Goal: Task Accomplishment & Management: Manage account settings

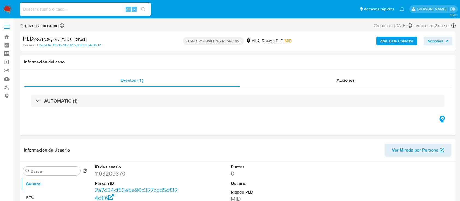
select select "10"
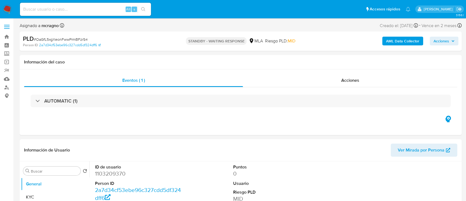
select select "10"
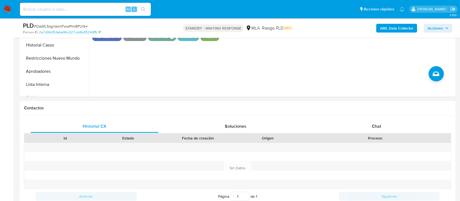
scroll to position [218, 0]
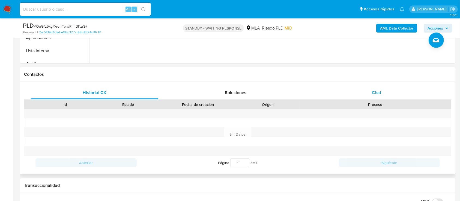
click at [389, 94] on div "Chat" at bounding box center [377, 92] width 128 height 13
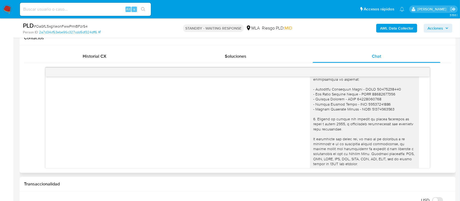
scroll to position [369, 0]
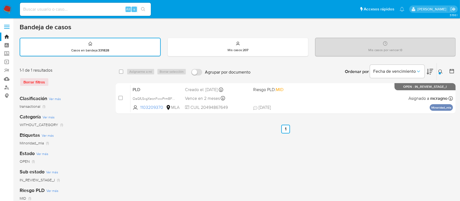
click at [440, 72] on div at bounding box center [440, 73] width 2 height 2
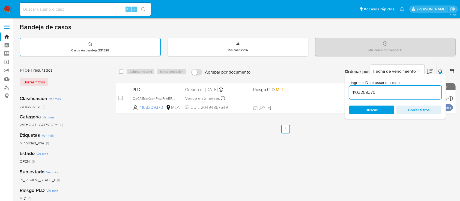
click at [397, 95] on input "1103209370" at bounding box center [395, 92] width 92 height 7
type input "2517202874"
click at [370, 89] on input "2517202874" at bounding box center [395, 92] width 92 height 7
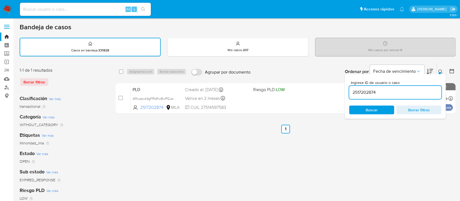
click at [439, 72] on div at bounding box center [440, 73] width 2 height 2
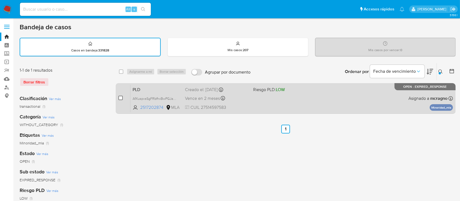
click at [120, 99] on input "checkbox" at bounding box center [120, 98] width 4 height 4
checkbox input "true"
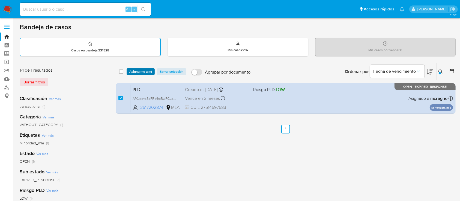
click at [137, 72] on span "Asignarme a mí" at bounding box center [140, 71] width 23 height 5
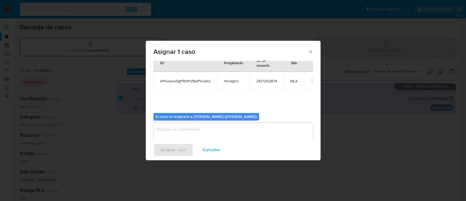
scroll to position [28, 0]
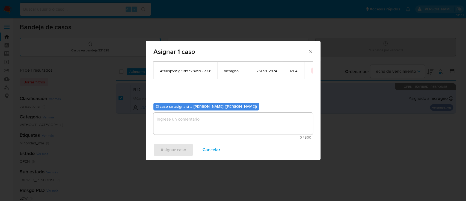
click at [179, 118] on textarea "assign-modal" at bounding box center [232, 123] width 159 height 22
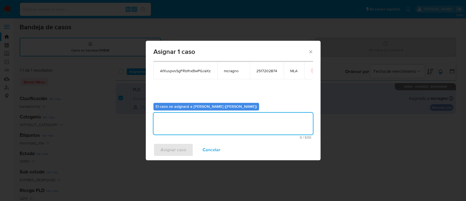
click at [175, 151] on span "Asignar caso" at bounding box center [174, 150] width 26 height 12
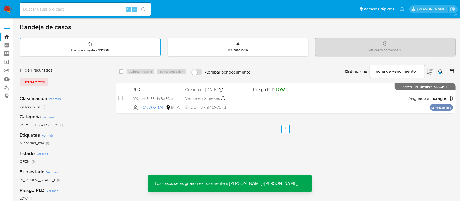
click at [315, 102] on div "PLD AfXuspvsSgFRbfhxBwPGJaXz 2517202874 MLA Riesgo PLD: LOW Creado el: 12/08/20…" at bounding box center [291, 98] width 323 height 28
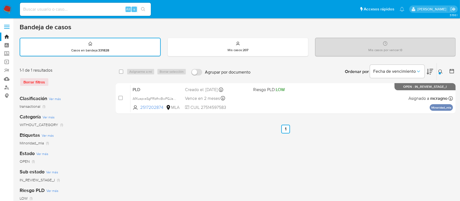
click at [443, 70] on icon at bounding box center [441, 71] width 4 height 4
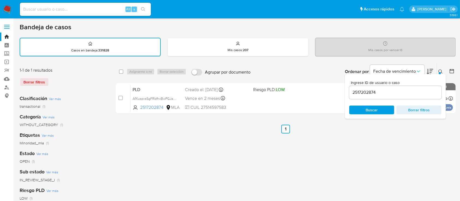
click at [405, 94] on input "2517202874" at bounding box center [395, 92] width 92 height 7
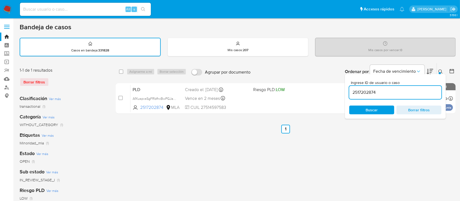
click at [405, 94] on input "2517202874" at bounding box center [395, 92] width 92 height 7
type input "581655397"
click at [439, 70] on icon at bounding box center [441, 71] width 4 height 4
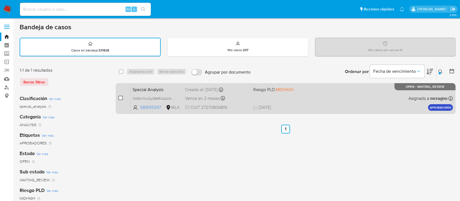
click at [119, 96] on input "checkbox" at bounding box center [120, 98] width 4 height 4
checkbox input "true"
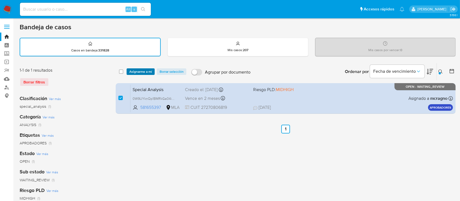
click at [136, 74] on span "Asignarme a mí" at bounding box center [140, 71] width 23 height 5
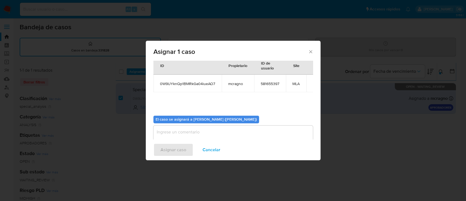
scroll to position [28, 0]
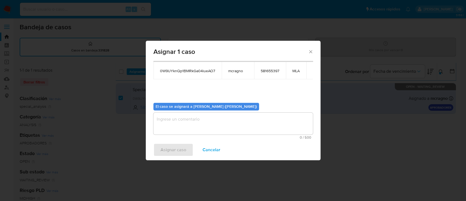
click at [221, 129] on textarea "assign-modal" at bounding box center [232, 123] width 159 height 22
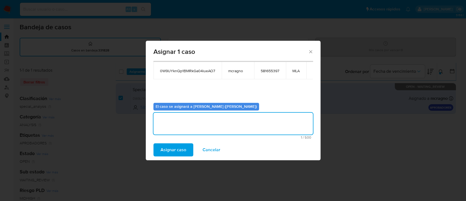
click at [179, 150] on span "Asignar caso" at bounding box center [174, 150] width 26 height 12
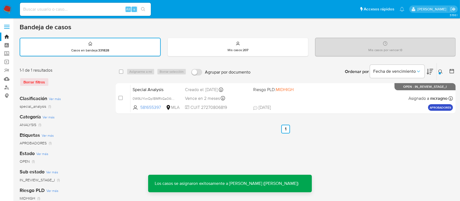
click at [353, 101] on div "Special Analysis 0W9UYknQp1BMRkGa04iueAO7 581655397 MLA Riesgo PLD: MIDHIGH Cre…" at bounding box center [291, 98] width 323 height 28
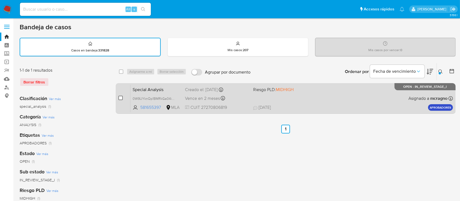
click at [120, 97] on input "checkbox" at bounding box center [120, 98] width 4 height 4
checkbox input "true"
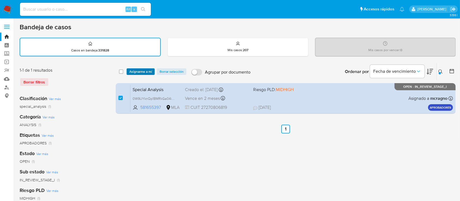
click at [138, 72] on span "Asignarme a mí" at bounding box center [140, 71] width 23 height 5
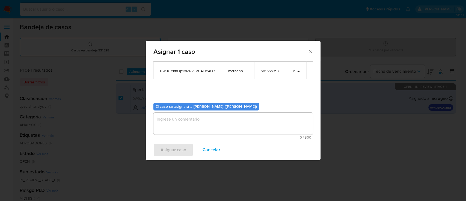
click at [190, 124] on textarea "assign-modal" at bounding box center [232, 123] width 159 height 22
click at [179, 144] on span "Asignar caso" at bounding box center [174, 150] width 26 height 12
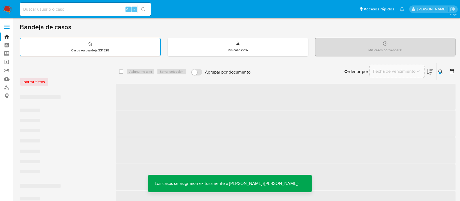
click at [441, 71] on icon at bounding box center [441, 71] width 4 height 4
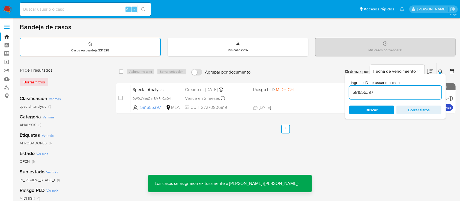
click at [438, 69] on button at bounding box center [441, 71] width 9 height 7
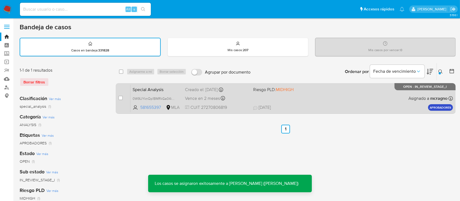
click at [352, 100] on div "Special Analysis 0W9UYknQp1BMRkGa04iueAO7 581655397 MLA Riesgo PLD: MIDHIGH Cre…" at bounding box center [291, 98] width 323 height 28
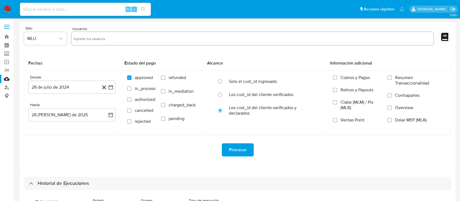
select select "10"
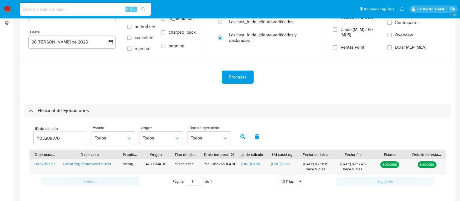
click at [51, 139] on input "1103209370" at bounding box center [61, 138] width 54 height 7
type input "2517202874"
click at [242, 135] on icon "button" at bounding box center [242, 136] width 5 height 5
click at [250, 160] on div "https://docs.google.com/spreadsheets/d/1-96vzOC2Q0LXgbENnro7WfEaxmWXJRaZWchJ94F…" at bounding box center [253, 166] width 30 height 14
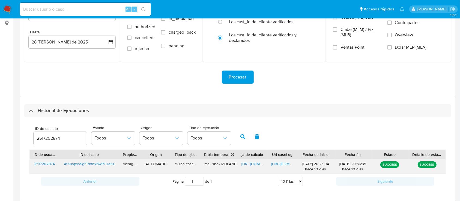
click at [251, 165] on span "https://docs.google.com/spreadsheets/d/1-96vzOC2Q0LXgbENnro7WfEaxmWXJRaZWchJ94F…" at bounding box center [261, 163] width 38 height 5
click at [289, 164] on span "https://docs.google.com/document/d/1MktRf9LCTeDzS5xYeEZZTIVa-3JKmOFBeTiTBgnqB8Y…" at bounding box center [290, 163] width 38 height 5
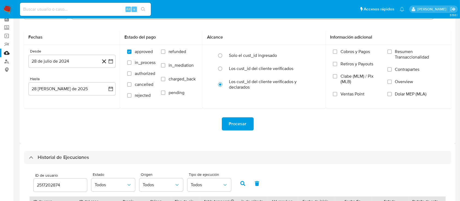
scroll to position [0, 0]
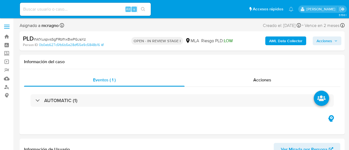
select select "10"
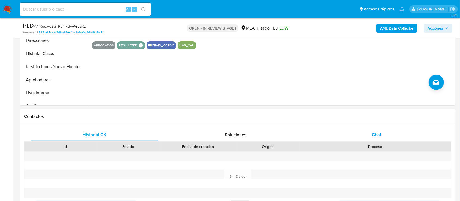
scroll to position [182, 0]
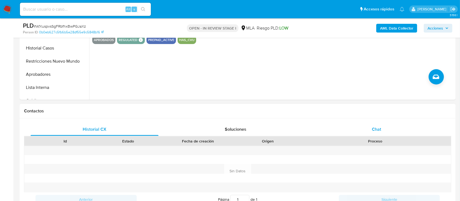
click at [349, 132] on div "Chat" at bounding box center [377, 129] width 128 height 13
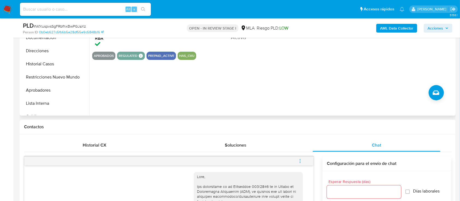
scroll to position [109, 0]
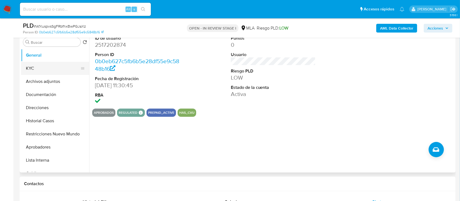
click at [48, 67] on button "KYC" at bounding box center [53, 68] width 64 height 13
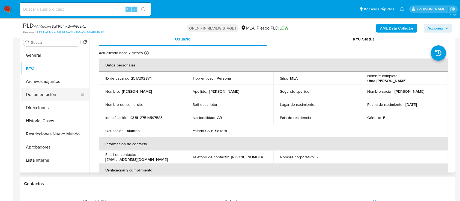
click at [51, 94] on button "Documentación" at bounding box center [53, 94] width 64 height 13
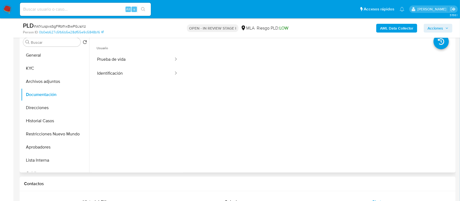
drag, startPoint x: 151, startPoint y: 77, endPoint x: 178, endPoint y: 81, distance: 27.8
click at [151, 77] on button "Identificación" at bounding box center [133, 73] width 82 height 14
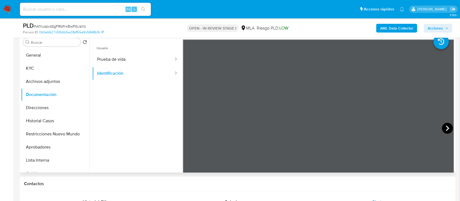
click at [349, 127] on icon at bounding box center [447, 128] width 11 height 11
click at [43, 72] on button "KYC" at bounding box center [53, 68] width 64 height 13
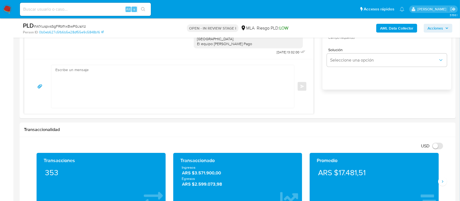
scroll to position [364, 0]
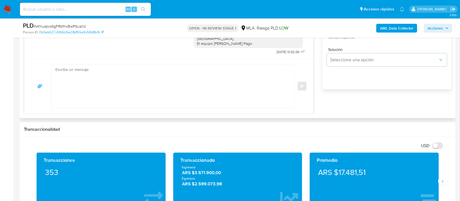
click at [169, 84] on textarea at bounding box center [171, 86] width 232 height 43
paste textarea "Hola XXX, Al analizar tu caso se encontraron algunas inconsistencias, por este …"
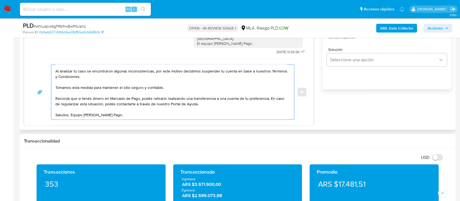
scroll to position [0, 0]
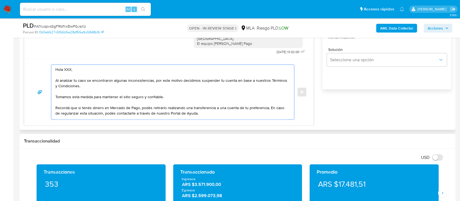
click at [71, 70] on textarea "Hola XXX, Al analizar tu caso se encontraron algunas inconsistencias, por este …" at bounding box center [171, 92] width 232 height 55
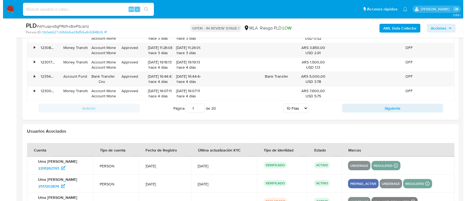
scroll to position [1008, 0]
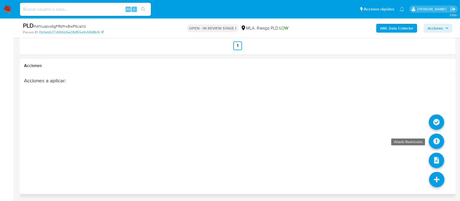
type textarea "Hola, Al analizar tu caso se encontraron algunas inconsistencias, por este moti…"
click at [349, 136] on icon at bounding box center [436, 140] width 15 height 15
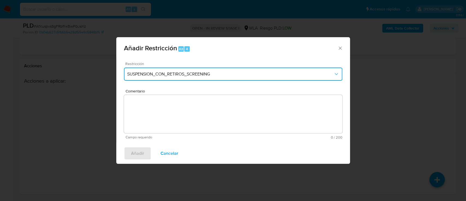
click at [156, 78] on button "SUSPENSION_CON_RETIROS_SCREENING" at bounding box center [233, 73] width 218 height 13
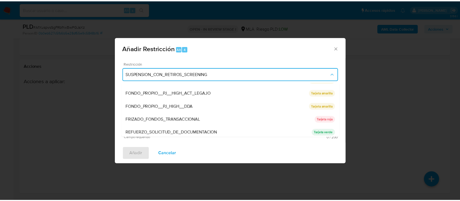
scroll to position [109, 0]
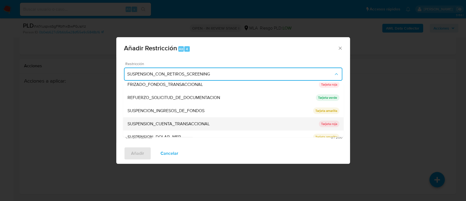
click at [159, 123] on span "SUSPENSION_CUENTA_TRANSACCIONAL" at bounding box center [168, 123] width 82 height 5
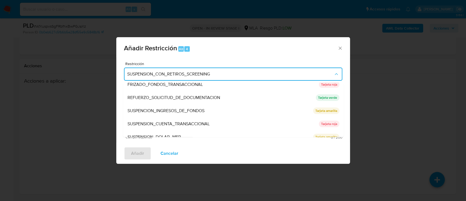
click at [161, 120] on textarea "Comentario" at bounding box center [233, 114] width 218 height 38
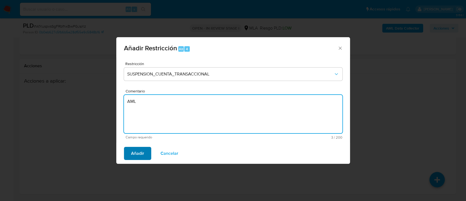
type textarea "AML"
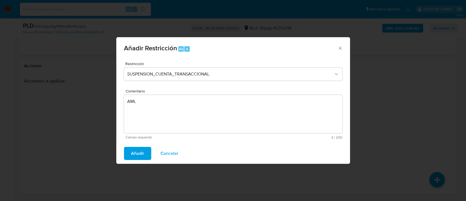
drag, startPoint x: 137, startPoint y: 156, endPoint x: 155, endPoint y: 154, distance: 17.9
click at [136, 150] on span "Añadir" at bounding box center [137, 153] width 13 height 12
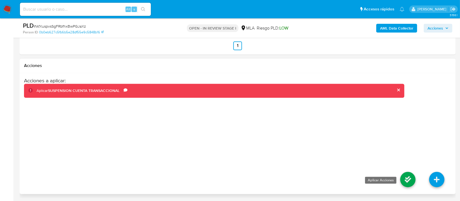
click at [349, 150] on icon at bounding box center [407, 179] width 15 height 15
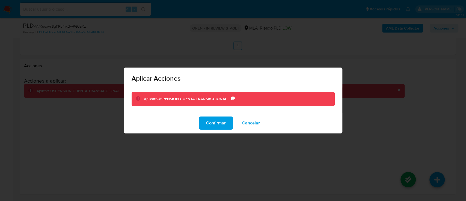
click at [218, 125] on span "Confirmar" at bounding box center [216, 123] width 20 height 12
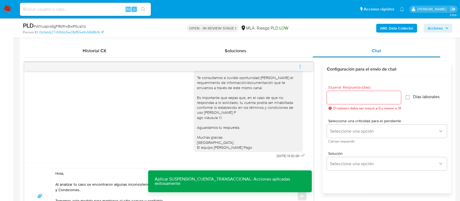
scroll to position [207, 0]
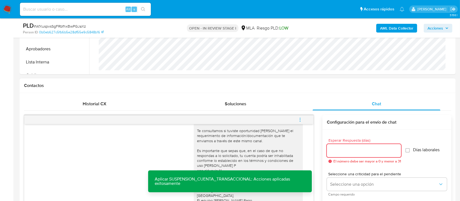
click at [342, 149] on input "Esperar Respuesta (días)" at bounding box center [364, 150] width 74 height 7
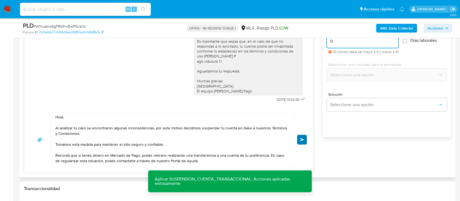
type input "0"
click at [302, 138] on span "Enviar" at bounding box center [303, 139] width 4 height 3
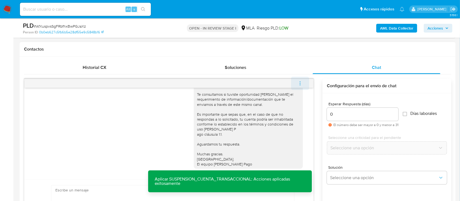
scroll to position [369, 0]
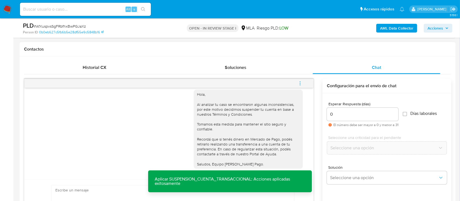
click at [302, 81] on icon "menu-action" at bounding box center [300, 83] width 5 height 5
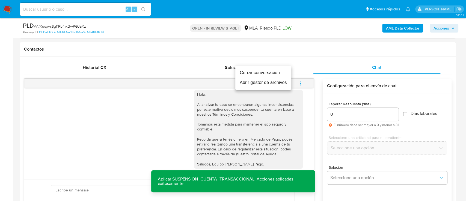
drag, startPoint x: 265, startPoint y: 71, endPoint x: 257, endPoint y: 70, distance: 8.2
click at [265, 71] on li "Cerrar conversación" at bounding box center [263, 73] width 56 height 10
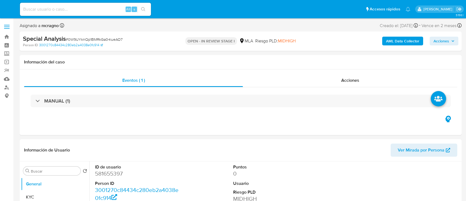
select select "10"
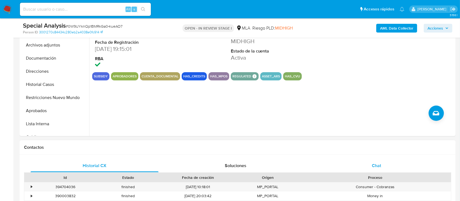
click at [384, 162] on div "Chat" at bounding box center [377, 165] width 128 height 13
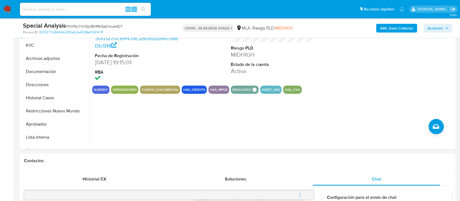
scroll to position [109, 0]
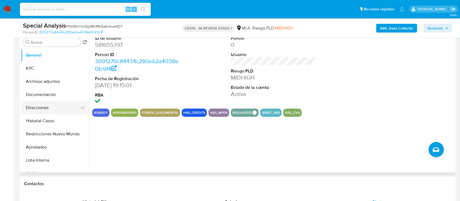
click at [52, 111] on button "Direcciones" at bounding box center [53, 107] width 64 height 13
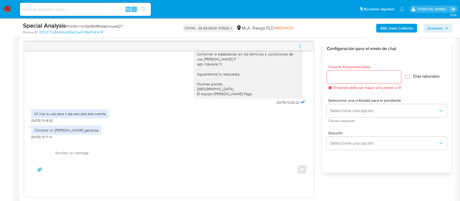
scroll to position [291, 0]
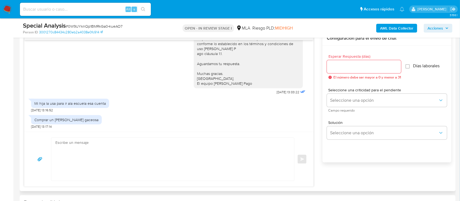
click at [177, 161] on textarea at bounding box center [171, 159] width 232 height 43
paste textarea "Hola XXX, Muchas gracias por tu respuesta. Analizamos tu caso y verificamos que…"
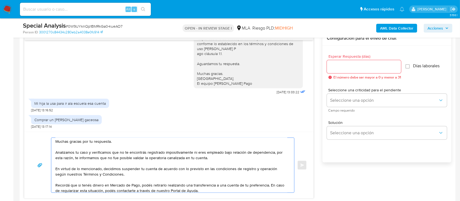
scroll to position [0, 0]
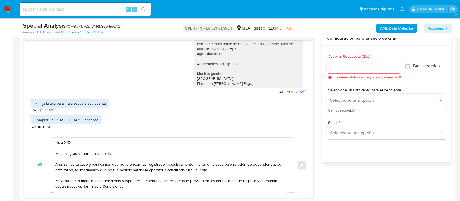
click at [87, 142] on textarea "Hola XXX, Muchas gracias por tu respuesta. Analizamos tu caso y verificamos que…" at bounding box center [171, 165] width 232 height 55
type textarea "Hola, Muchas gracias por tu respuesta. Analizamos tu caso y verificamos que no …"
click at [358, 76] on span "El número debe ser mayor a 0 y menor a 31" at bounding box center [368, 77] width 68 height 4
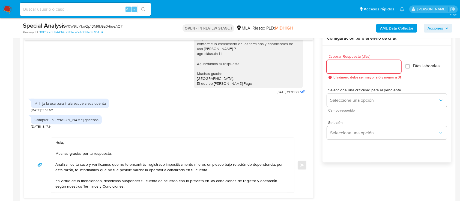
click at [357, 67] on input "Esperar Respuesta (días)" at bounding box center [364, 66] width 74 height 7
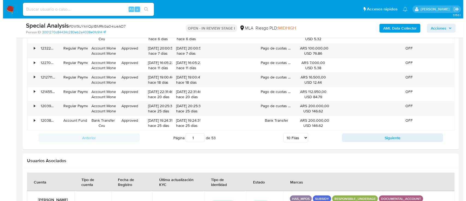
scroll to position [1002, 0]
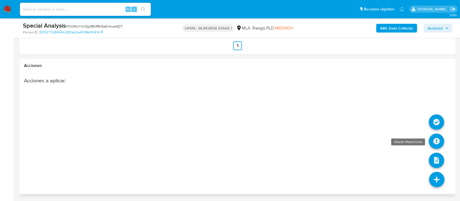
type input "0"
click at [440, 139] on icon at bounding box center [436, 140] width 15 height 15
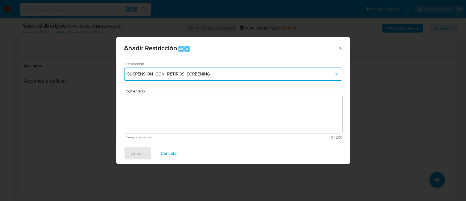
drag, startPoint x: 170, startPoint y: 70, endPoint x: 171, endPoint y: 73, distance: 3.3
click at [170, 70] on button "SUSPENSION_CON_RETIROS_SCREENING" at bounding box center [233, 73] width 218 height 13
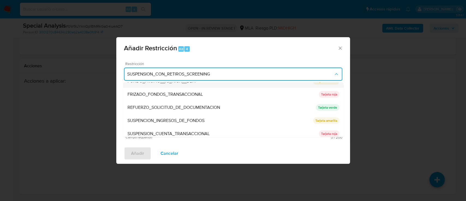
scroll to position [109, 0]
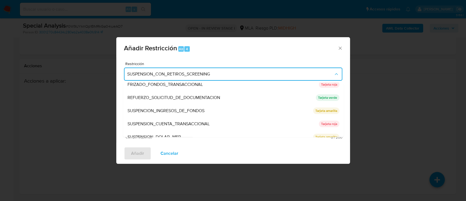
click at [171, 124] on span "SUSPENSION_CUENTA_TRANSACCIONAL" at bounding box center [168, 123] width 82 height 5
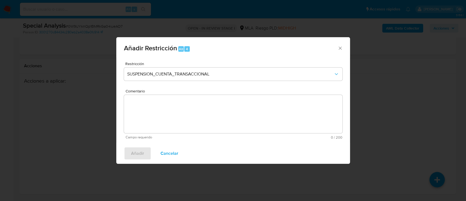
click at [172, 121] on textarea "Comentario" at bounding box center [233, 114] width 218 height 38
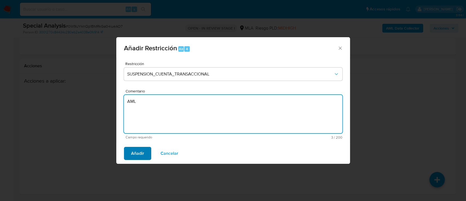
type textarea "AML"
click at [131, 156] on span "Añadir" at bounding box center [137, 153] width 13 height 12
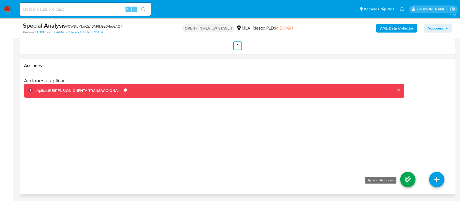
click at [407, 177] on icon at bounding box center [407, 179] width 15 height 15
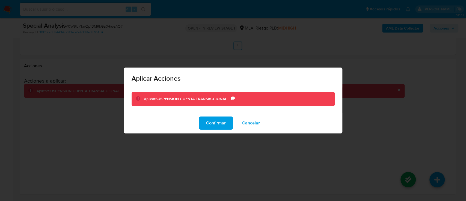
click at [227, 125] on button "Confirmar" at bounding box center [216, 122] width 34 height 13
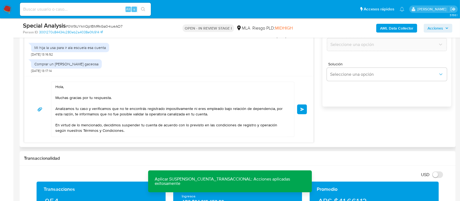
click at [303, 109] on span "Enviar" at bounding box center [303, 109] width 4 height 3
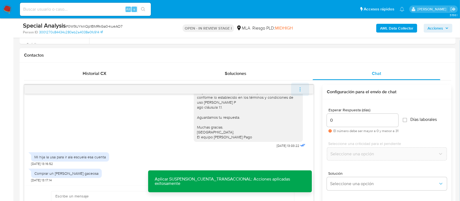
scroll to position [486, 0]
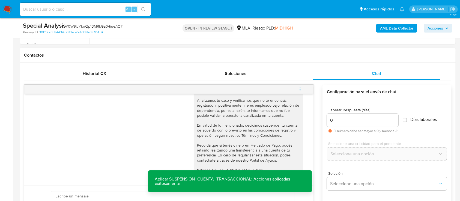
click at [302, 88] on icon "menu-action" at bounding box center [300, 89] width 5 height 5
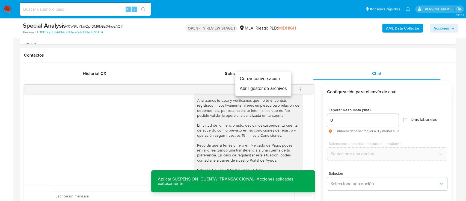
click at [279, 78] on li "Cerrar conversación" at bounding box center [263, 79] width 56 height 10
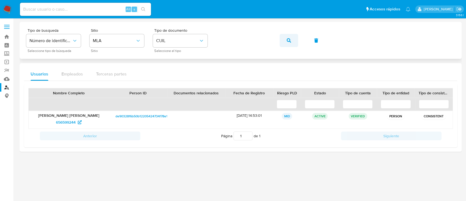
click at [289, 38] on icon "button" at bounding box center [289, 40] width 4 height 4
click at [66, 121] on span "324525467" at bounding box center [65, 122] width 19 height 9
click at [297, 36] on button "button" at bounding box center [289, 40] width 19 height 13
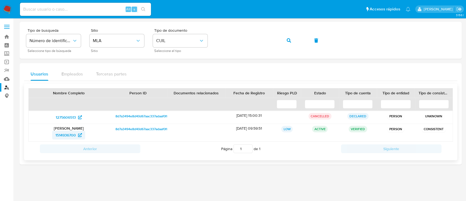
click at [67, 133] on span "1514936700" at bounding box center [65, 134] width 20 height 9
click at [282, 38] on button "button" at bounding box center [289, 40] width 19 height 13
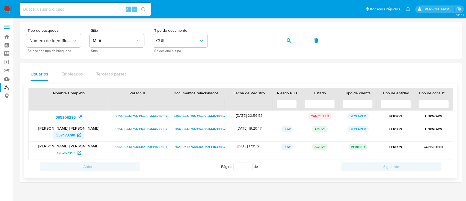
click at [65, 135] on span "337473799" at bounding box center [65, 134] width 19 height 9
click at [74, 150] on span "326267993" at bounding box center [65, 152] width 19 height 9
click at [286, 41] on button "button" at bounding box center [289, 40] width 19 height 13
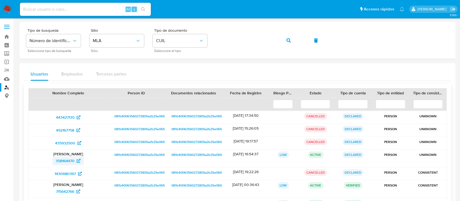
click at [72, 160] on span "358164470" at bounding box center [65, 160] width 19 height 9
click at [286, 39] on button "button" at bounding box center [289, 40] width 19 height 13
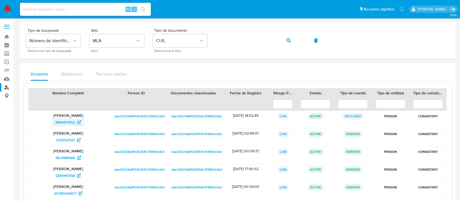
click at [73, 119] on span "1844417952" at bounding box center [65, 122] width 20 height 9
click at [289, 40] on icon "button" at bounding box center [289, 40] width 4 height 4
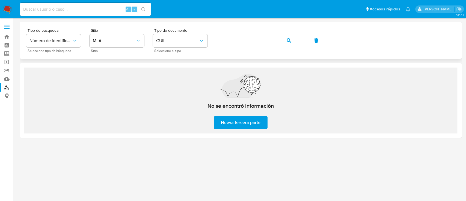
click at [286, 41] on button "button" at bounding box center [289, 40] width 19 height 13
click at [294, 37] on button "button" at bounding box center [289, 40] width 19 height 13
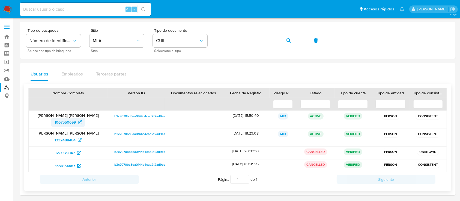
click at [72, 121] on span "1067550699" at bounding box center [65, 122] width 21 height 9
click at [288, 39] on icon "button" at bounding box center [289, 40] width 4 height 4
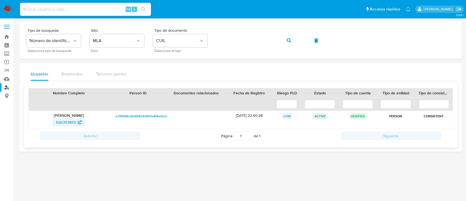
click at [68, 123] on span "620353872" at bounding box center [66, 122] width 20 height 9
drag, startPoint x: 290, startPoint y: 42, endPoint x: 232, endPoint y: 67, distance: 62.4
click at [285, 43] on button "button" at bounding box center [289, 40] width 19 height 13
click at [58, 122] on span "553981605" at bounding box center [65, 122] width 19 height 9
drag, startPoint x: 287, startPoint y: 41, endPoint x: 261, endPoint y: 58, distance: 31.3
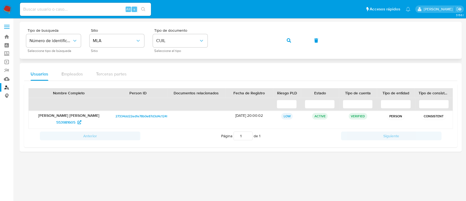
click at [287, 41] on icon "button" at bounding box center [289, 40] width 4 height 4
click at [74, 120] on span "1080587665" at bounding box center [65, 122] width 21 height 9
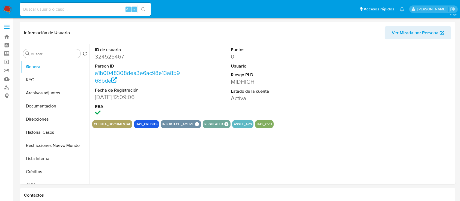
select select "10"
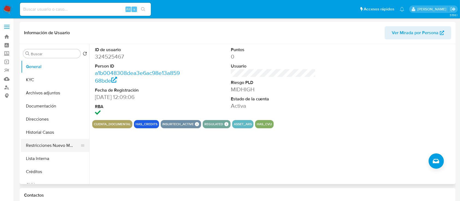
click at [50, 144] on button "Restricciones Nuevo Mundo" at bounding box center [53, 145] width 64 height 13
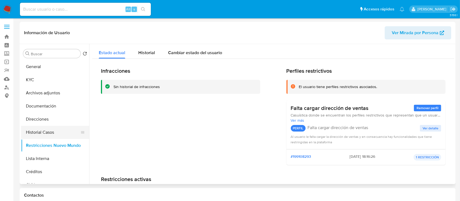
click at [57, 132] on button "Historial Casos" at bounding box center [53, 132] width 64 height 13
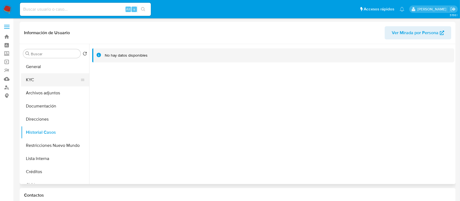
click at [62, 80] on button "KYC" at bounding box center [53, 79] width 64 height 13
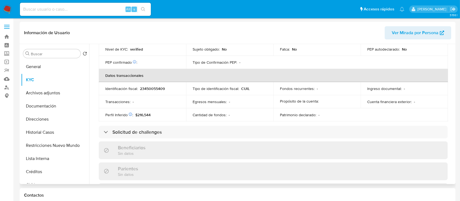
scroll to position [274, 0]
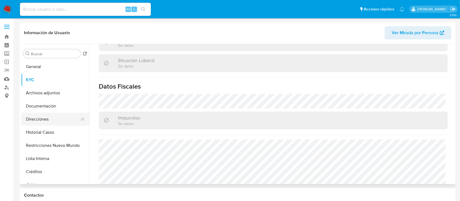
click at [57, 123] on button "Direcciones" at bounding box center [53, 118] width 64 height 13
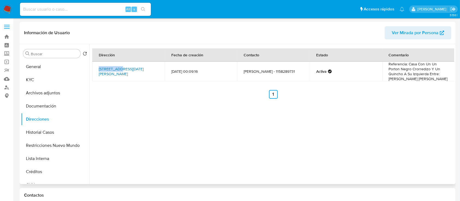
drag, startPoint x: 94, startPoint y: 67, endPoint x: 121, endPoint y: 67, distance: 26.8
click at [121, 67] on td "[STREET_ADDRESS][DATE][PERSON_NAME]" at bounding box center [128, 71] width 73 height 20
copy link "Genova 1242"
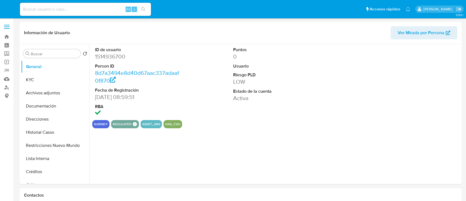
select select "10"
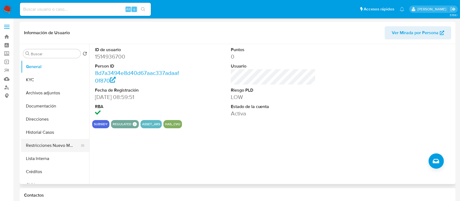
click at [61, 147] on button "Restricciones Nuevo Mundo" at bounding box center [53, 145] width 64 height 13
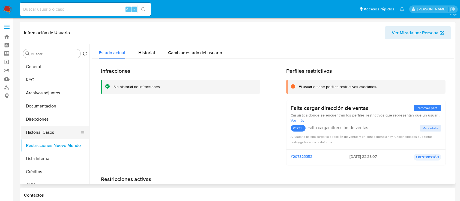
click at [59, 131] on button "Historial Casos" at bounding box center [53, 132] width 64 height 13
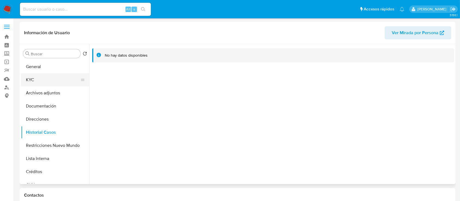
click at [49, 80] on button "KYC" at bounding box center [53, 79] width 64 height 13
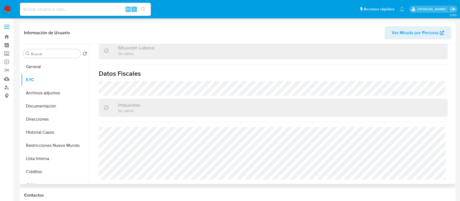
scroll to position [287, 0]
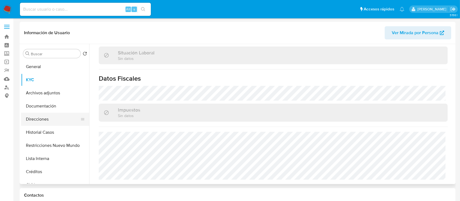
click at [41, 123] on button "Direcciones" at bounding box center [53, 118] width 64 height 13
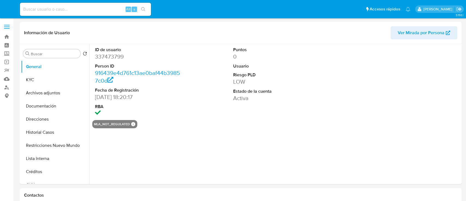
select select "10"
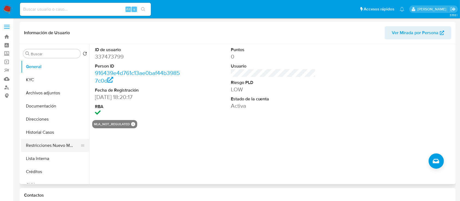
click at [63, 142] on button "Restricciones Nuevo Mundo" at bounding box center [53, 145] width 64 height 13
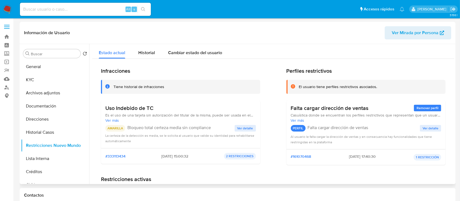
click at [414, 31] on span "Ver Mirada por Persona" at bounding box center [415, 32] width 47 height 13
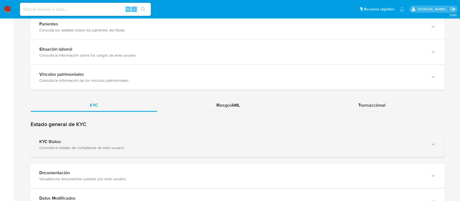
scroll to position [473, 0]
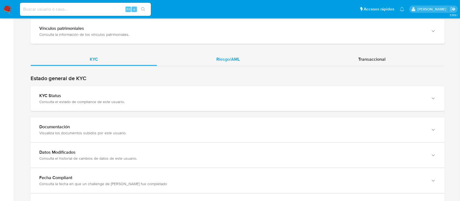
click at [257, 58] on div "Riesgo/AML" at bounding box center [228, 59] width 142 height 13
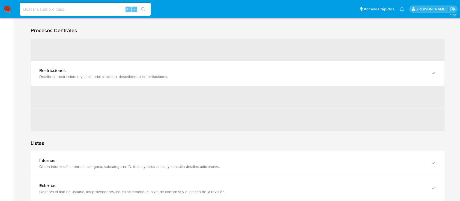
scroll to position [509, 0]
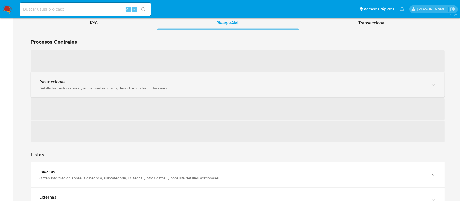
click at [89, 86] on div "Detalla las restricciones y el historial asociado, describiendo las limitacione…" at bounding box center [232, 87] width 386 height 5
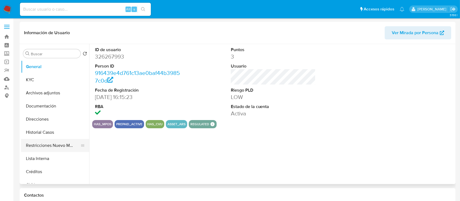
select select "10"
click at [55, 144] on button "Restricciones Nuevo Mundo" at bounding box center [53, 145] width 64 height 13
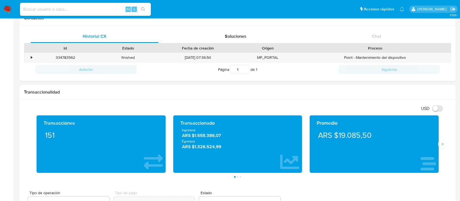
scroll to position [218, 0]
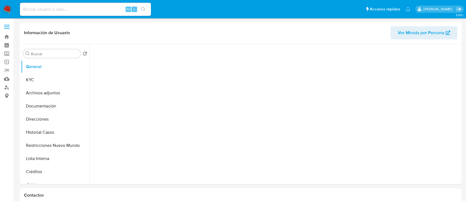
select select "10"
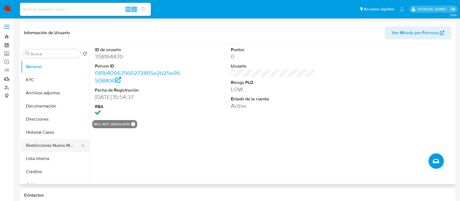
click at [56, 144] on button "Restricciones Nuevo Mundo" at bounding box center [53, 145] width 64 height 13
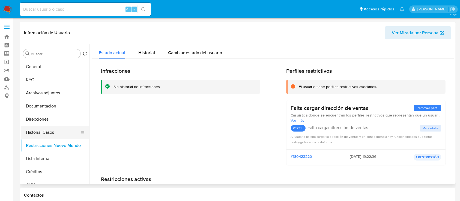
click at [47, 132] on button "Historial Casos" at bounding box center [53, 132] width 64 height 13
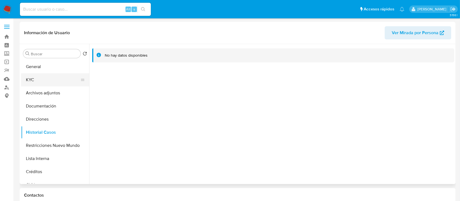
drag, startPoint x: 55, startPoint y: 82, endPoint x: 59, endPoint y: 80, distance: 4.8
click at [55, 81] on button "KYC" at bounding box center [53, 79] width 64 height 13
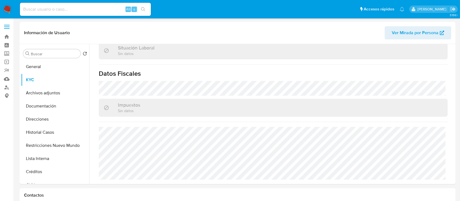
scroll to position [287, 0]
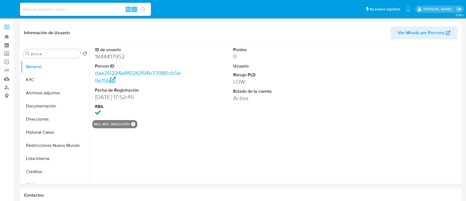
select select "10"
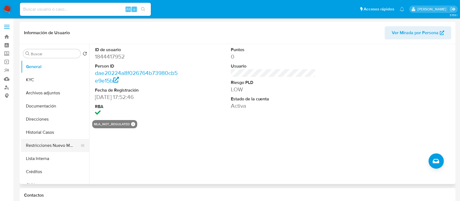
click at [55, 145] on button "Restricciones Nuevo Mundo" at bounding box center [53, 145] width 64 height 13
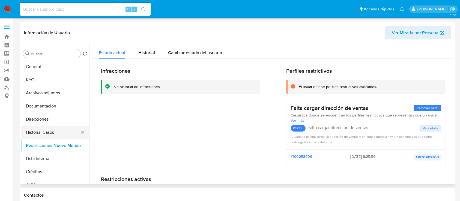
click at [60, 130] on button "Historial Casos" at bounding box center [53, 132] width 64 height 13
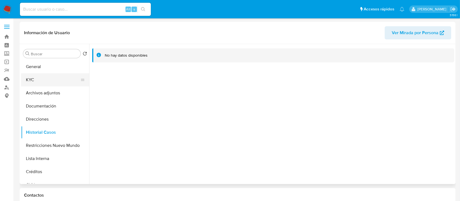
click at [43, 79] on button "KYC" at bounding box center [53, 79] width 64 height 13
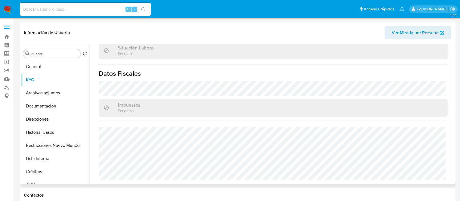
scroll to position [287, 0]
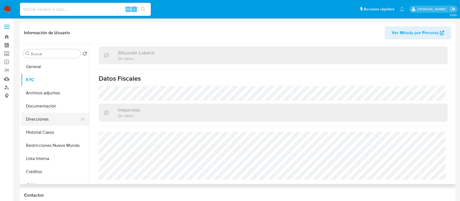
click at [46, 119] on button "Direcciones" at bounding box center [53, 118] width 64 height 13
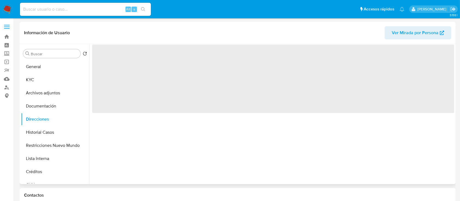
scroll to position [0, 0]
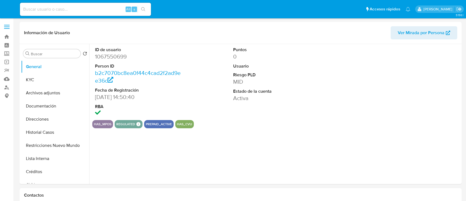
select select "10"
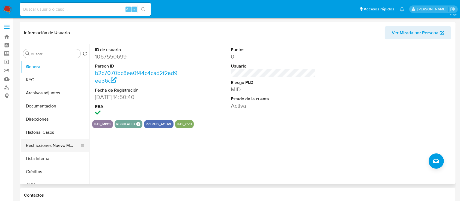
click at [51, 143] on button "Restricciones Nuevo Mundo" at bounding box center [53, 145] width 64 height 13
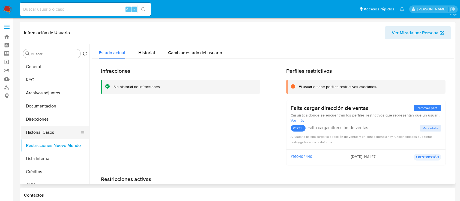
click at [59, 127] on button "Historial Casos" at bounding box center [53, 132] width 64 height 13
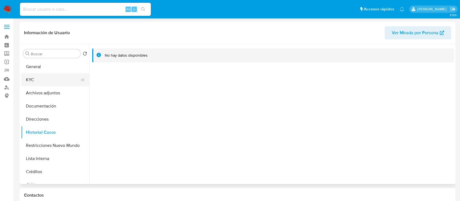
click at [57, 75] on button "KYC" at bounding box center [53, 79] width 64 height 13
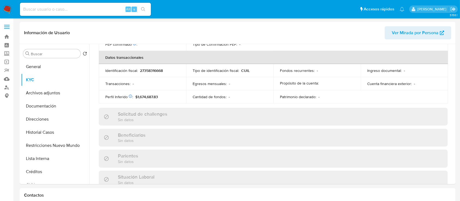
scroll to position [287, 0]
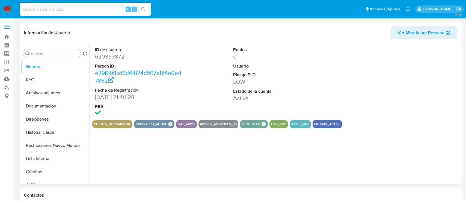
select select "10"
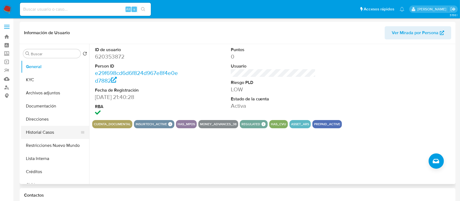
drag, startPoint x: 54, startPoint y: 146, endPoint x: 55, endPoint y: 135, distance: 10.4
click at [54, 146] on button "Restricciones Nuevo Mundo" at bounding box center [55, 145] width 68 height 13
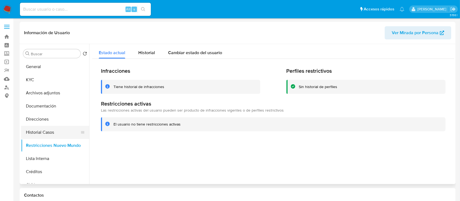
click at [56, 133] on button "Historial Casos" at bounding box center [53, 132] width 64 height 13
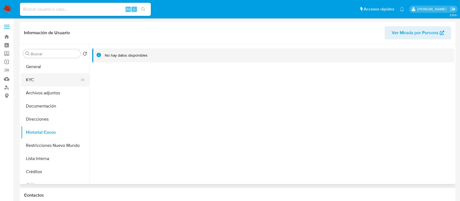
click at [51, 79] on button "KYC" at bounding box center [53, 79] width 64 height 13
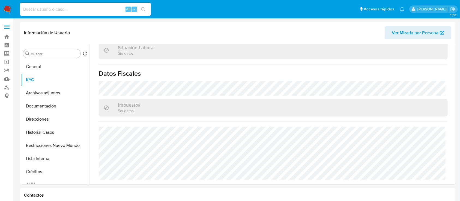
scroll to position [282, 0]
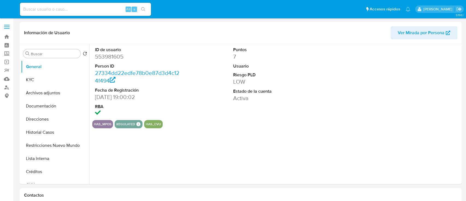
select select "10"
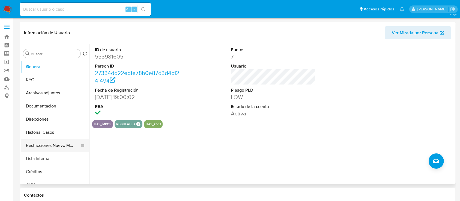
click at [58, 143] on button "Restricciones Nuevo Mundo" at bounding box center [53, 145] width 64 height 13
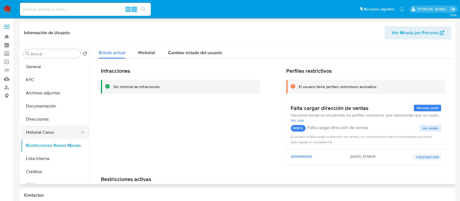
click at [39, 135] on button "Historial Casos" at bounding box center [53, 132] width 64 height 13
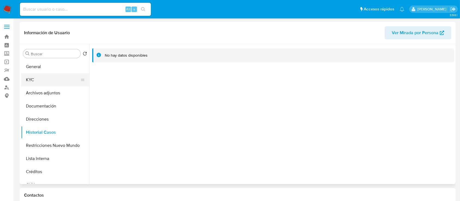
click at [48, 79] on button "KYC" at bounding box center [53, 79] width 64 height 13
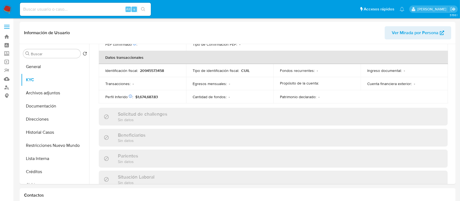
scroll to position [287, 0]
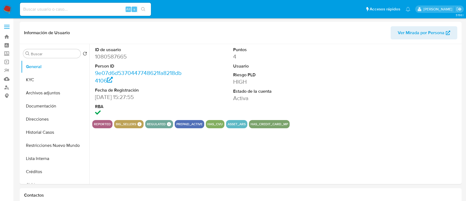
select select "10"
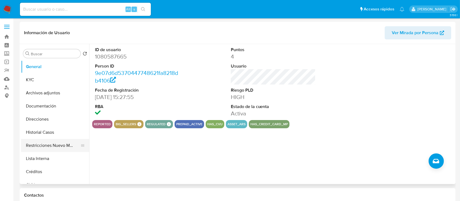
click at [47, 146] on button "Restricciones Nuevo Mundo" at bounding box center [53, 145] width 64 height 13
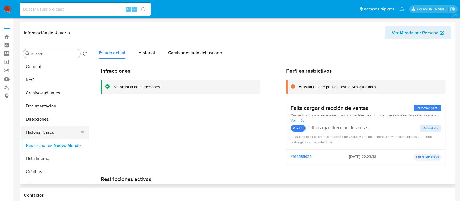
click at [56, 129] on button "Historial Casos" at bounding box center [53, 132] width 64 height 13
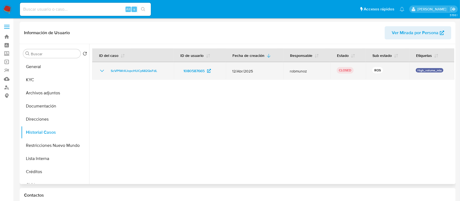
click at [103, 70] on icon "Mostrar/Ocultar" at bounding box center [102, 70] width 7 height 7
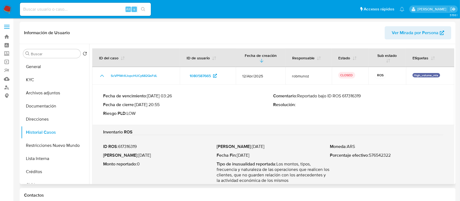
drag, startPoint x: 144, startPoint y: 104, endPoint x: 159, endPoint y: 106, distance: 15.9
click at [159, 106] on p "Fecha de cierre : 26/06/2025 20:55" at bounding box center [188, 104] width 170 height 5
click at [44, 81] on button "KYC" at bounding box center [53, 79] width 64 height 13
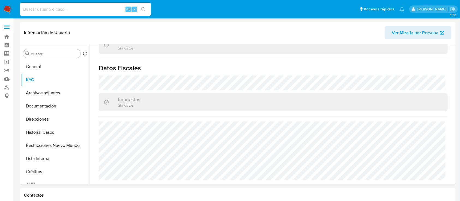
scroll to position [293, 0]
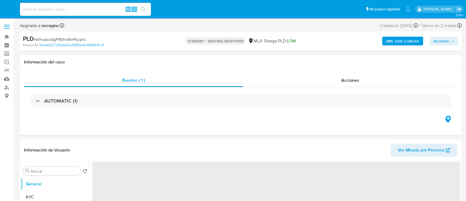
select select "10"
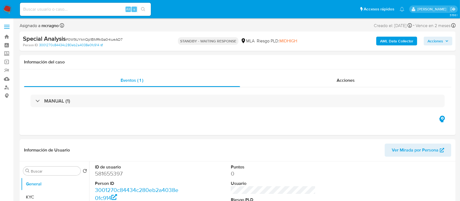
select select "10"
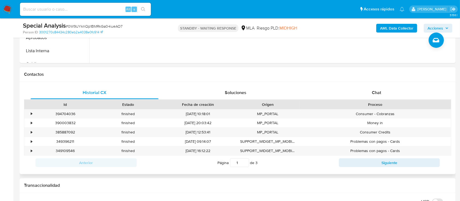
drag, startPoint x: 397, startPoint y: 87, endPoint x: 363, endPoint y: 103, distance: 38.2
click at [397, 88] on div "Chat" at bounding box center [377, 92] width 128 height 13
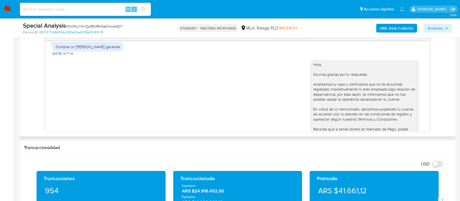
scroll to position [413, 0]
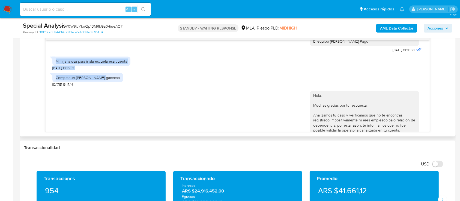
drag, startPoint x: 55, startPoint y: 66, endPoint x: 107, endPoint y: 82, distance: 54.4
click at [107, 82] on div "18/08/2025 17:47:39 Hola, Esperamos que te encuentres muy bien. Te consultamos …" at bounding box center [238, 85] width 384 height 91
copy div "Mi hija la usa para ir ala escuela esa cuenta 22/08/2025 13:16:52 Comprar un pa…"
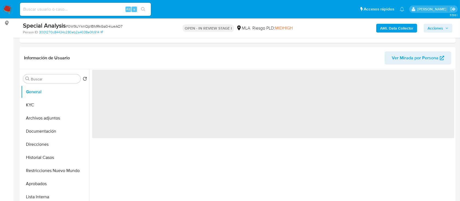
scroll to position [218, 0]
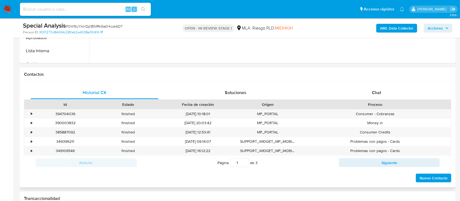
drag, startPoint x: 420, startPoint y: 99, endPoint x: 417, endPoint y: 96, distance: 4.1
click at [420, 99] on div "Historial CX Soluciones Chat Id Estado Fecha de creación Origen Proceso • 39470…" at bounding box center [237, 134] width 427 height 97
click at [415, 93] on div "Chat" at bounding box center [377, 92] width 128 height 13
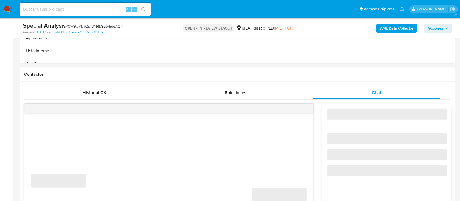
select select "10"
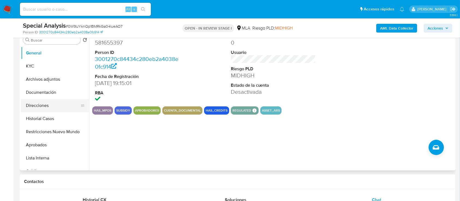
scroll to position [109, 0]
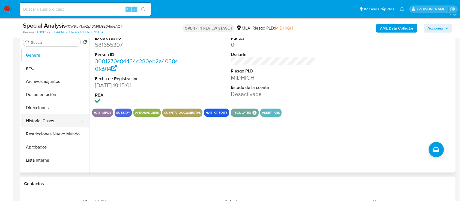
drag, startPoint x: 44, startPoint y: 134, endPoint x: 58, endPoint y: 119, distance: 20.7
click at [44, 133] on button "Restricciones Nuevo Mundo" at bounding box center [55, 133] width 68 height 13
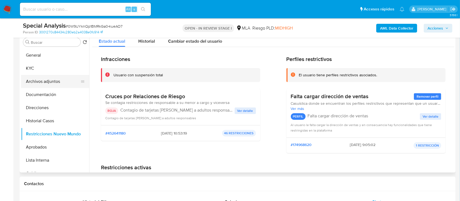
click at [62, 83] on button "Archivos adjuntos" at bounding box center [53, 81] width 64 height 13
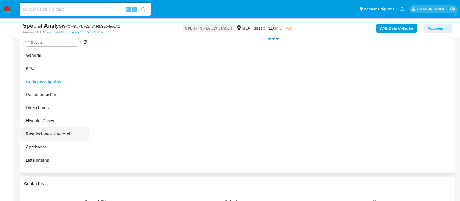
click at [53, 135] on button "Restricciones Nuevo Mundo" at bounding box center [53, 133] width 64 height 13
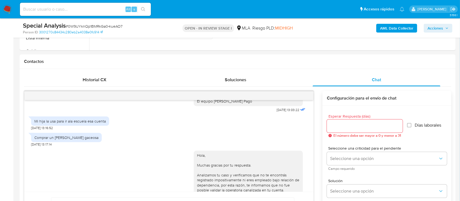
scroll to position [182, 0]
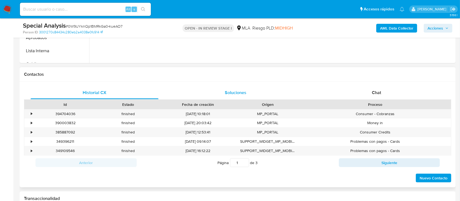
scroll to position [146, 0]
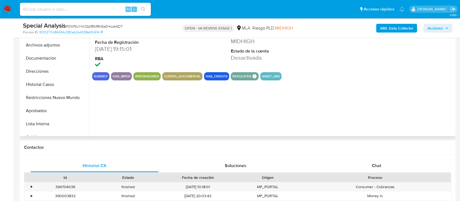
drag, startPoint x: 48, startPoint y: 96, endPoint x: 415, endPoint y: 94, distance: 367.4
click at [48, 96] on button "Restricciones Nuevo Mundo" at bounding box center [55, 97] width 68 height 13
select select "10"
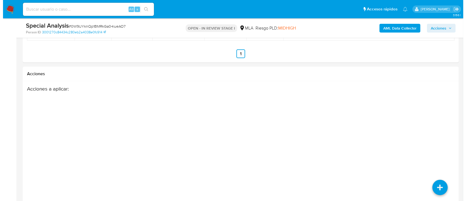
scroll to position [914, 0]
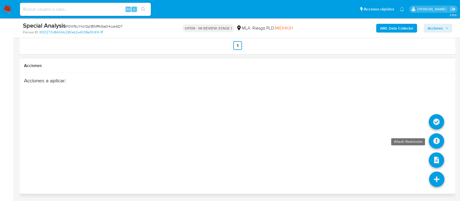
click at [440, 147] on icon at bounding box center [436, 140] width 15 height 15
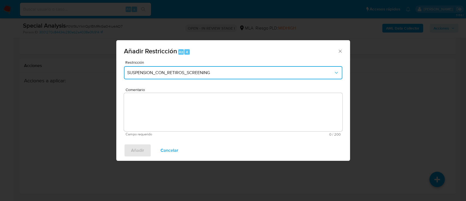
click at [190, 76] on button "SUSPENSION_CON_RETIROS_SCREENING" at bounding box center [233, 72] width 218 height 13
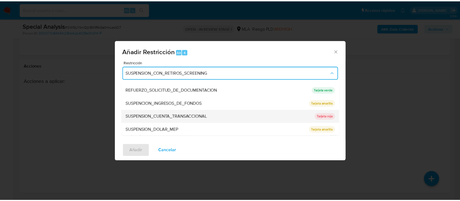
scroll to position [116, 0]
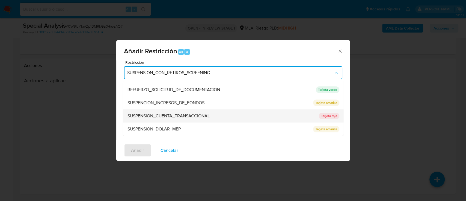
click at [196, 112] on div "SUSPENSION_CUENTA_TRANSACCIONAL" at bounding box center [221, 115] width 188 height 13
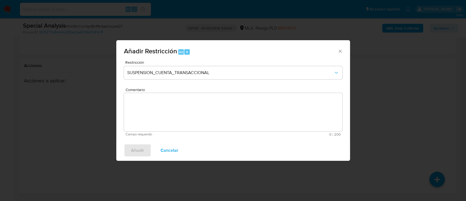
click at [196, 112] on textarea "Comentario" at bounding box center [233, 112] width 218 height 38
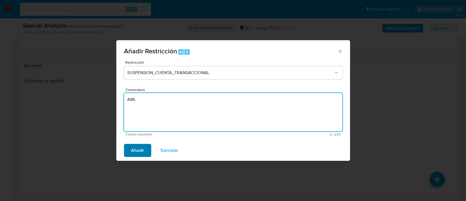
type textarea "AML"
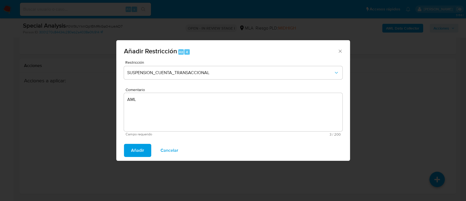
click at [134, 145] on span "Añadir" at bounding box center [137, 150] width 13 height 12
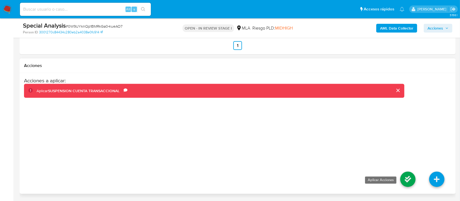
click at [402, 176] on icon at bounding box center [407, 178] width 15 height 15
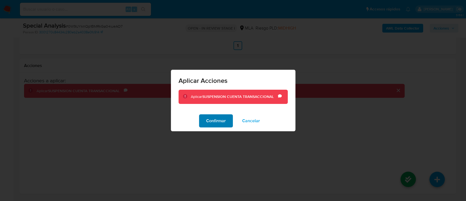
click at [218, 120] on span "Confirmar" at bounding box center [216, 121] width 20 height 12
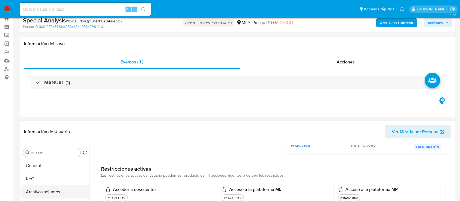
scroll to position [40, 0]
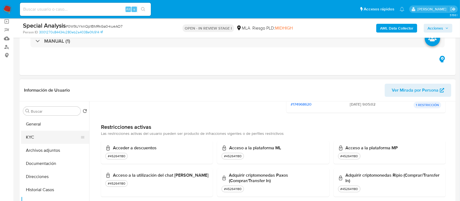
click at [61, 141] on button "KYC" at bounding box center [53, 136] width 64 height 13
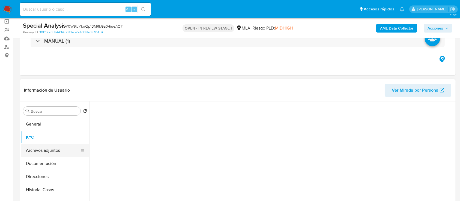
scroll to position [0, 0]
click at [58, 150] on button "Archivos adjuntos" at bounding box center [53, 150] width 64 height 13
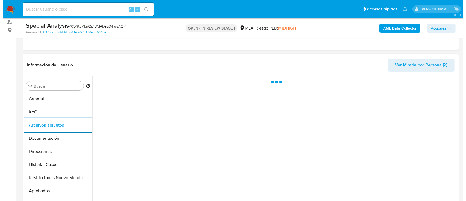
scroll to position [77, 0]
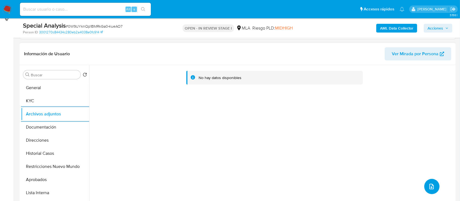
click at [429, 186] on icon "upload-file" at bounding box center [432, 186] width 7 height 7
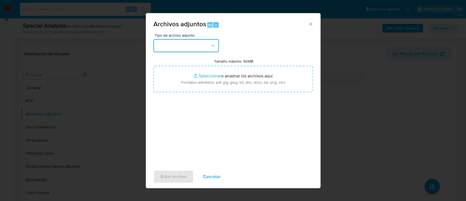
click at [192, 46] on button "button" at bounding box center [186, 45] width 66 height 13
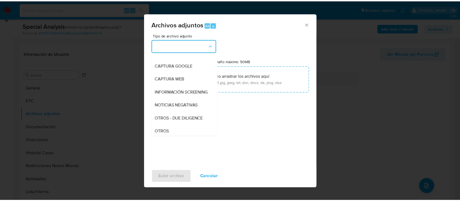
scroll to position [73, 0]
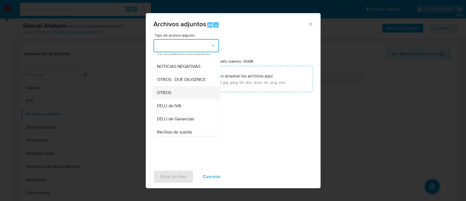
click at [176, 99] on div "OTROS" at bounding box center [185, 92] width 56 height 13
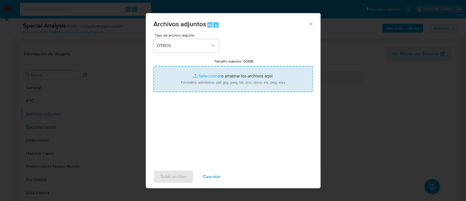
click at [227, 80] on input "Tamaño máximo: 50MB Seleccionar archivos" at bounding box center [232, 79] width 159 height 26
type input "C:\fakepath\581655397 - Movimientos.xlsx"
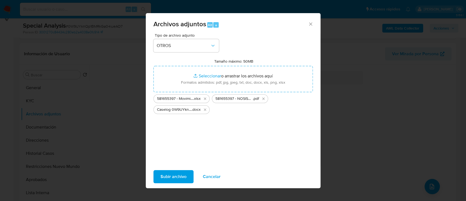
click at [174, 176] on span "Subir archivo" at bounding box center [174, 176] width 26 height 12
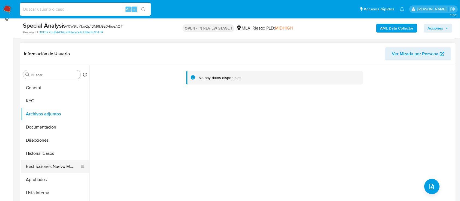
click at [39, 162] on button "Restricciones Nuevo Mundo" at bounding box center [53, 166] width 64 height 13
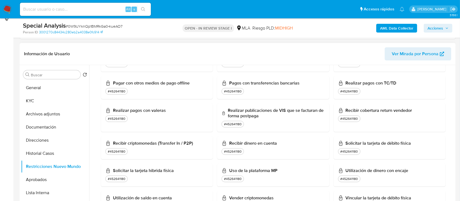
scroll to position [369, 0]
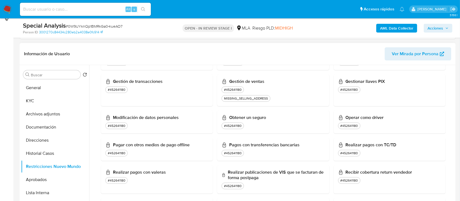
click at [424, 57] on span "Ver Mirada por Persona" at bounding box center [415, 53] width 47 height 13
click at [46, 114] on button "Archivos adjuntos" at bounding box center [53, 113] width 64 height 13
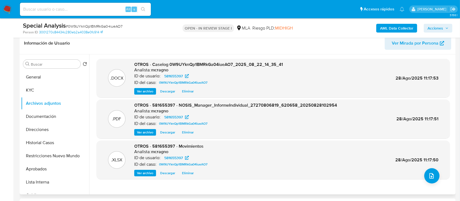
scroll to position [77, 0]
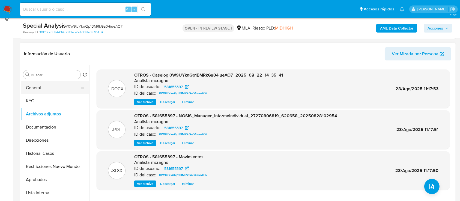
click at [51, 88] on button "General" at bounding box center [53, 87] width 64 height 13
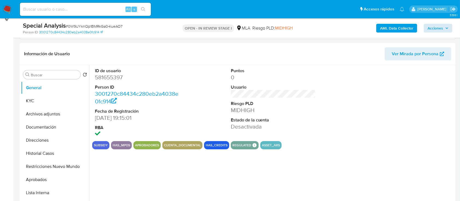
drag, startPoint x: 444, startPoint y: 19, endPoint x: 434, endPoint y: 25, distance: 11.6
click at [443, 19] on div "Special Analysis # 0W9UYknQp1BMRkGa04iueAO7 Person ID 3001270c84434c280eb2a4038…" at bounding box center [238, 27] width 436 height 19
drag, startPoint x: 450, startPoint y: 23, endPoint x: 447, endPoint y: 26, distance: 4.1
click at [450, 23] on div "AML Data Collector Acciones" at bounding box center [382, 28] width 142 height 13
click at [441, 26] on span "Acciones" at bounding box center [436, 28] width 16 height 9
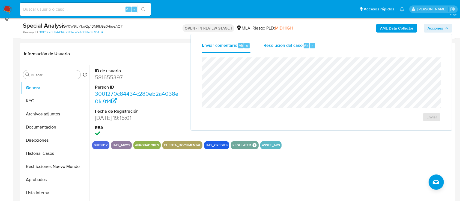
click at [298, 47] on span "Resolución del caso" at bounding box center [283, 45] width 39 height 6
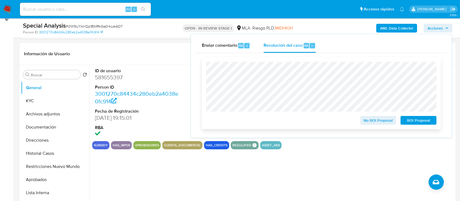
click at [433, 120] on span "ROI Proposal" at bounding box center [419, 120] width 28 height 8
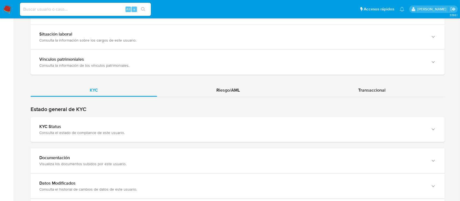
scroll to position [473, 0]
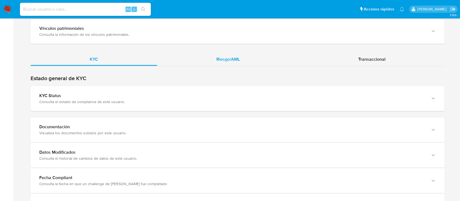
click at [245, 58] on div "Riesgo/AML" at bounding box center [228, 59] width 142 height 13
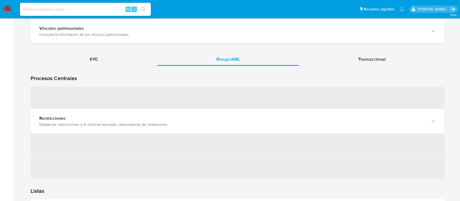
scroll to position [546, 0]
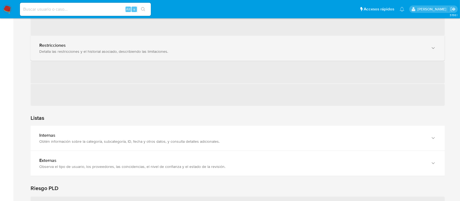
click at [109, 46] on div "Restricciones" at bounding box center [232, 45] width 386 height 5
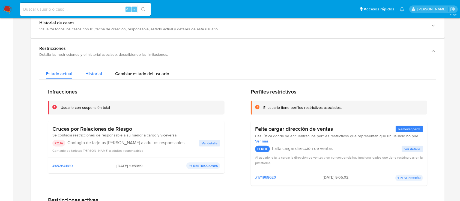
click at [94, 75] on span "Historial" at bounding box center [93, 73] width 17 height 6
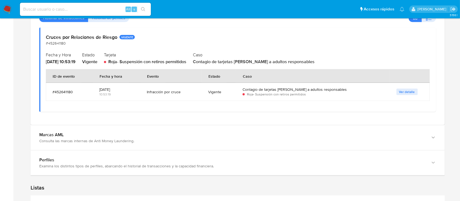
scroll to position [619, 0]
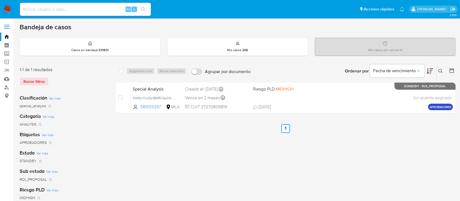
click at [441, 75] on div "Ingrese ID de usuario o caso Buscar Borrar filtros" at bounding box center [441, 71] width 9 height 17
click at [441, 69] on icon at bounding box center [441, 71] width 4 height 4
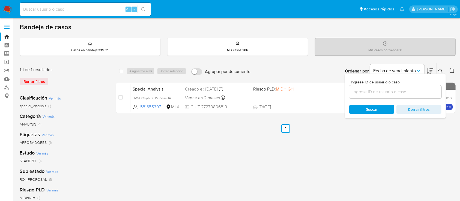
click at [375, 89] on input at bounding box center [395, 91] width 92 height 7
type input "2517202874"
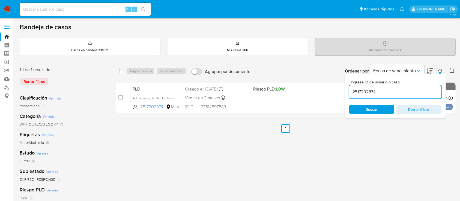
click at [440, 70] on icon at bounding box center [441, 71] width 4 height 4
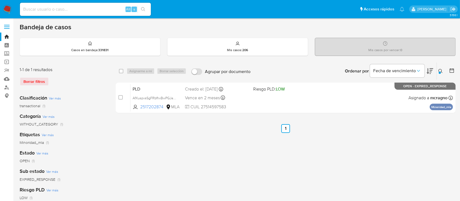
drag, startPoint x: 119, startPoint y: 95, endPoint x: 142, endPoint y: 81, distance: 27.1
click at [120, 95] on input "checkbox" at bounding box center [120, 97] width 4 height 4
checkbox input "true"
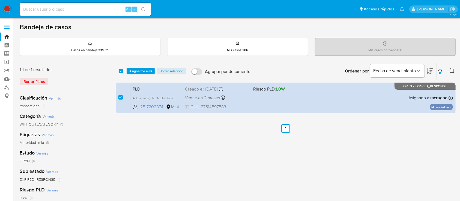
checkbox input "true"
click at [151, 70] on span "Asignarme a mí" at bounding box center [140, 70] width 23 height 5
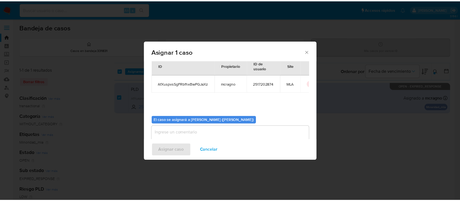
scroll to position [28, 0]
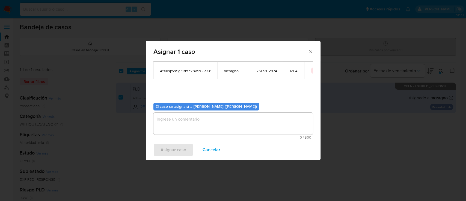
click at [173, 128] on textarea "assign-modal" at bounding box center [232, 123] width 159 height 22
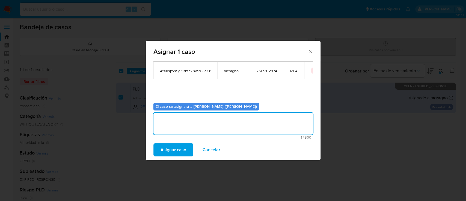
click at [177, 149] on span "Asignar caso" at bounding box center [174, 150] width 26 height 12
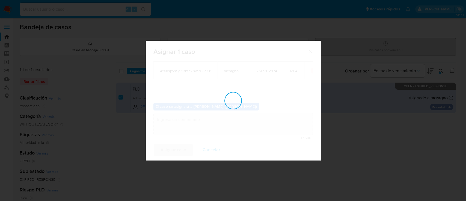
checkbox input "false"
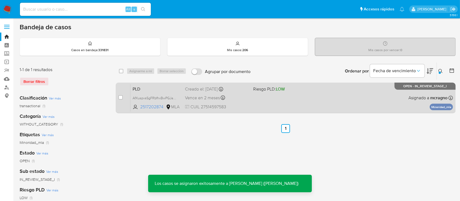
click at [315, 96] on div "PLD AfXuspvsSgFRbfhxBwPGJaXz 2517202874 MLA Riesgo PLD: LOW Creado el: 12/08/20…" at bounding box center [291, 98] width 323 height 28
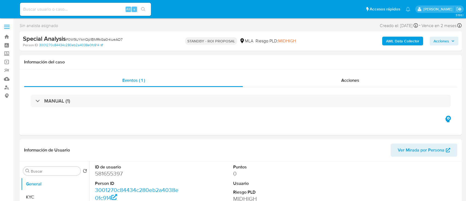
select select "10"
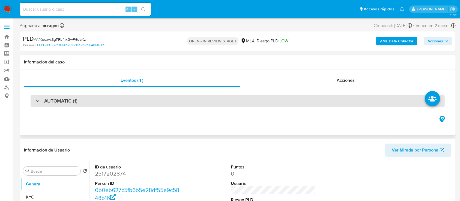
select select "10"
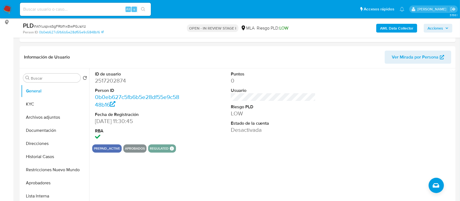
scroll to position [182, 0]
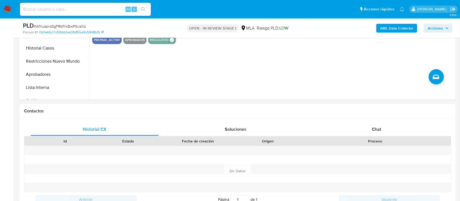
click at [398, 118] on div "Historial CX Soluciones Chat Id Estado Fecha de creación Origen Proceso Anterio…" at bounding box center [238, 170] width 436 height 105
click at [400, 128] on div "Chat" at bounding box center [377, 129] width 128 height 13
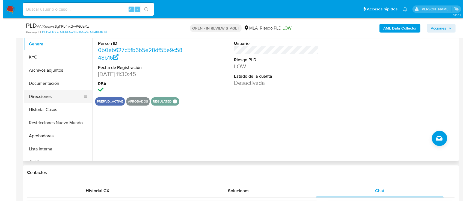
scroll to position [109, 0]
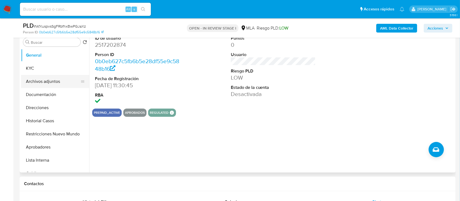
click at [52, 81] on button "Archivos adjuntos" at bounding box center [53, 81] width 64 height 13
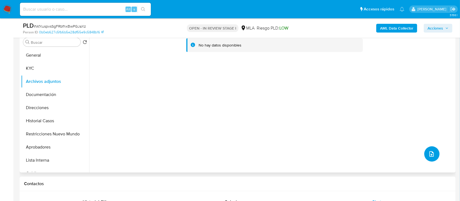
click at [430, 154] on icon "upload-file" at bounding box center [432, 153] width 7 height 7
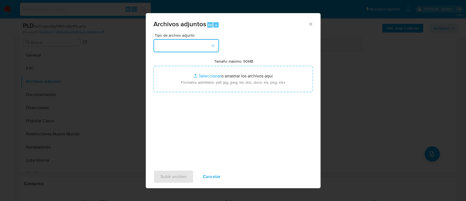
click at [207, 52] on button "button" at bounding box center [186, 45] width 66 height 13
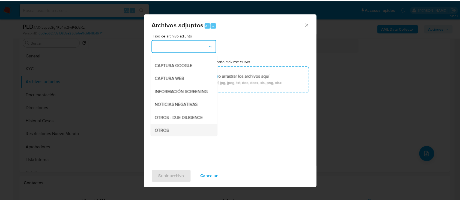
scroll to position [73, 0]
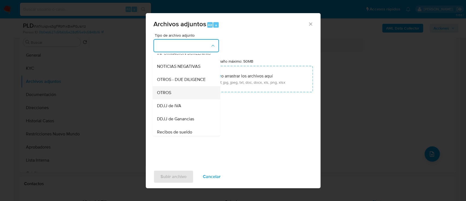
click at [173, 99] on div "OTROS" at bounding box center [185, 92] width 56 height 13
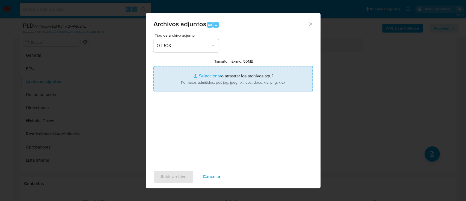
click at [217, 79] on input "Tamaño máximo: 50MB Seleccionar archivos" at bounding box center [232, 79] width 159 height 26
type input "C:\fakepath\2517202874 - Movimientos.xlsx"
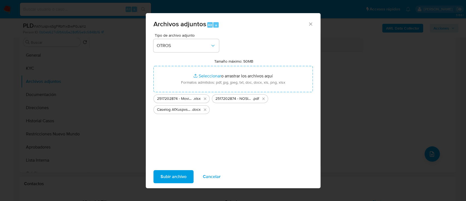
click at [173, 181] on span "Subir archivo" at bounding box center [174, 176] width 26 height 12
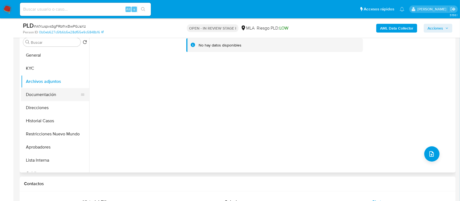
drag, startPoint x: 39, startPoint y: 52, endPoint x: 47, endPoint y: 94, distance: 42.7
click at [40, 54] on button "General" at bounding box center [55, 55] width 68 height 13
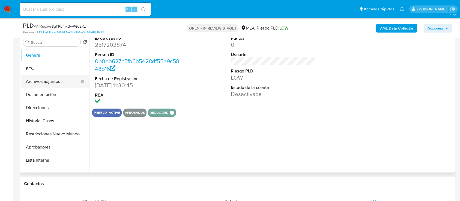
click at [46, 82] on button "Archivos adjuntos" at bounding box center [53, 81] width 64 height 13
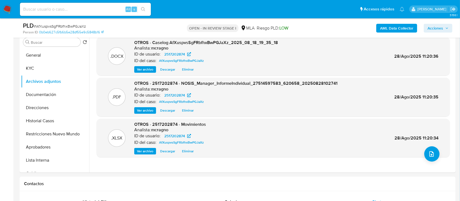
click at [439, 30] on span "Acciones" at bounding box center [436, 28] width 16 height 9
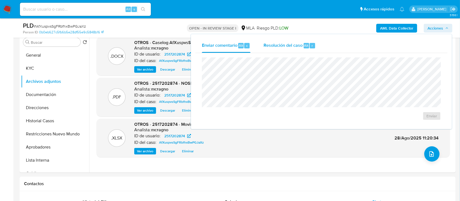
click at [299, 47] on span "Resolución del caso" at bounding box center [283, 45] width 39 height 6
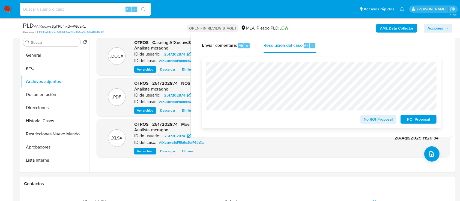
click at [417, 118] on span "ROI Proposal" at bounding box center [419, 119] width 28 height 8
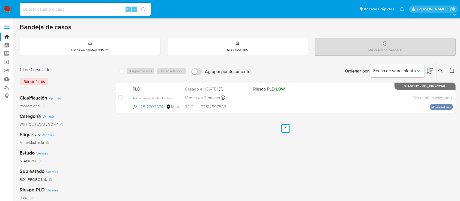
click at [440, 69] on icon at bounding box center [441, 71] width 4 height 4
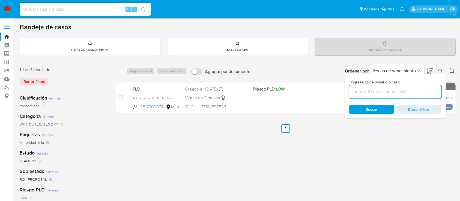
drag, startPoint x: 428, startPoint y: 90, endPoint x: 430, endPoint y: 88, distance: 3.5
click at [428, 90] on input at bounding box center [395, 91] width 92 height 7
type input "2193586212"
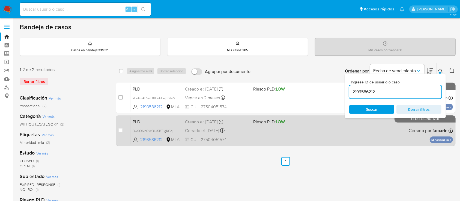
drag, startPoint x: 441, startPoint y: 70, endPoint x: 388, endPoint y: 116, distance: 70.0
click at [440, 70] on icon at bounding box center [441, 71] width 4 height 4
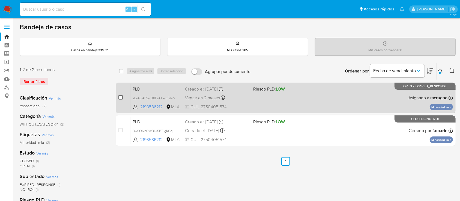
click at [119, 96] on input "checkbox" at bounding box center [120, 97] width 4 height 4
checkbox input "true"
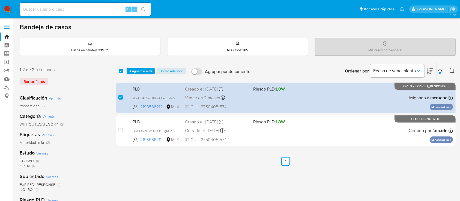
checkbox input "true"
drag, startPoint x: 141, startPoint y: 69, endPoint x: 144, endPoint y: 72, distance: 4.1
click at [141, 69] on span "Asignarme a mí" at bounding box center [140, 70] width 23 height 5
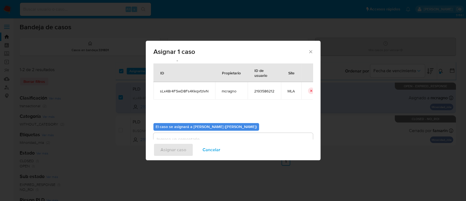
scroll to position [28, 0]
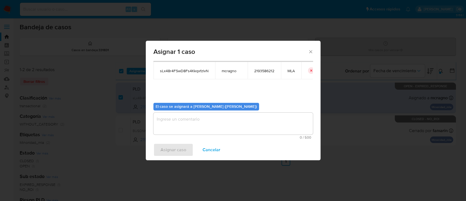
click at [177, 126] on textarea "assign-modal" at bounding box center [232, 123] width 159 height 22
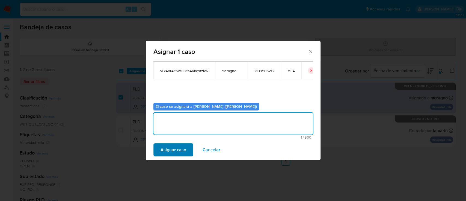
click at [181, 156] on div "Asignar caso Cancelar" at bounding box center [233, 149] width 175 height 21
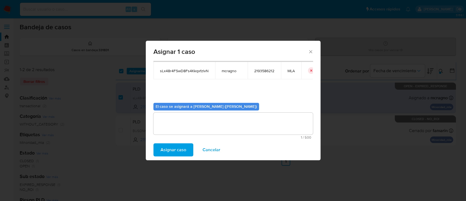
drag, startPoint x: 176, startPoint y: 154, endPoint x: 312, endPoint y: 188, distance: 139.9
click at [176, 154] on span "Asignar caso" at bounding box center [174, 150] width 26 height 12
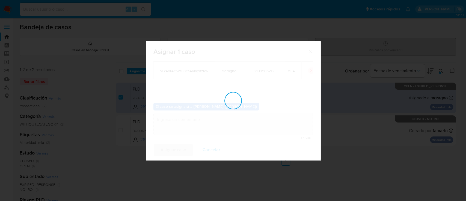
checkbox input "false"
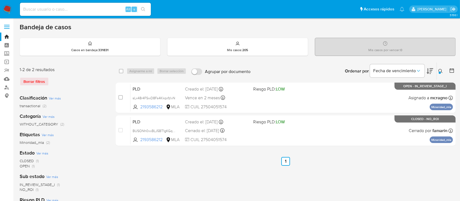
click at [442, 70] on icon at bounding box center [441, 71] width 4 height 4
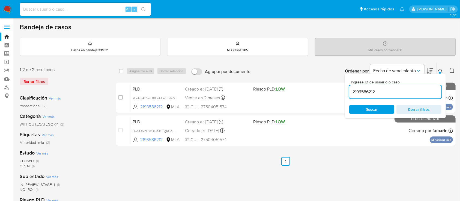
click at [414, 96] on div "2193586212" at bounding box center [395, 91] width 92 height 13
click at [413, 93] on input "2193586212" at bounding box center [395, 91] width 92 height 7
paste input "1044134748"
type input "1044134748"
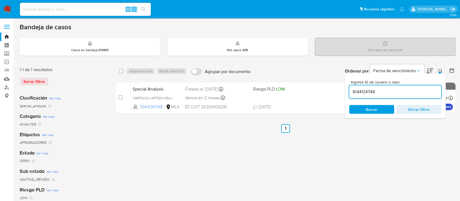
click at [440, 69] on icon at bounding box center [441, 71] width 4 height 4
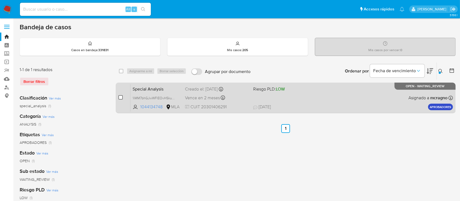
click at [120, 97] on input "checkbox" at bounding box center [120, 97] width 4 height 4
checkbox input "true"
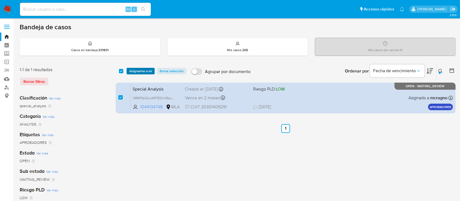
click at [154, 69] on button "Asignarme a mí" at bounding box center [141, 71] width 28 height 7
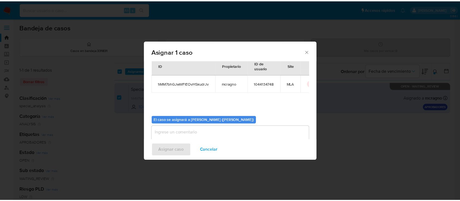
scroll to position [28, 0]
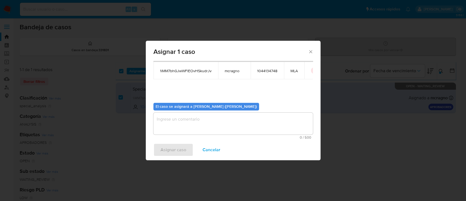
drag, startPoint x: 164, startPoint y: 110, endPoint x: 171, endPoint y: 120, distance: 12.6
click at [166, 111] on div "El caso se asignará a Mariela Belen Cragno (mcragno) 0 / 500 500 caracteres res…" at bounding box center [232, 118] width 159 height 41
click at [172, 121] on textarea "assign-modal" at bounding box center [232, 123] width 159 height 22
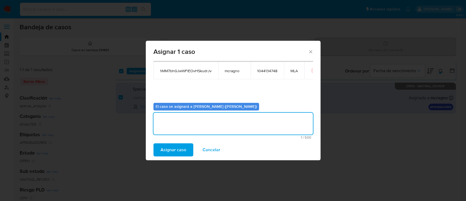
click at [177, 144] on span "Asignar caso" at bounding box center [174, 150] width 26 height 12
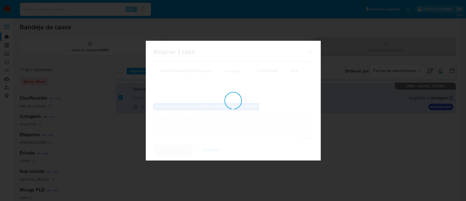
checkbox input "false"
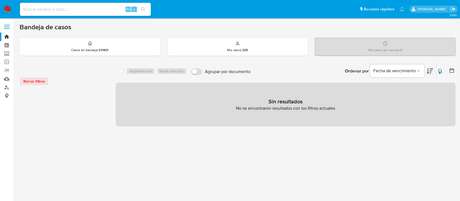
click at [441, 70] on icon at bounding box center [441, 71] width 4 height 4
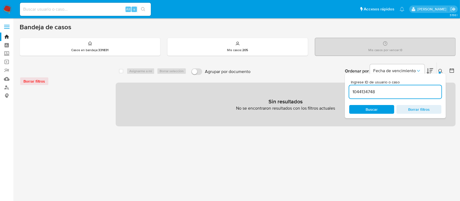
click at [395, 95] on div "1044134748" at bounding box center [395, 91] width 92 height 13
click at [394, 92] on input "1044134748" at bounding box center [395, 91] width 92 height 7
click at [11, 8] on img at bounding box center [7, 9] width 9 height 9
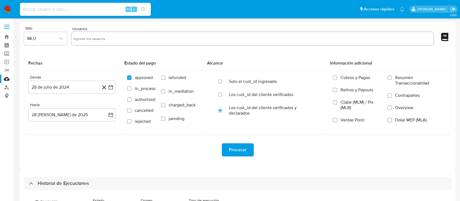
select select "10"
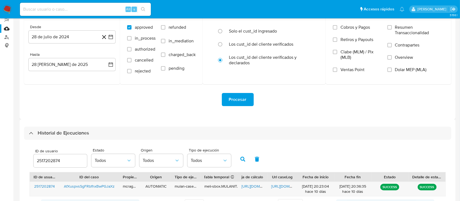
scroll to position [76, 0]
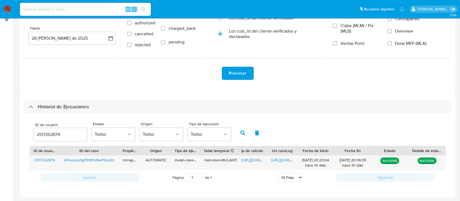
click at [54, 137] on input "2517202874" at bounding box center [61, 134] width 54 height 7
type input "1044134748"
click at [244, 135] on icon "button" at bounding box center [242, 132] width 5 height 5
click at [255, 160] on span "[URL][DOMAIN_NAME]" at bounding box center [261, 159] width 38 height 5
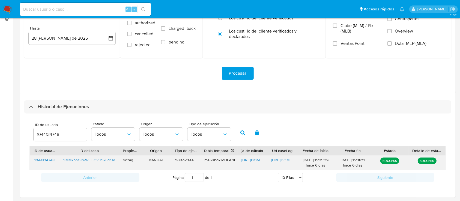
click at [282, 160] on span "[URL][DOMAIN_NAME]" at bounding box center [290, 159] width 38 height 5
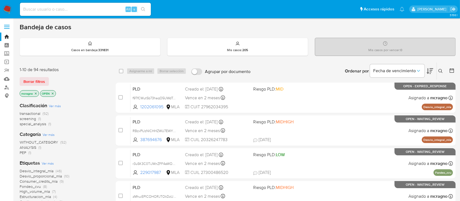
click at [441, 70] on icon at bounding box center [441, 71] width 4 height 4
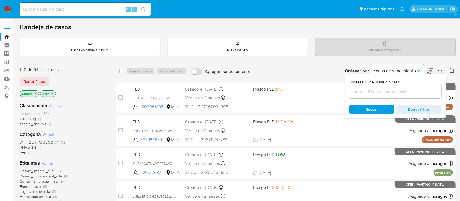
click at [55, 91] on p "OPEN" at bounding box center [47, 93] width 15 height 6
click at [52, 92] on icon "close-filter" at bounding box center [52, 93] width 3 height 3
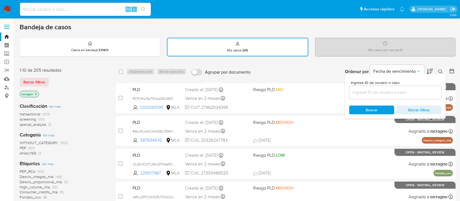
click at [36, 93] on icon "close-filter" at bounding box center [36, 94] width 2 height 2
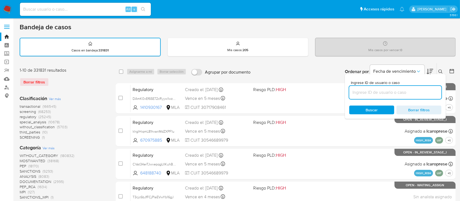
click at [397, 94] on input at bounding box center [395, 92] width 92 height 7
paste input "1044134748"
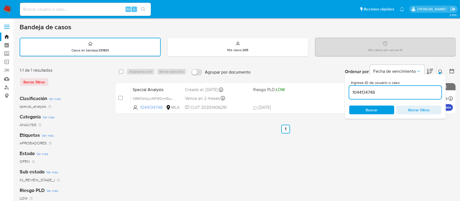
click at [441, 69] on icon at bounding box center [441, 71] width 4 height 4
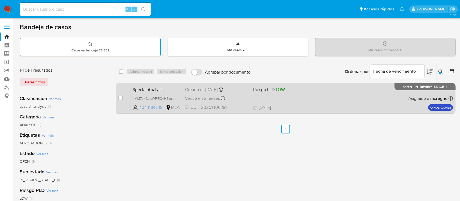
click at [310, 102] on div "Special Analysis 1iMM7bhGJwWFlEOvHSkudrJv 1044134748 MLA Riesgo PLD: LOW Creado…" at bounding box center [291, 98] width 323 height 28
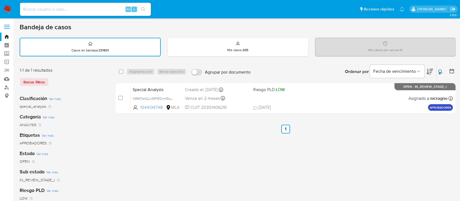
click at [440, 71] on icon at bounding box center [441, 71] width 4 height 4
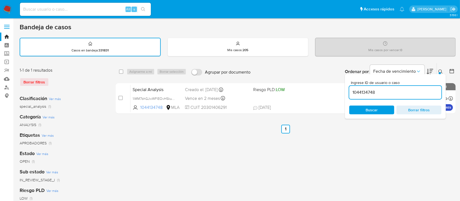
click at [404, 93] on input "1044134748" at bounding box center [395, 92] width 92 height 7
type input "2378653894"
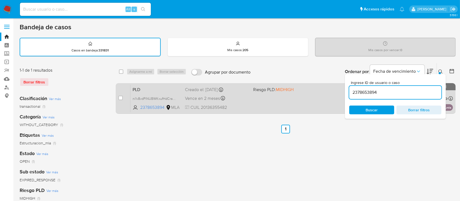
drag, startPoint x: 441, startPoint y: 69, endPoint x: 317, endPoint y: 91, distance: 126.8
click at [441, 69] on icon at bounding box center [441, 71] width 4 height 4
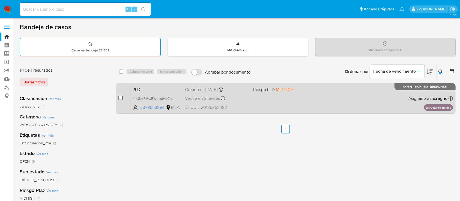
click at [121, 96] on input "checkbox" at bounding box center [120, 98] width 4 height 4
checkbox input "true"
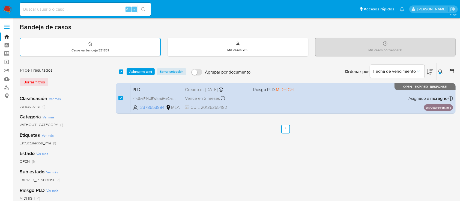
click at [143, 67] on div "select-all-cases-checkbox Asignarme a mí Borrar selección Agrupar por documento…" at bounding box center [286, 71] width 340 height 17
click at [140, 69] on span "Asignarme a mí" at bounding box center [140, 71] width 23 height 5
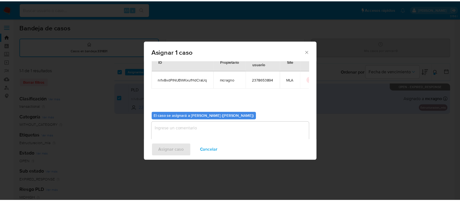
scroll to position [28, 0]
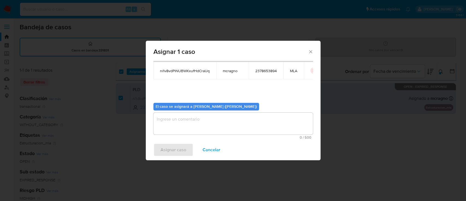
drag, startPoint x: 165, startPoint y: 119, endPoint x: 170, endPoint y: 145, distance: 26.7
click at [165, 119] on textarea "assign-modal" at bounding box center [232, 123] width 159 height 22
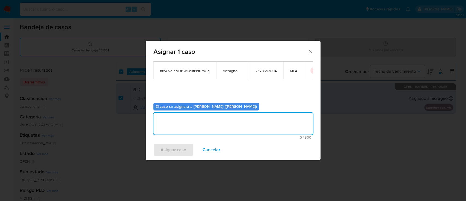
click at [170, 153] on span "Asignar caso" at bounding box center [174, 150] width 26 height 12
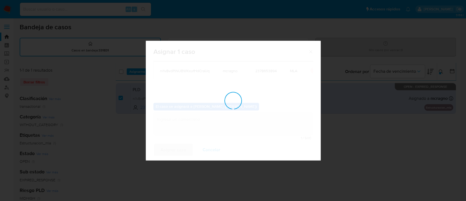
checkbox input "false"
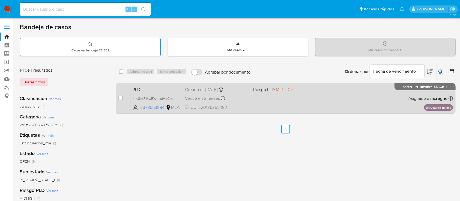
click at [364, 97] on div "PLD ni1v8vdPiNUBWKxufHdCraUq 2378653894 MLA Riesgo PLD: MIDHIGH Creado el: [DAT…" at bounding box center [291, 98] width 323 height 28
click at [123, 99] on div "case-item-checkbox No es posible asignar el caso" at bounding box center [124, 98] width 12 height 28
click at [120, 96] on input "checkbox" at bounding box center [120, 98] width 4 height 4
checkbox input "true"
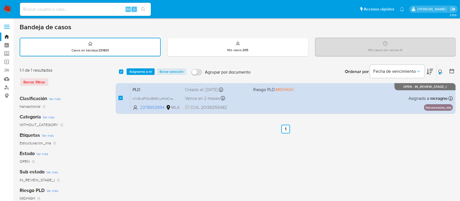
click at [135, 75] on div "select-all-cases-checkbox Asignarme a mí Borrar selección Agrupar por documento…" at bounding box center [286, 71] width 340 height 17
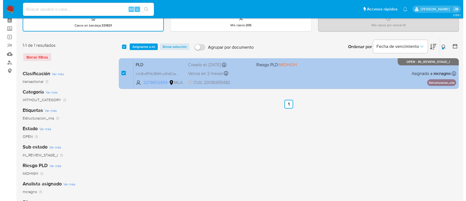
scroll to position [36, 0]
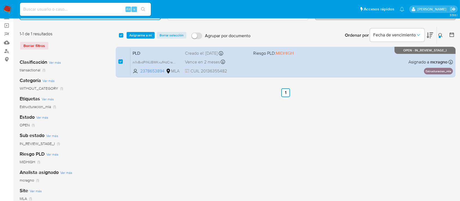
click at [146, 34] on span "Asignarme a mí" at bounding box center [140, 34] width 23 height 5
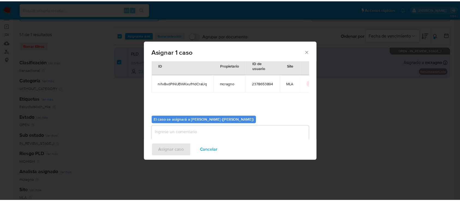
scroll to position [28, 0]
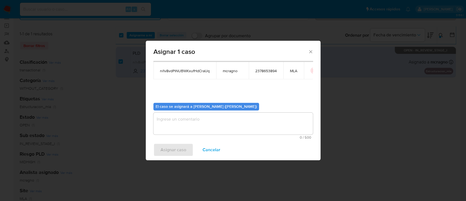
click at [174, 115] on textarea "assign-modal" at bounding box center [232, 123] width 159 height 22
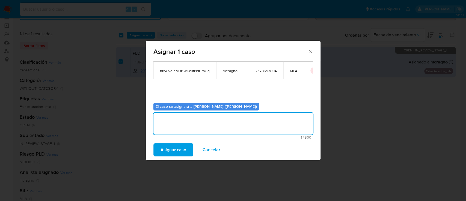
click at [176, 150] on span "Asignar caso" at bounding box center [174, 150] width 26 height 12
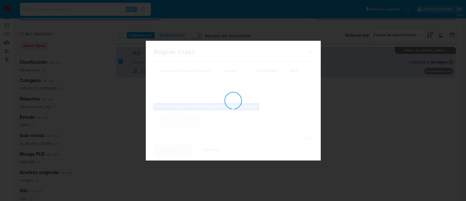
checkbox input "false"
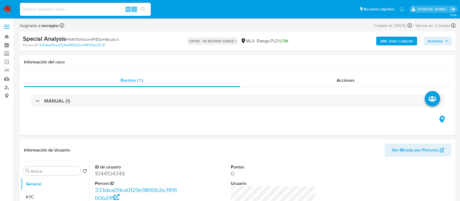
select select "10"
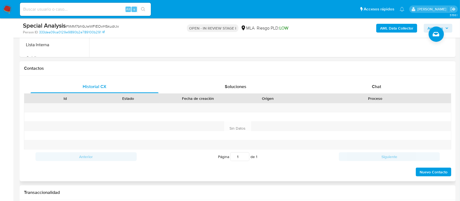
scroll to position [255, 0]
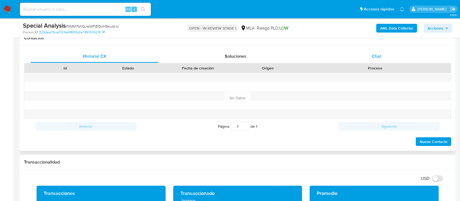
click at [418, 59] on div "Chat" at bounding box center [377, 56] width 128 height 13
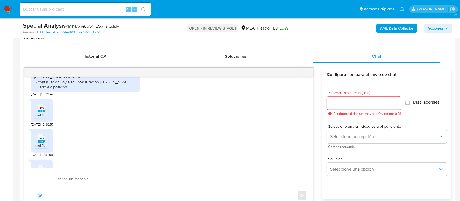
scroll to position [334, 0]
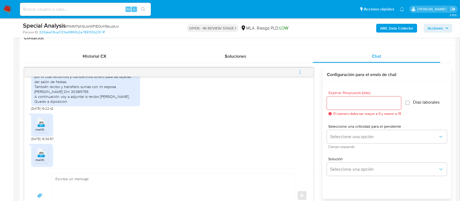
click at [42, 124] on rect at bounding box center [41, 125] width 7 height 2
click at [38, 144] on div "JPG JPG melifile7386647396776873696.jpg" at bounding box center [42, 155] width 22 height 23
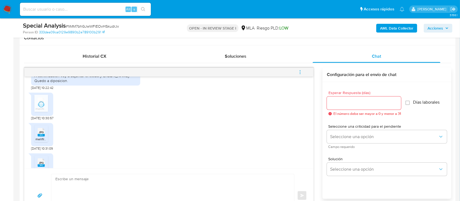
scroll to position [370, 0]
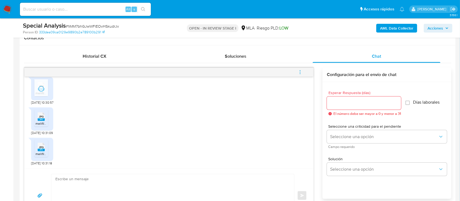
click at [39, 122] on li "JPG JPG melifile7386647396776873696.jpg" at bounding box center [41, 117] width 14 height 17
click at [46, 143] on div "JPG JPG" at bounding box center [40, 146] width 11 height 11
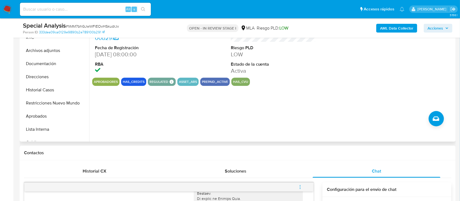
scroll to position [73, 0]
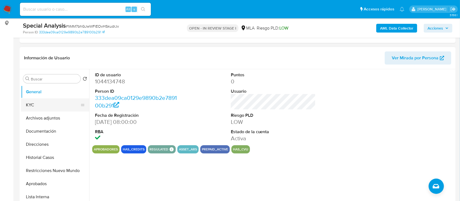
click at [39, 106] on button "KYC" at bounding box center [53, 104] width 64 height 13
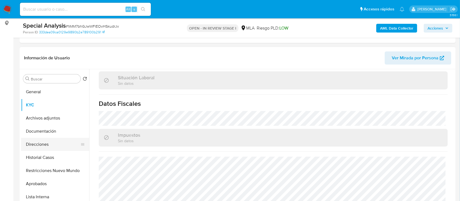
click at [44, 142] on button "Direcciones" at bounding box center [53, 144] width 64 height 13
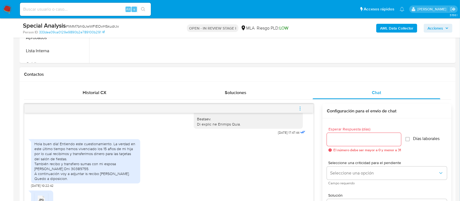
scroll to position [261, 0]
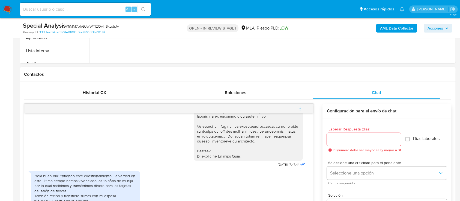
click at [36, 144] on div "18/08/2025 17:47:44" at bounding box center [169, 11] width 276 height 314
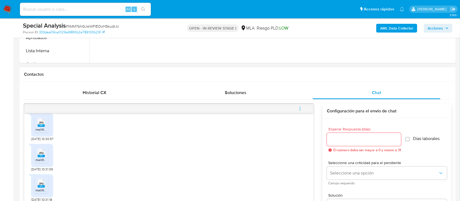
scroll to position [291, 0]
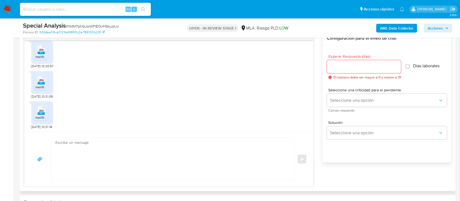
click at [103, 156] on textarea at bounding box center [171, 159] width 232 height 43
paste textarea "[PERSON_NAME]"
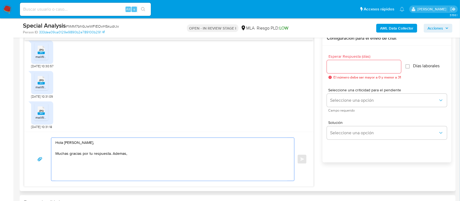
paste textarea "necesitamos que nos brindes la siguiente información y/o documentación:"
paste textarea "Proporciona el vínculo con las siguientes contrapartes con las que operaste, el…"
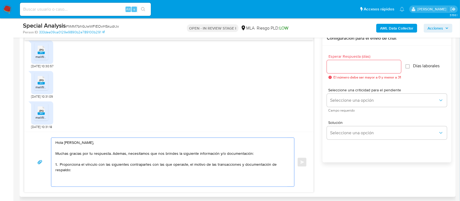
paste textarea "- Juan Maximiliano Requena - CUIT 20410443229"
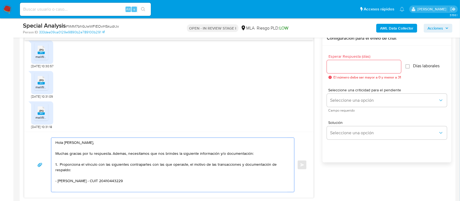
paste textarea "- German Dario Colangelo - CUIT 20184549000"
paste textarea "Es importante que sepas que, en caso de no responder a lo solicitado o si lo pr…"
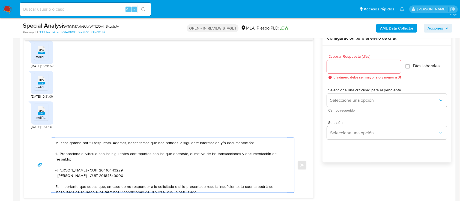
scroll to position [83, 0]
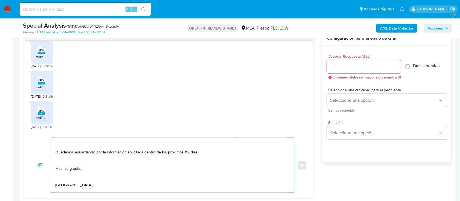
click at [93, 182] on textarea "Hola Cristian Marcelo Montes, Muchas gracias por tu respuesta. Ademas, necesita…" at bounding box center [171, 165] width 232 height 55
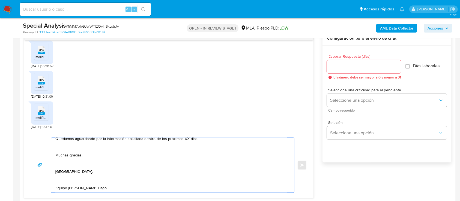
scroll to position [105, 0]
click at [90, 174] on textarea "Hola Cristian Marcelo Montes, Muchas gracias por tu respuesta. Ademas, necesita…" at bounding box center [171, 165] width 232 height 55
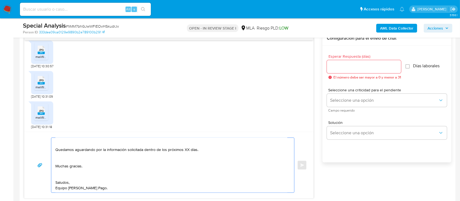
click at [81, 171] on textarea "Hola Cristian Marcelo Montes, Muchas gracias por tu respuesta. Ademas, necesita…" at bounding box center [171, 165] width 232 height 55
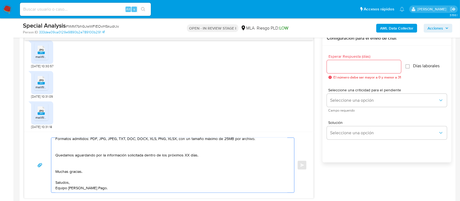
click at [78, 159] on textarea "Hola Cristian Marcelo Montes, Muchas gracias por tu respuesta. Ademas, necesita…" at bounding box center [171, 165] width 232 height 55
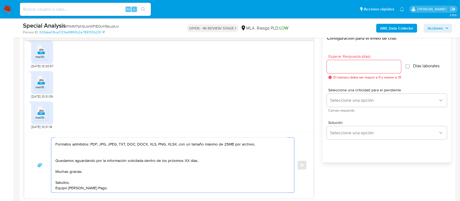
click at [75, 150] on textarea "Hola Cristian Marcelo Montes, Muchas gracias por tu respuesta. Ademas, necesita…" at bounding box center [171, 165] width 232 height 55
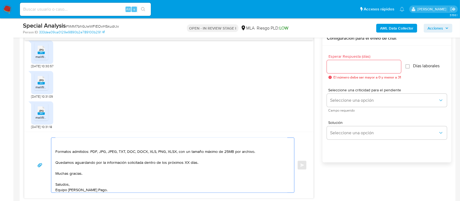
scroll to position [41, 0]
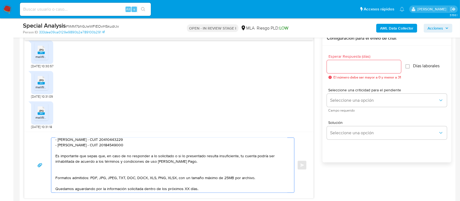
click at [65, 171] on textarea "Hola Cristian Marcelo Montes, Muchas gracias por tu respuesta. Ademas, necesita…" at bounding box center [171, 165] width 232 height 55
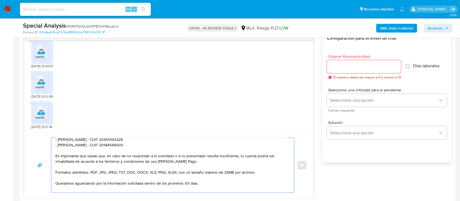
click at [194, 162] on textarea "Hola Cristian Marcelo Montes, Muchas gracias por tu respuesta. Ademas, necesita…" at bounding box center [171, 165] width 232 height 55
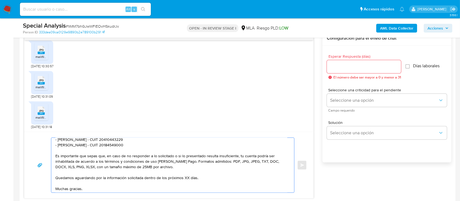
click at [185, 178] on textarea "Hola Cristian Marcelo Montes, Muchas gracias por tu respuesta. Ademas, necesita…" at bounding box center [171, 165] width 232 height 55
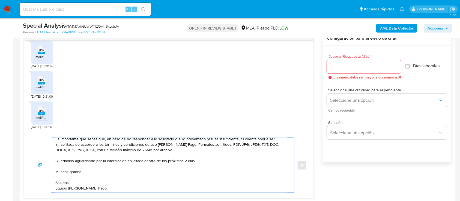
scroll to position [66, 0]
type textarea "Hola Cristian Marcelo Montes, Muchas gracias por tu respuesta. Ademas, necesita…"
click at [349, 61] on div at bounding box center [364, 66] width 74 height 13
click at [348, 66] on input "Esperar Respuesta (días)" at bounding box center [364, 66] width 74 height 7
type input "1"
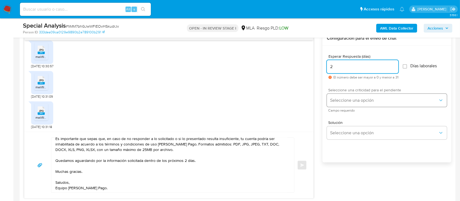
type input "2"
click at [352, 100] on span "Seleccione una opción" at bounding box center [384, 99] width 108 height 5
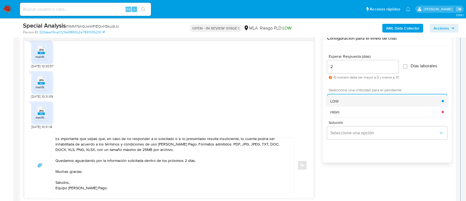
click at [341, 103] on div "LOW" at bounding box center [385, 100] width 111 height 11
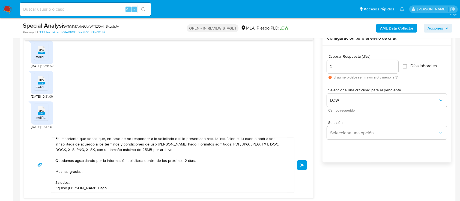
click at [299, 167] on button "Enviar" at bounding box center [302, 165] width 10 height 10
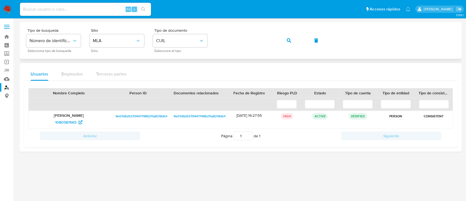
click at [287, 38] on icon "button" at bounding box center [289, 40] width 4 height 4
click at [64, 123] on span "488768858" at bounding box center [65, 122] width 19 height 9
click at [283, 39] on button "button" at bounding box center [289, 40] width 19 height 13
click at [75, 121] on span "2279032155" at bounding box center [65, 122] width 21 height 9
click at [304, 39] on div "Tipo de busqueda Número de identificación Seleccione tipo de búsqueda Sitio MLA…" at bounding box center [240, 40] width 429 height 24
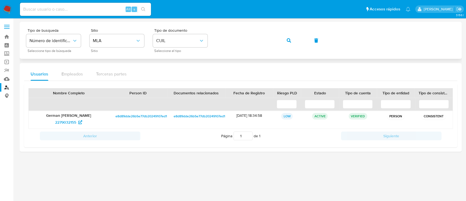
click at [290, 36] on span "button" at bounding box center [289, 40] width 4 height 12
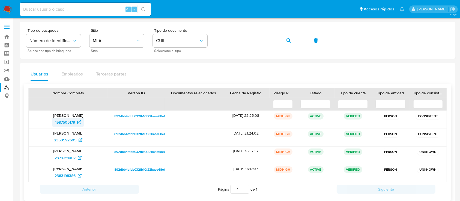
drag, startPoint x: 65, startPoint y: 126, endPoint x: 65, endPoint y: 123, distance: 3.8
click at [65, 123] on span "1987505179" at bounding box center [65, 122] width 20 height 9
click at [291, 38] on button "button" at bounding box center [289, 40] width 19 height 13
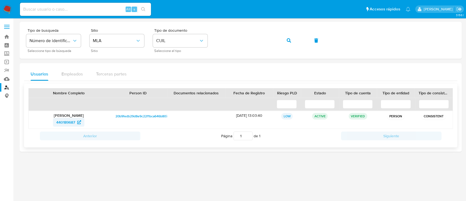
click at [73, 124] on span "440189687" at bounding box center [65, 122] width 19 height 9
click at [290, 40] on icon "button" at bounding box center [289, 40] width 4 height 4
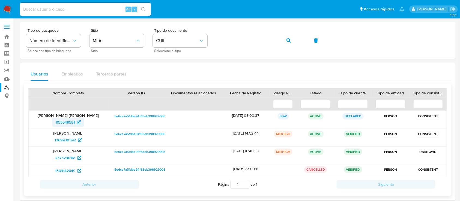
click at [73, 123] on span "1155549591" at bounding box center [64, 122] width 19 height 9
drag, startPoint x: 292, startPoint y: 37, endPoint x: 254, endPoint y: 59, distance: 44.3
click at [292, 37] on button "button" at bounding box center [289, 40] width 19 height 13
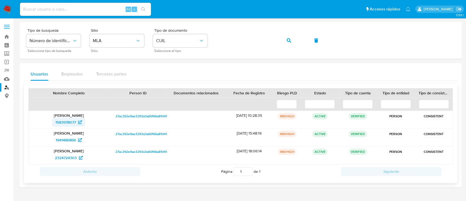
click at [71, 119] on span "1583978077" at bounding box center [65, 122] width 20 height 9
drag, startPoint x: 290, startPoint y: 38, endPoint x: 262, endPoint y: 61, distance: 36.2
click at [290, 38] on icon "button" at bounding box center [289, 40] width 4 height 4
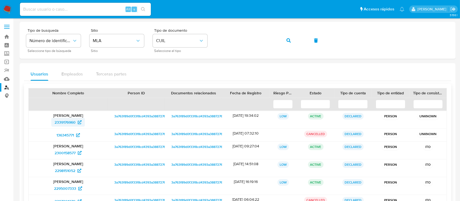
click at [63, 123] on span "2339176960" at bounding box center [65, 122] width 21 height 9
click at [288, 37] on span "button" at bounding box center [289, 40] width 4 height 12
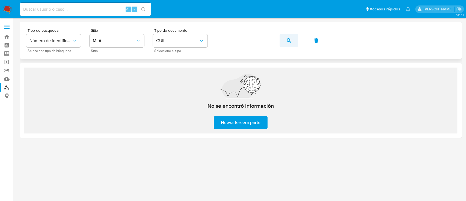
click at [288, 38] on icon "button" at bounding box center [289, 40] width 4 height 4
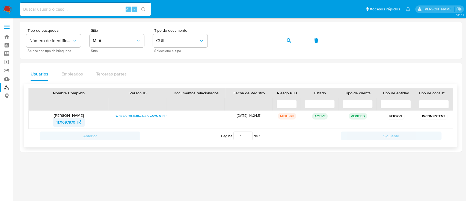
click at [59, 119] on span "1171097970" at bounding box center [65, 122] width 19 height 9
click at [289, 37] on span "button" at bounding box center [289, 40] width 4 height 12
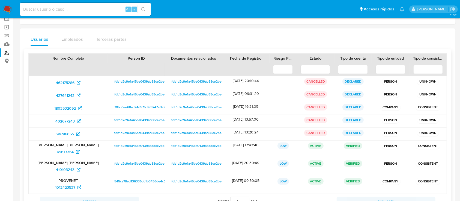
scroll to position [58, 0]
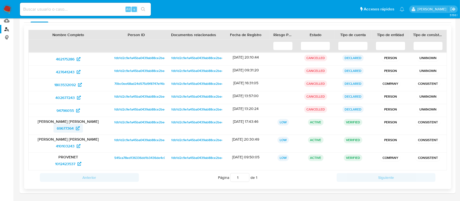
click at [72, 129] on span "69677364" at bounding box center [65, 128] width 17 height 9
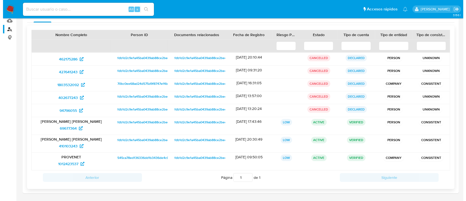
scroll to position [0, 0]
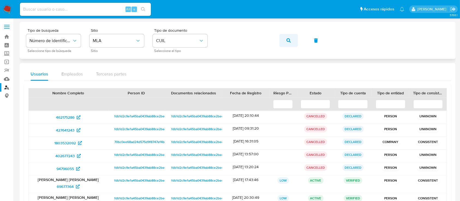
click at [282, 37] on button "button" at bounding box center [289, 40] width 19 height 13
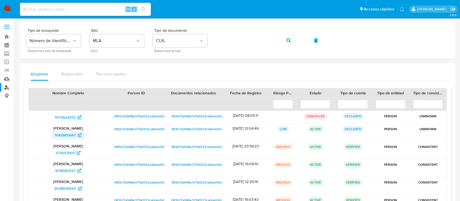
click at [66, 135] on span "1082865647" at bounding box center [65, 134] width 21 height 9
drag, startPoint x: 292, startPoint y: 40, endPoint x: 280, endPoint y: 55, distance: 18.2
click at [291, 41] on button "button" at bounding box center [289, 40] width 19 height 13
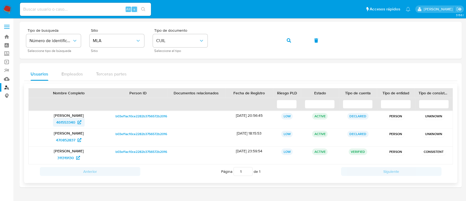
click at [73, 118] on span "461553340" at bounding box center [65, 122] width 19 height 9
click at [293, 38] on button "button" at bounding box center [289, 40] width 19 height 13
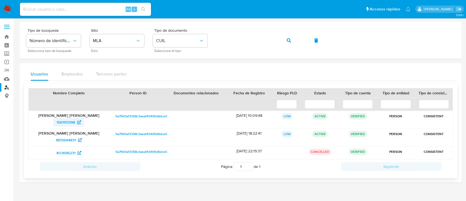
click at [68, 123] on span "1561155198" at bounding box center [66, 122] width 19 height 9
click at [290, 38] on icon "button" at bounding box center [289, 40] width 4 height 4
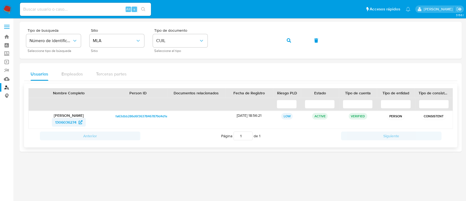
click at [66, 120] on span "1306036274" at bounding box center [65, 122] width 21 height 9
click at [292, 41] on button "button" at bounding box center [289, 40] width 19 height 13
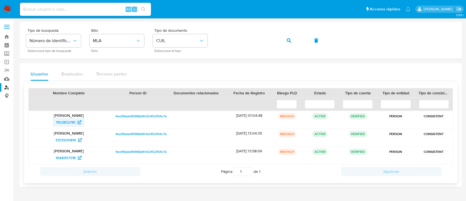
click at [72, 125] on span "1102852781" at bounding box center [65, 122] width 19 height 9
click at [289, 34] on span "button" at bounding box center [289, 40] width 4 height 12
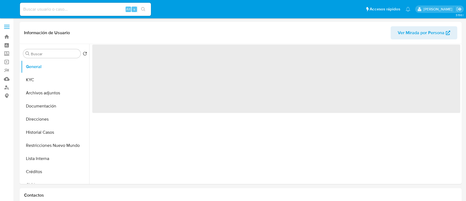
select select "10"
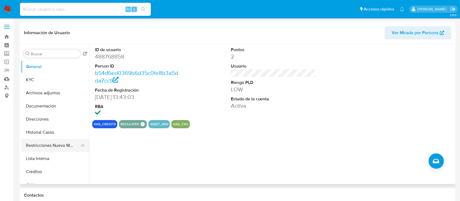
drag, startPoint x: 52, startPoint y: 150, endPoint x: 55, endPoint y: 143, distance: 7.4
click at [52, 150] on button "Restricciones Nuevo Mundo" at bounding box center [53, 145] width 64 height 13
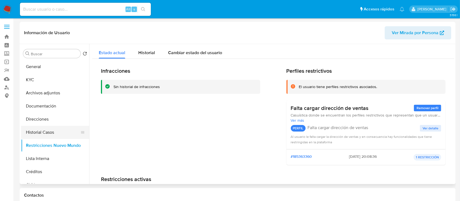
click at [61, 131] on button "Historial Casos" at bounding box center [53, 132] width 64 height 13
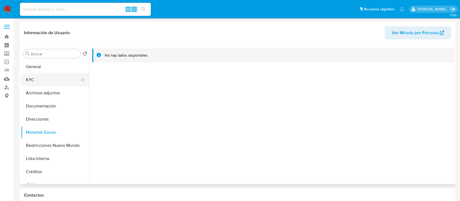
click at [57, 81] on button "KYC" at bounding box center [53, 79] width 64 height 13
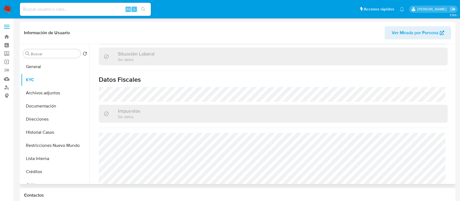
scroll to position [287, 0]
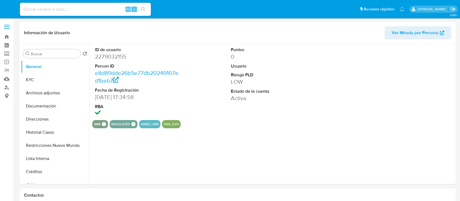
select select "10"
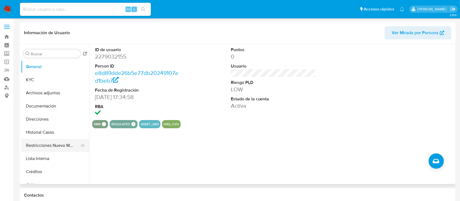
click at [54, 144] on button "Restricciones Nuevo Mundo" at bounding box center [53, 145] width 64 height 13
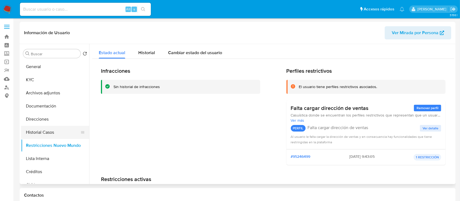
click at [53, 128] on button "Historial Casos" at bounding box center [53, 132] width 64 height 13
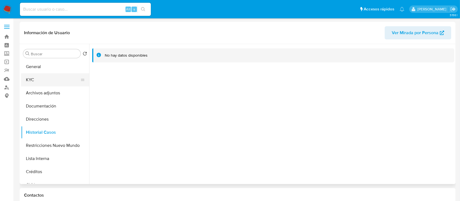
click at [61, 80] on button "KYC" at bounding box center [53, 79] width 64 height 13
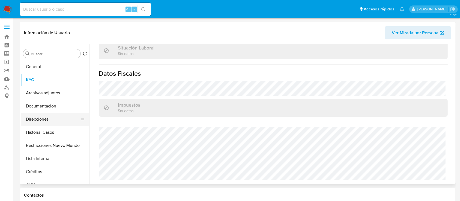
scroll to position [287, 0]
click at [56, 118] on button "Direcciones" at bounding box center [53, 118] width 64 height 13
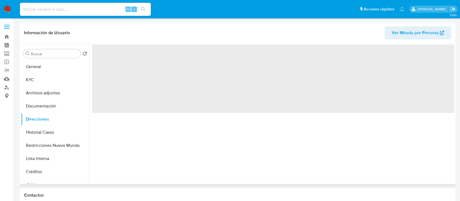
scroll to position [0, 0]
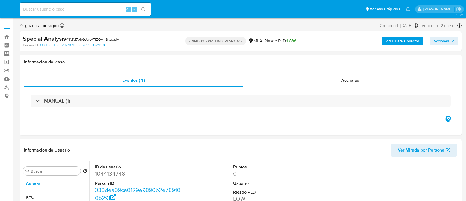
select select "10"
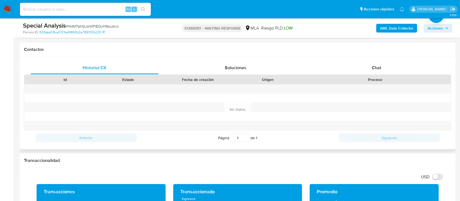
scroll to position [255, 0]
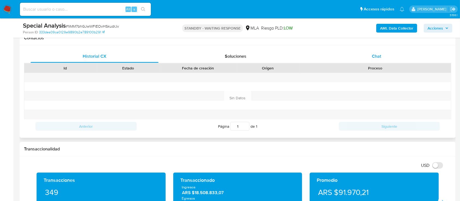
click at [380, 53] on span "Chat" at bounding box center [376, 56] width 9 height 6
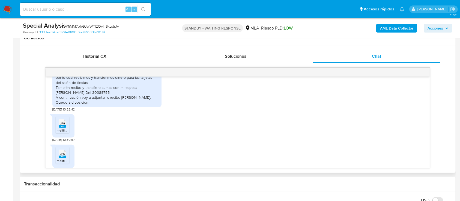
scroll to position [296, 0]
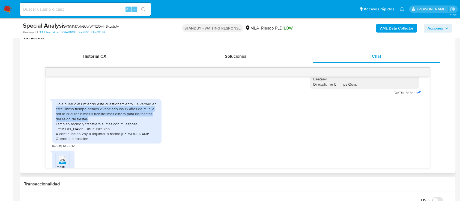
drag, startPoint x: 55, startPoint y: 108, endPoint x: 94, endPoint y: 117, distance: 39.4
click at [94, 117] on div "Hola buen día! Entiendo este cuestionamiento. La verdad en este último tiempo h…" at bounding box center [107, 121] width 103 height 40
copy div "este último tiempo hemos vivenciado los 15 años de mi hija por lo cual recibimo…"
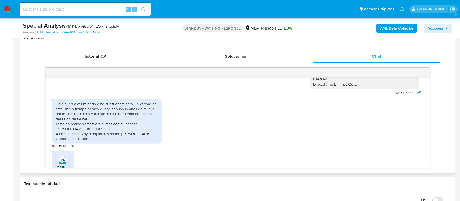
click at [101, 107] on div "Hola buen día! Entiendo este cuestionamiento. La verdad en este último tiempo h…" at bounding box center [107, 121] width 103 height 40
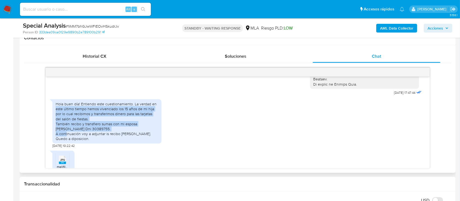
drag, startPoint x: 57, startPoint y: 109, endPoint x: 103, endPoint y: 127, distance: 49.5
click at [103, 127] on div "Hola buen día! Entiendo este cuestionamiento. La verdad en este último tiempo h…" at bounding box center [107, 121] width 103 height 40
copy div "este último tiempo hemos vivenciado los 15 años de mi hija por lo cual recibimo…"
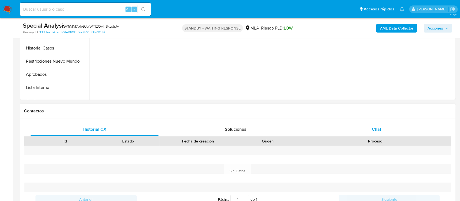
click at [382, 131] on div "Chat" at bounding box center [377, 129] width 128 height 13
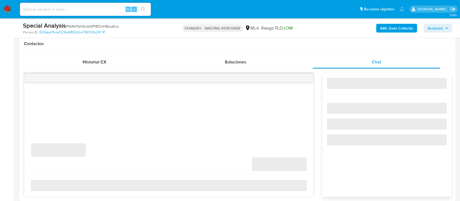
select select "10"
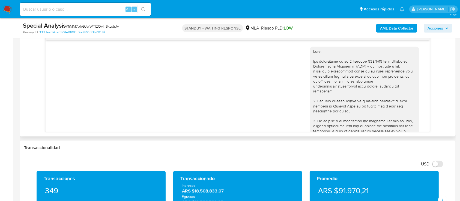
scroll to position [515, 0]
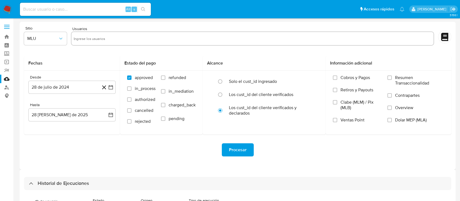
select select "10"
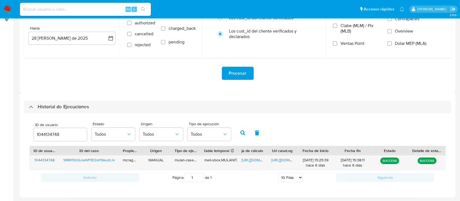
click at [49, 133] on input "1044134748" at bounding box center [61, 134] width 54 height 7
click at [242, 131] on icon "button" at bounding box center [242, 132] width 5 height 5
click at [252, 162] on span "https://docs.google.com/spreadsheets/d/1hdbQbclRofWHognNuSYTimP0b-y-tLLuwJCEs-b…" at bounding box center [261, 159] width 38 height 5
click at [277, 160] on span "https://docs.google.com/document/d/1DPfCH-yHzulowMPY-r-8gPclVmDnXlOcIpkcDeDa-HI…" at bounding box center [290, 159] width 38 height 5
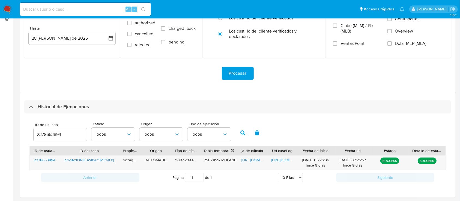
click at [55, 138] on div "2378653894" at bounding box center [61, 134] width 54 height 13
click at [56, 135] on input "2378653894" at bounding box center [61, 134] width 54 height 7
paste input "75536317"
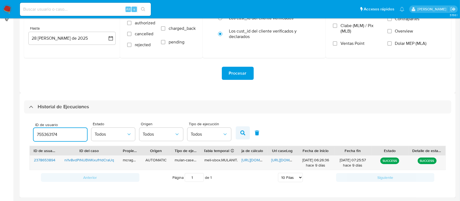
type input "755363174"
click at [246, 129] on button "button" at bounding box center [243, 132] width 14 height 13
click at [249, 157] on span "https://docs.google.com/spreadsheets/d/1MHdXYS0WxO8WKPJvtqCQXcxgdAwuTIEcY38K0Jf…" at bounding box center [261, 159] width 38 height 5
click at [289, 160] on span "https://docs.google.com/document/d/1LeY_3o84jz7K_gYy_dexvve5fHpxfnOo-5G5jZLwYrY…" at bounding box center [290, 159] width 38 height 5
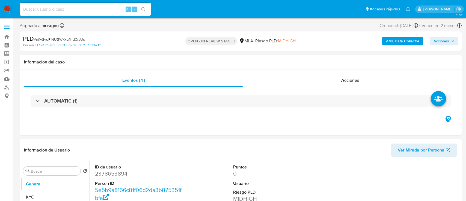
select select "10"
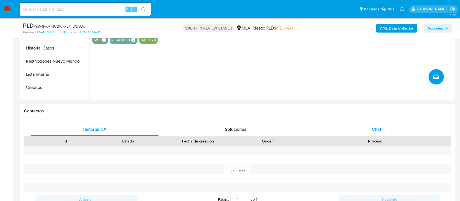
drag, startPoint x: 387, startPoint y: 130, endPoint x: 336, endPoint y: 126, distance: 51.0
click at [388, 130] on div "Chat" at bounding box center [377, 129] width 128 height 13
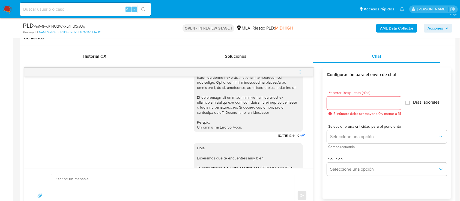
scroll to position [192, 0]
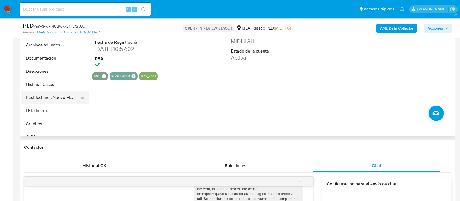
click at [58, 98] on button "Restricciones Nuevo Mundo" at bounding box center [53, 97] width 64 height 13
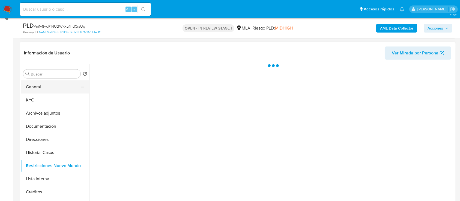
scroll to position [73, 0]
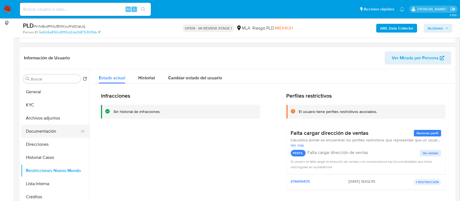
click at [43, 133] on button "Documentación" at bounding box center [53, 130] width 64 height 13
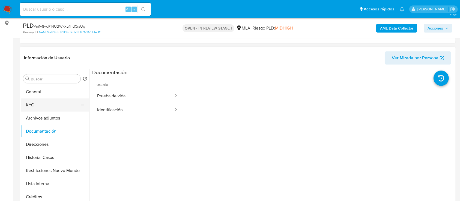
click at [37, 105] on button "KYC" at bounding box center [53, 104] width 64 height 13
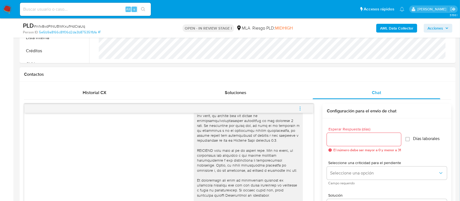
scroll to position [364, 0]
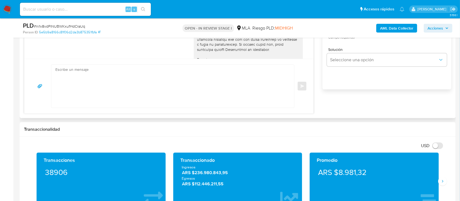
click at [149, 80] on textarea at bounding box center [171, 86] width 232 height 43
paste textarea "Hola XXX, Al analizar tu caso se encontraron algunas inconsistencias, por este …"
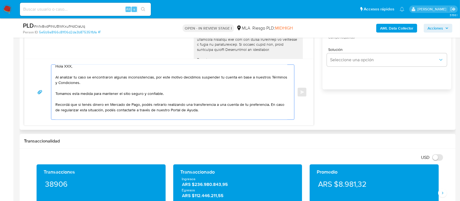
scroll to position [0, 0]
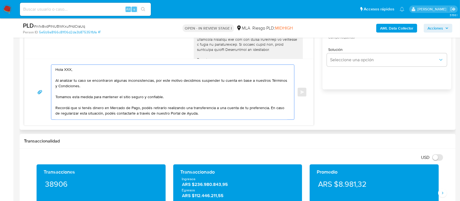
click at [90, 69] on textarea "Hola XXX, Al analizar tu caso se encontraron algunas inconsistencias, por este …" at bounding box center [171, 92] width 232 height 55
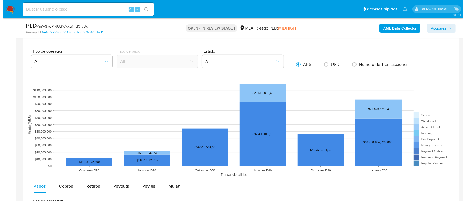
scroll to position [972, 0]
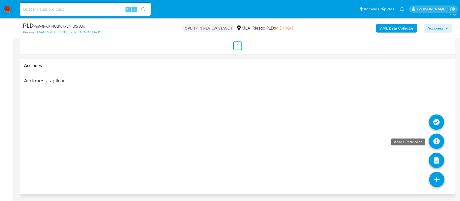
type textarea "Hola, Al analizar tu caso se encontraron algunas inconsistencias, por este moti…"
click at [437, 137] on icon at bounding box center [436, 140] width 15 height 15
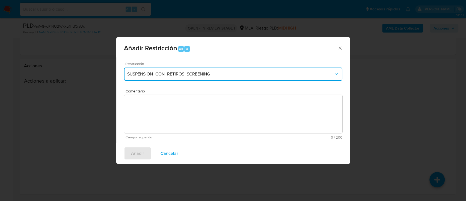
drag, startPoint x: 155, startPoint y: 76, endPoint x: 156, endPoint y: 79, distance: 3.4
click at [155, 76] on span "SUSPENSION_CON_RETIROS_SCREENING" at bounding box center [230, 73] width 206 height 5
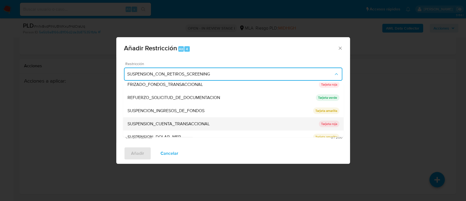
scroll to position [116, 0]
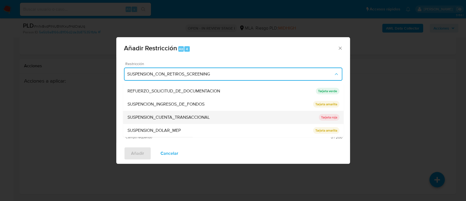
click at [203, 113] on div "SUSPENSION_CUENTA_TRANSACCIONAL" at bounding box center [222, 117] width 191 height 13
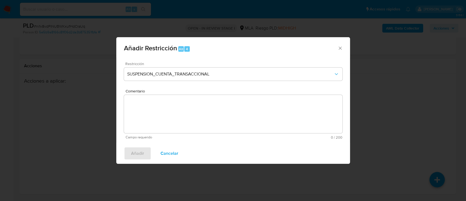
click at [203, 113] on textarea "Comentario" at bounding box center [233, 114] width 218 height 38
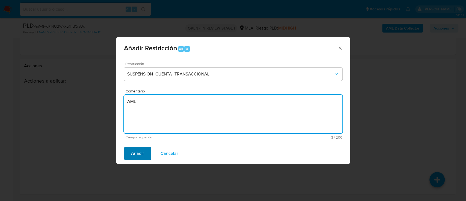
type textarea "AML"
click at [139, 147] on span "Añadir" at bounding box center [137, 153] width 13 height 12
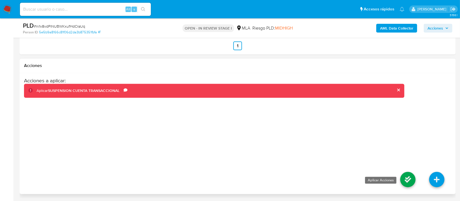
click at [402, 176] on icon at bounding box center [407, 179] width 15 height 15
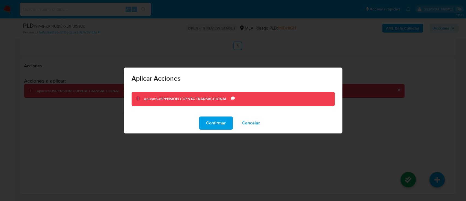
click at [218, 122] on span "Confirmar" at bounding box center [216, 123] width 20 height 12
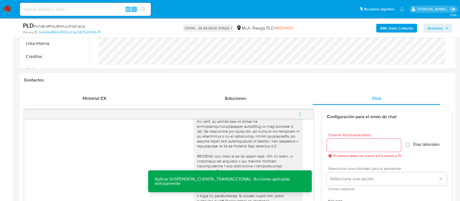
scroll to position [244, 0]
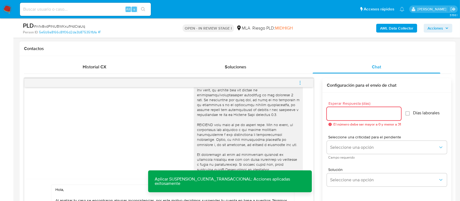
click at [352, 114] on input "Esperar Respuesta (días)" at bounding box center [364, 113] width 74 height 7
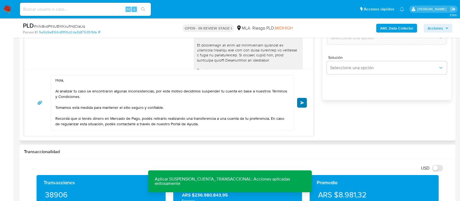
type input "0"
click at [303, 106] on button "Enviar" at bounding box center [302, 103] width 10 height 10
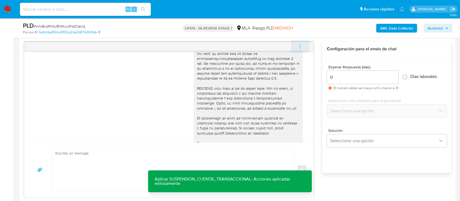
scroll to position [428, 0]
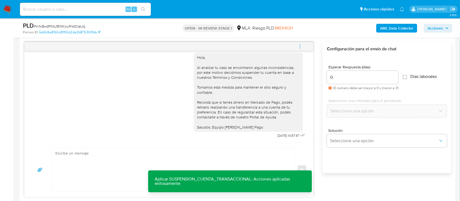
drag, startPoint x: 301, startPoint y: 48, endPoint x: 271, endPoint y: 46, distance: 30.6
click at [301, 48] on icon "menu-action" at bounding box center [300, 46] width 5 height 5
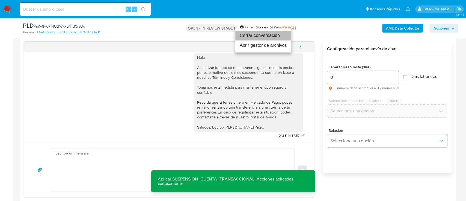
click at [257, 37] on li "Cerrar conversación" at bounding box center [263, 36] width 56 height 10
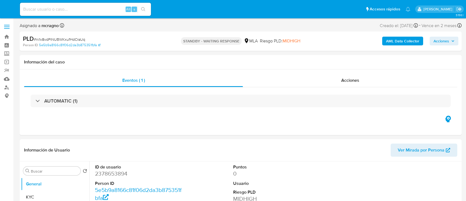
select select "10"
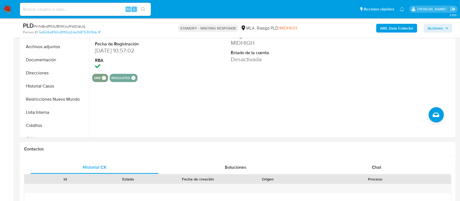
scroll to position [146, 0]
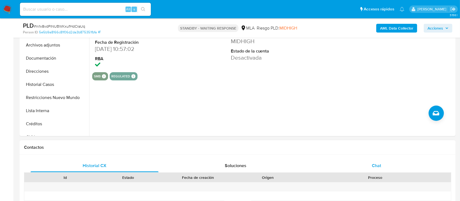
click at [376, 161] on div "Chat" at bounding box center [377, 165] width 128 height 13
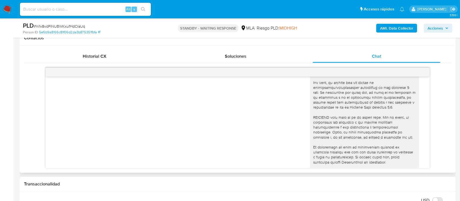
scroll to position [173, 0]
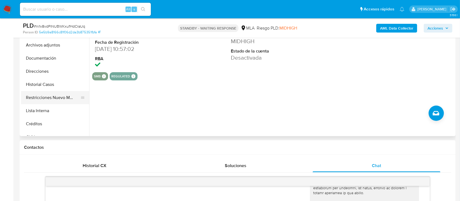
click at [65, 96] on button "Restricciones Nuevo Mundo" at bounding box center [53, 97] width 64 height 13
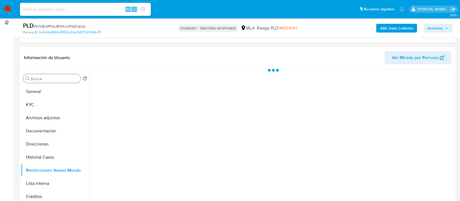
scroll to position [73, 0]
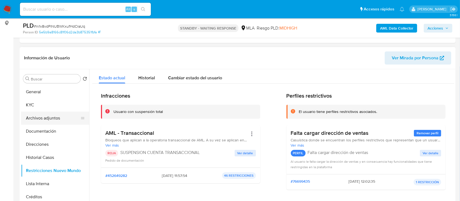
click at [48, 120] on button "Archivos adjuntos" at bounding box center [53, 117] width 64 height 13
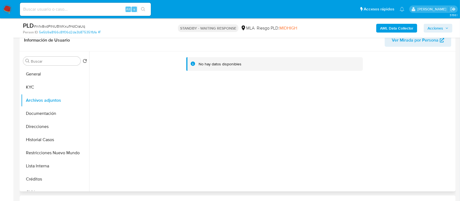
scroll to position [36, 0]
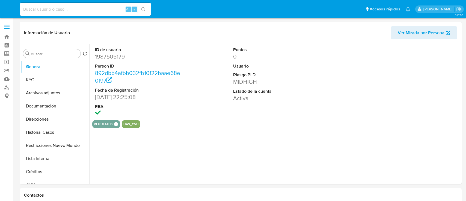
select select "10"
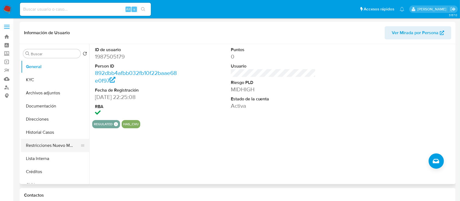
click at [52, 142] on button "Restricciones Nuevo Mundo" at bounding box center [53, 145] width 64 height 13
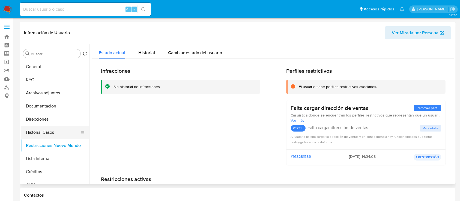
click at [55, 132] on button "Historial Casos" at bounding box center [53, 132] width 64 height 13
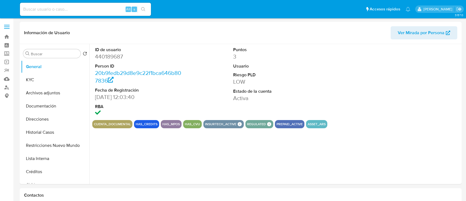
select select "10"
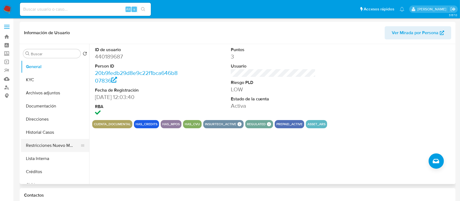
click at [63, 145] on button "Restricciones Nuevo Mundo" at bounding box center [53, 145] width 64 height 13
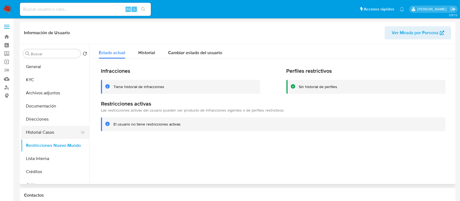
click at [59, 133] on button "Historial Casos" at bounding box center [53, 132] width 64 height 13
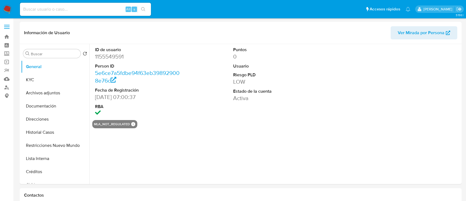
select select "10"
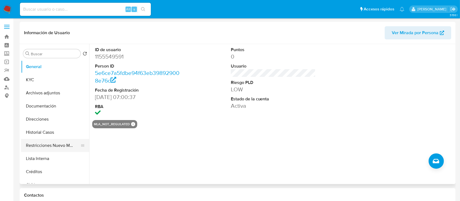
click at [50, 147] on button "Restricciones Nuevo Mundo" at bounding box center [53, 145] width 64 height 13
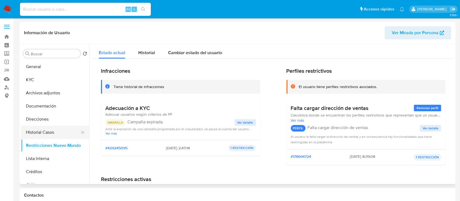
click at [56, 133] on button "Historial Casos" at bounding box center [53, 132] width 64 height 13
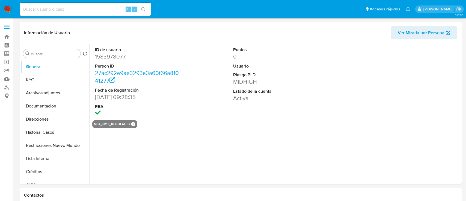
select select "10"
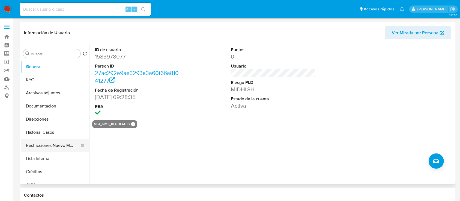
click at [65, 145] on button "Restricciones Nuevo Mundo" at bounding box center [53, 145] width 64 height 13
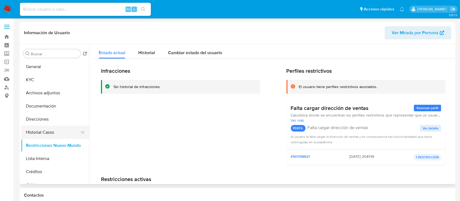
click at [64, 134] on button "Historial Casos" at bounding box center [53, 132] width 64 height 13
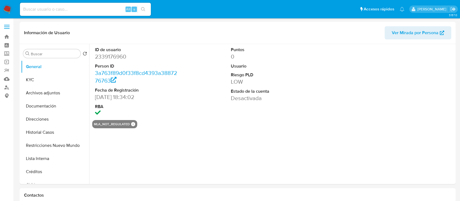
select select "10"
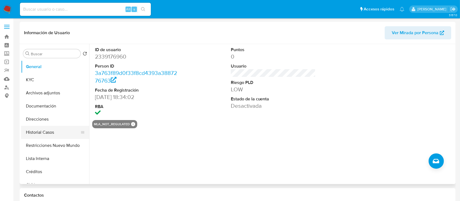
click at [61, 142] on button "Restricciones Nuevo Mundo" at bounding box center [55, 145] width 68 height 13
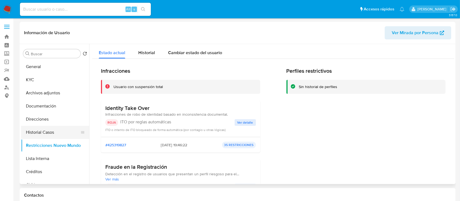
click at [63, 129] on button "Historial Casos" at bounding box center [53, 132] width 64 height 13
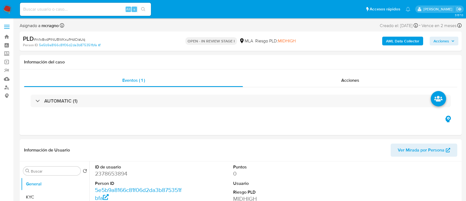
select select "10"
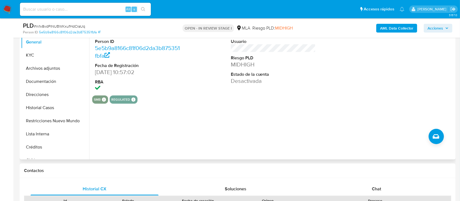
scroll to position [146, 0]
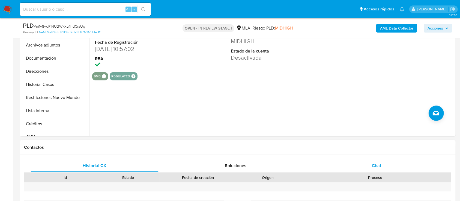
click at [391, 165] on div "Chat" at bounding box center [377, 165] width 128 height 13
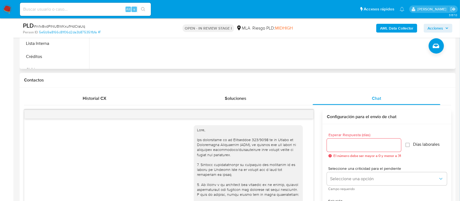
scroll to position [428, 0]
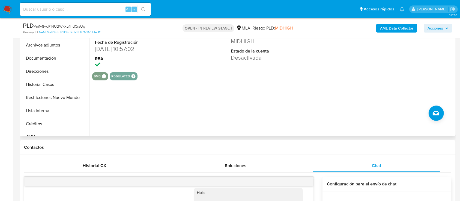
click at [52, 43] on button "Archivos adjuntos" at bounding box center [55, 44] width 68 height 13
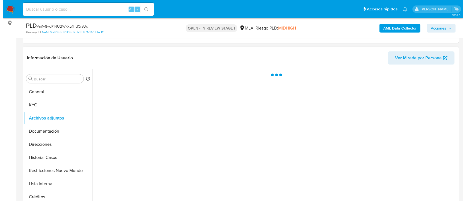
scroll to position [146, 0]
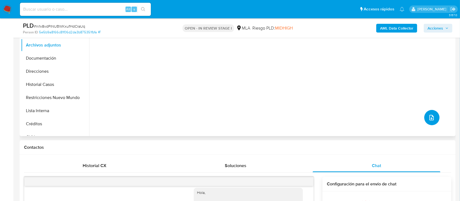
click at [434, 116] on button "upload-file" at bounding box center [431, 117] width 15 height 15
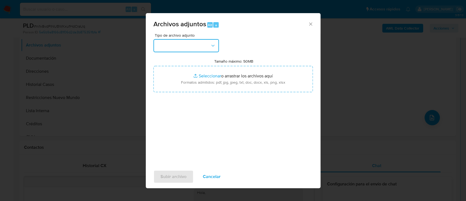
click at [212, 45] on icon "button" at bounding box center [212, 46] width 3 height 2
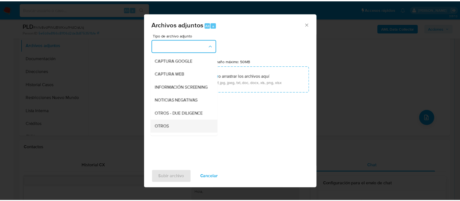
scroll to position [73, 0]
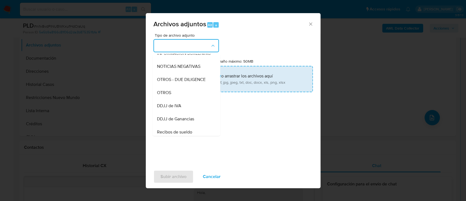
drag, startPoint x: 168, startPoint y: 97, endPoint x: 216, endPoint y: 77, distance: 51.9
click at [168, 95] on span "OTROS" at bounding box center [164, 92] width 14 height 5
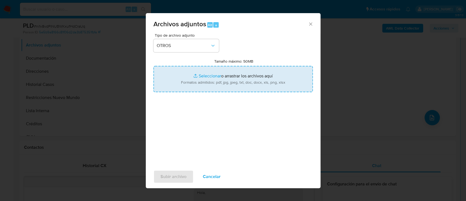
click at [216, 77] on input "Tamaño máximo: 50MB Seleccionar archivos" at bounding box center [232, 79] width 159 height 26
type input "C:\fakepath\2378653894 - Movimientos.xlsx"
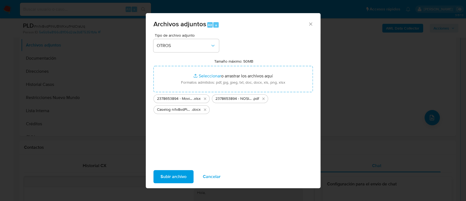
click at [173, 179] on span "Subir archivo" at bounding box center [174, 176] width 26 height 12
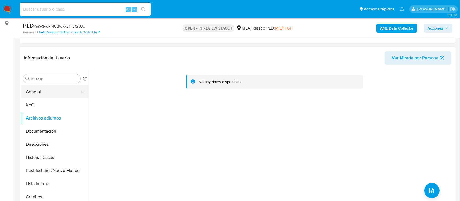
click at [42, 93] on button "General" at bounding box center [53, 91] width 64 height 13
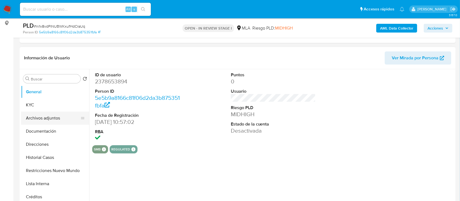
click at [44, 118] on button "Archivos adjuntos" at bounding box center [53, 117] width 64 height 13
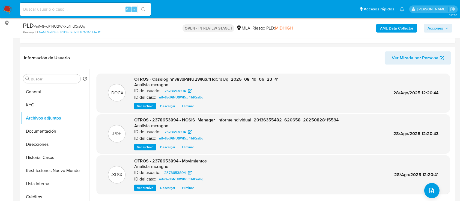
click at [441, 27] on span "Acciones" at bounding box center [436, 28] width 16 height 9
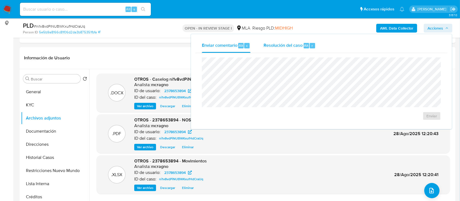
click at [310, 45] on div "r" at bounding box center [312, 45] width 5 height 5
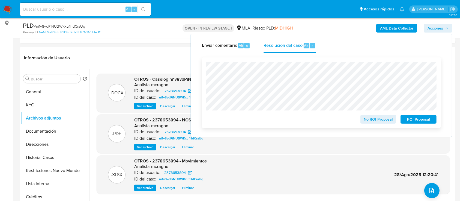
click at [411, 119] on span "ROI Proposal" at bounding box center [419, 119] width 28 height 8
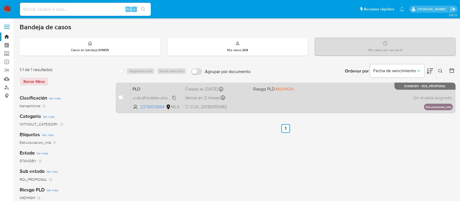
click at [175, 97] on span "ni1v8vdPiNUBWKxufHdCraUq" at bounding box center [155, 97] width 44 height 6
click at [310, 100] on div "PLD ni1v8vdPiNUBWKxufHdCraUq 2378653894 MLA Riesgo PLD: MIDHIGH Creado el: [DAT…" at bounding box center [291, 98] width 323 height 28
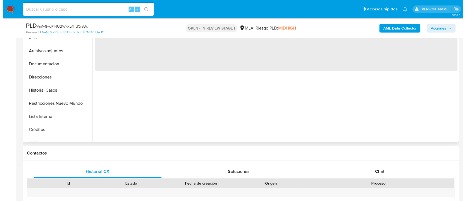
scroll to position [109, 0]
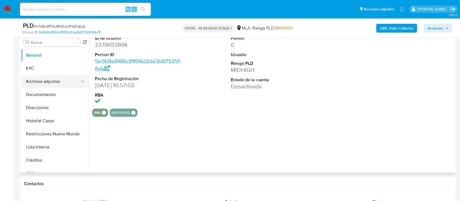
click at [58, 85] on button "Archivos adjuntos" at bounding box center [53, 81] width 64 height 13
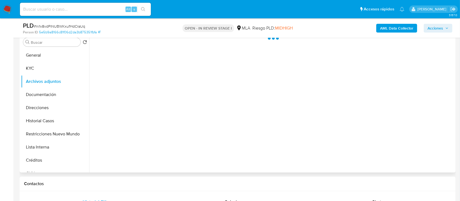
select select "10"
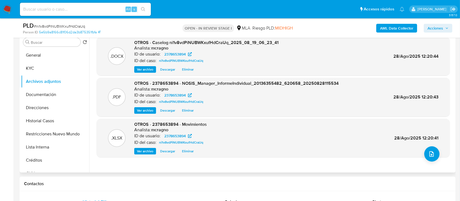
click at [186, 67] on span "Eliminar" at bounding box center [188, 69] width 12 height 5
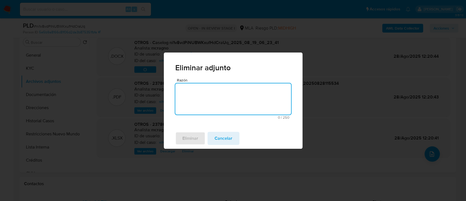
click at [194, 105] on textarea "Razón" at bounding box center [233, 98] width 116 height 31
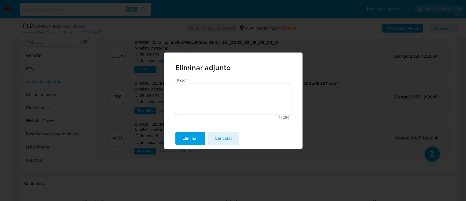
click at [191, 135] on span "Eliminar" at bounding box center [190, 138] width 16 height 12
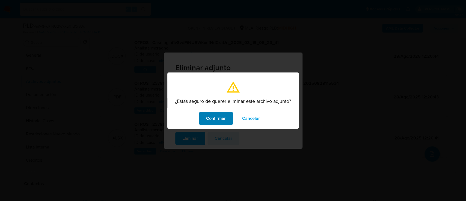
click at [221, 123] on span "Confirmar" at bounding box center [216, 118] width 20 height 12
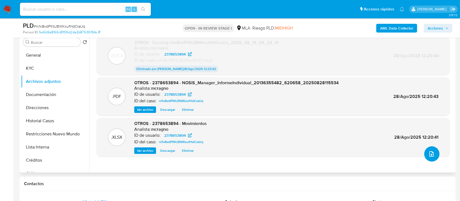
click at [425, 151] on button "upload-file" at bounding box center [431, 153] width 15 height 15
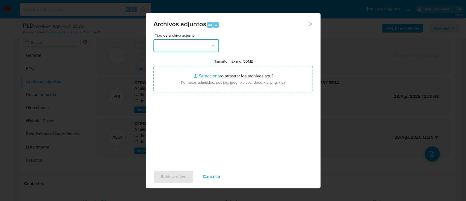
drag, startPoint x: 186, startPoint y: 44, endPoint x: 186, endPoint y: 51, distance: 6.3
click at [186, 44] on button "button" at bounding box center [186, 45] width 66 height 13
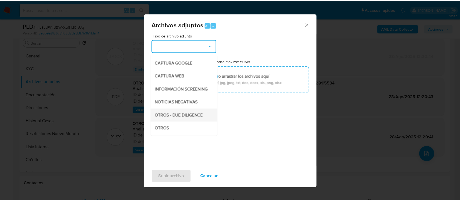
scroll to position [73, 0]
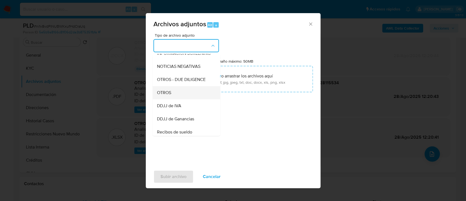
click at [177, 99] on div "OTROS" at bounding box center [185, 92] width 56 height 13
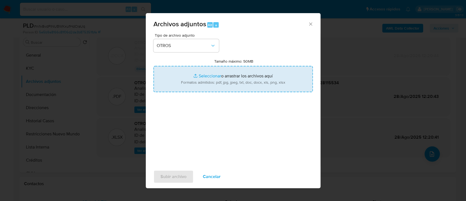
click at [200, 78] on input "Tamaño máximo: 50MB Seleccionar archivos" at bounding box center [232, 79] width 159 height 26
type input "C:\fakepath\Caselog ni1v8vdPiNUBWKxufHdCraUq_2025_08_19_06_23_41..docx"
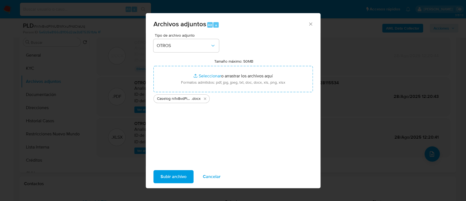
drag, startPoint x: 200, startPoint y: 78, endPoint x: 179, endPoint y: 178, distance: 101.8
click at [179, 178] on span "Subir archivo" at bounding box center [174, 176] width 26 height 12
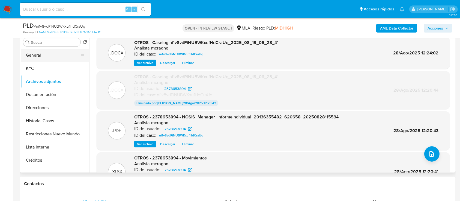
click at [48, 54] on button "General" at bounding box center [53, 55] width 64 height 13
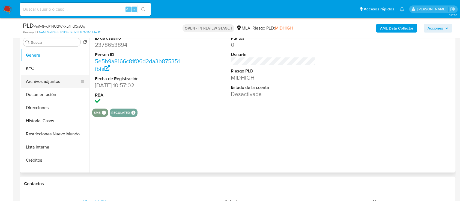
click at [45, 79] on button "Archivos adjuntos" at bounding box center [53, 81] width 64 height 13
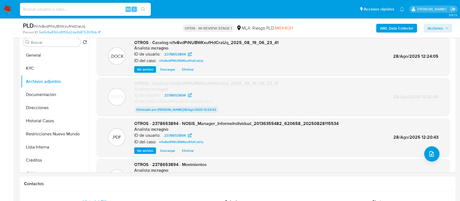
click at [436, 28] on span "Acciones" at bounding box center [436, 28] width 16 height 9
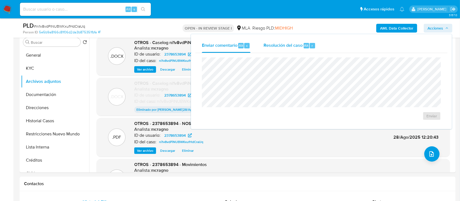
click at [281, 43] on span "Resolución del caso" at bounding box center [283, 45] width 39 height 6
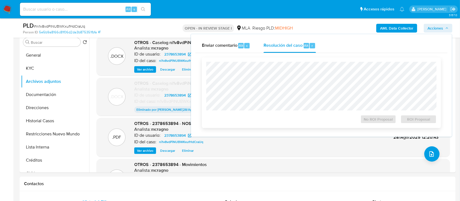
click at [284, 62] on div at bounding box center [321, 86] width 230 height 49
drag, startPoint x: 431, startPoint y: 120, endPoint x: 427, endPoint y: 120, distance: 3.8
click at [431, 120] on span "ROI Proposal" at bounding box center [419, 119] width 28 height 8
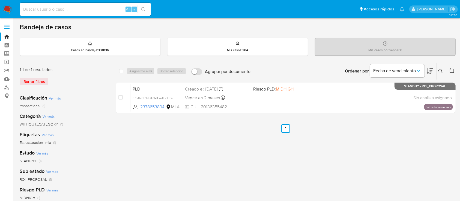
click at [440, 70] on icon at bounding box center [441, 71] width 4 height 4
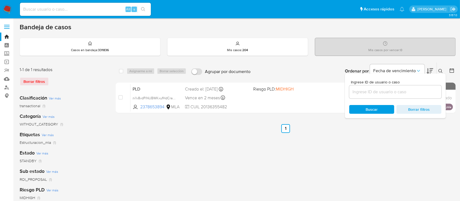
click at [412, 90] on input at bounding box center [395, 91] width 92 height 7
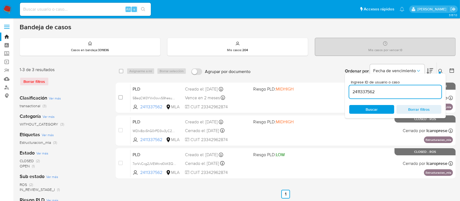
click at [439, 69] on icon at bounding box center [441, 71] width 4 height 4
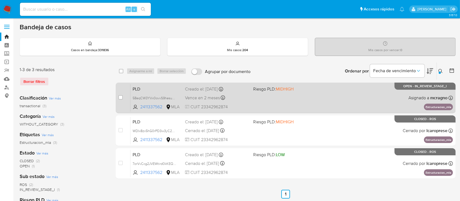
click at [339, 92] on div "PLD 58eqCW3YVx0ovvS9hesusD6u 2411337562 MLA Riesgo PLD: MIDHIGH Creado el: 12/0…" at bounding box center [291, 98] width 323 height 28
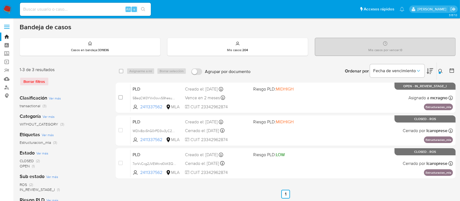
click at [442, 69] on icon at bounding box center [441, 71] width 4 height 4
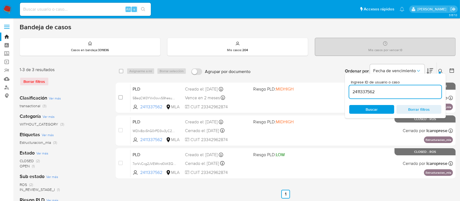
click at [384, 99] on div "Ingrese ID de usuario o caso 2411337562 Buscar Borrar filtros" at bounding box center [395, 95] width 101 height 44
click at [384, 93] on input "2411337562" at bounding box center [395, 91] width 92 height 7
paste input "755363174"
type input "755363174"
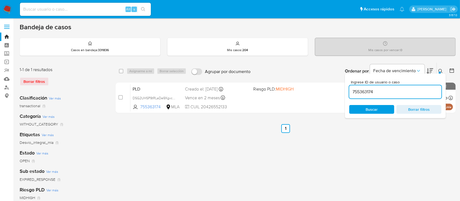
click at [441, 71] on icon at bounding box center [441, 71] width 4 height 4
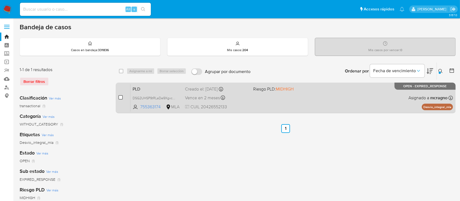
click at [120, 96] on input "checkbox" at bounding box center [120, 97] width 4 height 4
checkbox input "true"
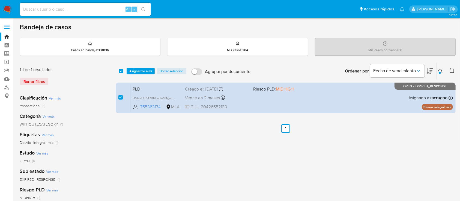
click at [140, 65] on div "select-all-cases-checkbox Asignarme a mí Borrar selección Agrupar por documento…" at bounding box center [286, 71] width 340 height 17
click at [142, 72] on span "Asignarme a mí" at bounding box center [140, 70] width 23 height 5
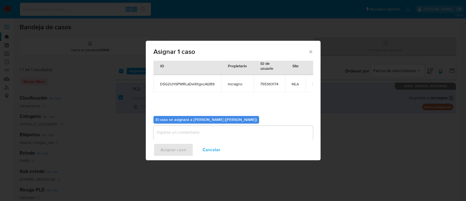
scroll to position [28, 0]
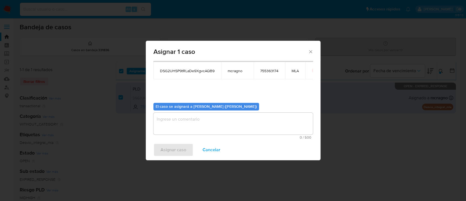
click at [184, 130] on textarea "assign-modal" at bounding box center [232, 123] width 159 height 22
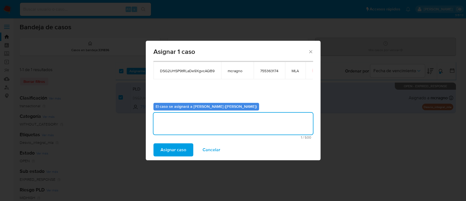
click at [177, 149] on span "Asignar caso" at bounding box center [174, 150] width 26 height 12
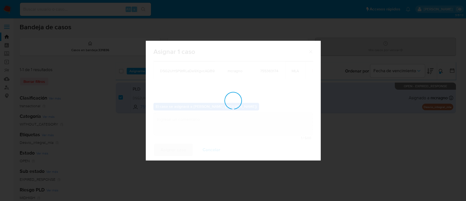
checkbox input "false"
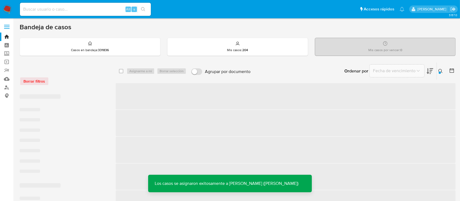
click at [320, 96] on span "‌" at bounding box center [286, 96] width 340 height 26
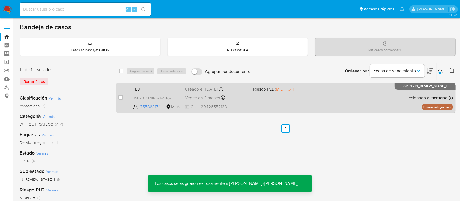
click at [292, 108] on div "PLD DSG2UHSP9tRLaDe9XgvcAQB9 755363174 MLA Riesgo PLD: MIDHIGH Creado el: 12/08…" at bounding box center [291, 98] width 323 height 28
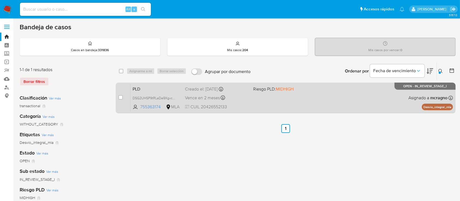
click at [120, 97] on input "checkbox" at bounding box center [120, 97] width 4 height 4
checkbox input "true"
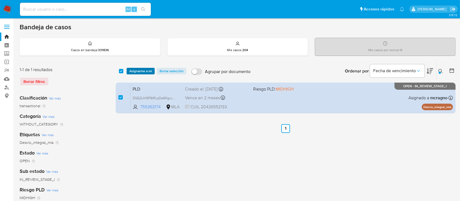
click at [133, 72] on span "Asignarme a mí" at bounding box center [140, 70] width 23 height 5
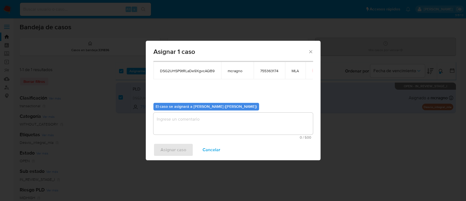
click at [179, 121] on textarea "assign-modal" at bounding box center [232, 123] width 159 height 22
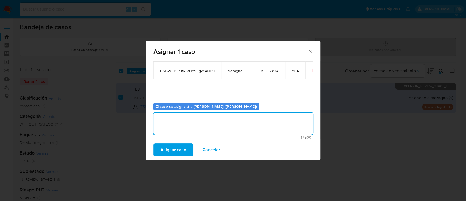
click at [178, 149] on span "Asignar caso" at bounding box center [174, 150] width 26 height 12
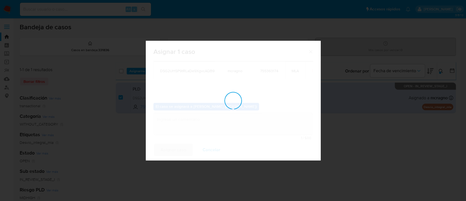
checkbox input "false"
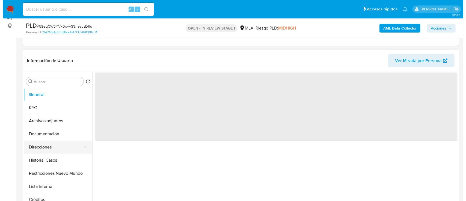
scroll to position [109, 0]
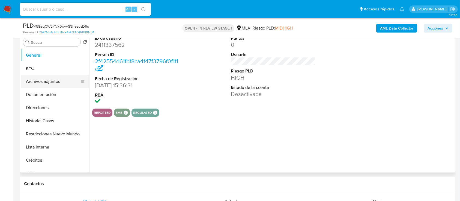
select select "10"
click at [57, 81] on button "Archivos adjuntos" at bounding box center [53, 81] width 64 height 13
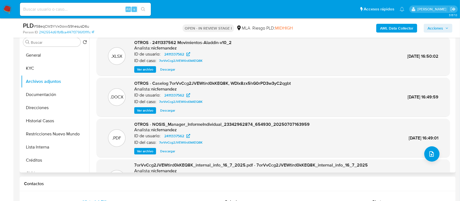
click at [150, 109] on span "Ver archivo" at bounding box center [145, 110] width 16 height 5
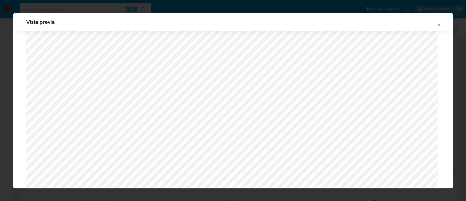
scroll to position [171, 0]
click at [442, 26] on button "Attachment preview" at bounding box center [439, 25] width 12 height 9
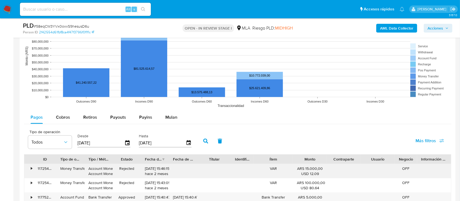
scroll to position [582, 0]
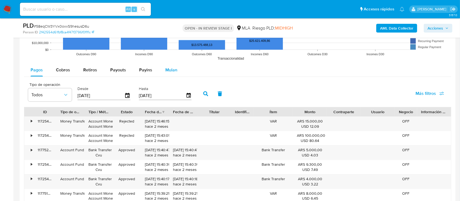
click at [174, 69] on span "Mulan" at bounding box center [171, 70] width 12 height 6
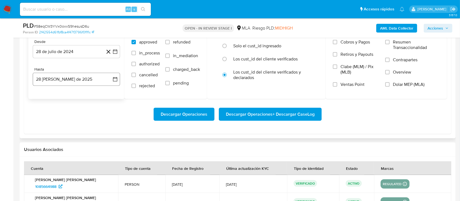
scroll to position [655, 0]
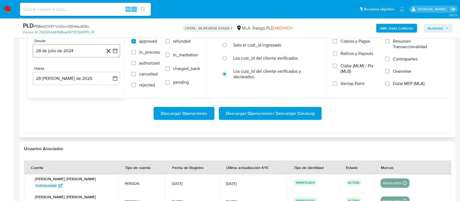
click at [79, 47] on button "28 de julio de 2024" at bounding box center [76, 50] width 87 height 13
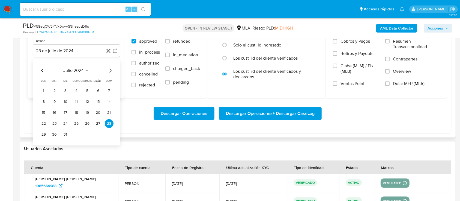
click at [78, 70] on span "julio 2024" at bounding box center [74, 70] width 20 height 5
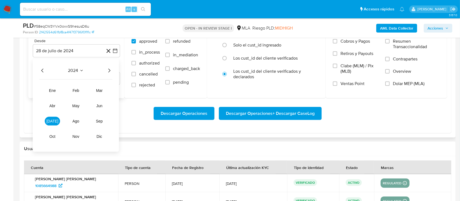
click at [107, 68] on icon "Año siguiente" at bounding box center [109, 70] width 7 height 7
click at [51, 121] on span "jul" at bounding box center [52, 121] width 12 height 4
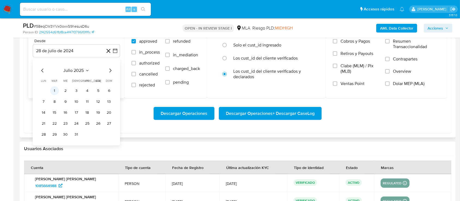
click at [54, 91] on button "1" at bounding box center [54, 90] width 9 height 9
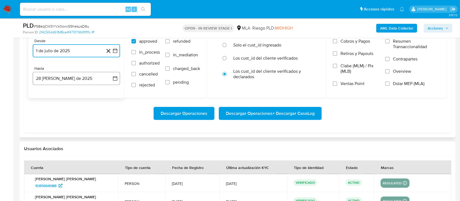
click at [82, 82] on button "28 de agosto de 2025" at bounding box center [76, 78] width 87 height 13
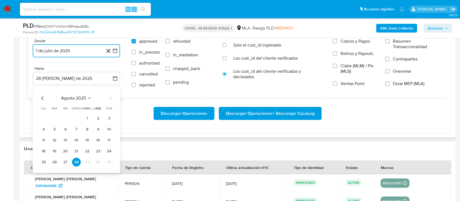
click at [43, 97] on icon "Mes anterior" at bounding box center [42, 98] width 7 height 7
click at [77, 159] on button "31" at bounding box center [76, 162] width 9 height 9
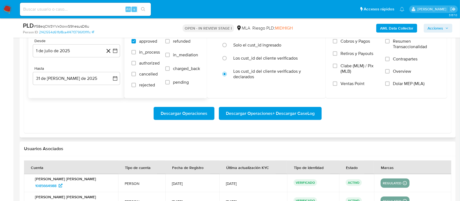
click at [171, 41] on label "refunded" at bounding box center [182, 45] width 35 height 14
click at [170, 41] on input "refunded" at bounding box center [167, 41] width 4 height 4
checkbox input "true"
click at [401, 84] on span "Dolar MEP (MLA)" at bounding box center [409, 83] width 32 height 5
click at [390, 84] on input "Dolar MEP (MLA)" at bounding box center [387, 83] width 4 height 4
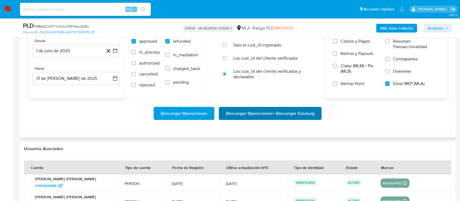
scroll to position [582, 0]
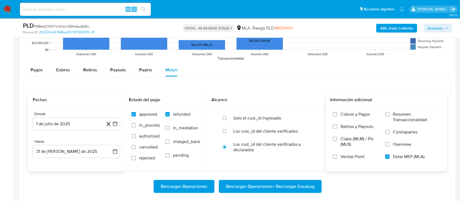
click at [264, 185] on span "Descargar Operaciones + Descargar CaseLog" at bounding box center [270, 186] width 89 height 12
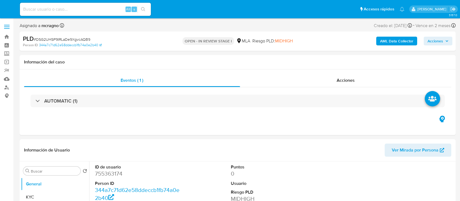
select select "10"
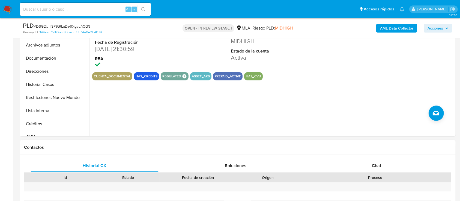
click at [385, 162] on div "Chat" at bounding box center [377, 165] width 128 height 13
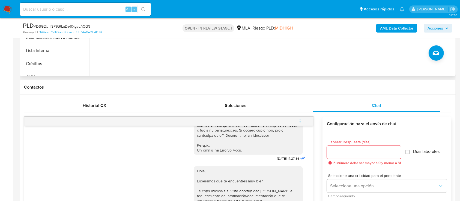
scroll to position [146, 0]
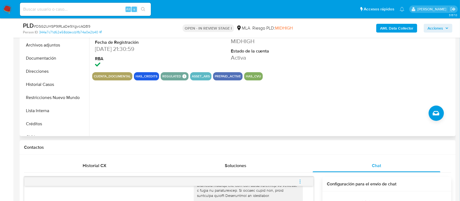
drag, startPoint x: 35, startPoint y: 99, endPoint x: 140, endPoint y: 110, distance: 105.7
click at [35, 99] on button "Restricciones Nuevo Mundo" at bounding box center [55, 97] width 68 height 13
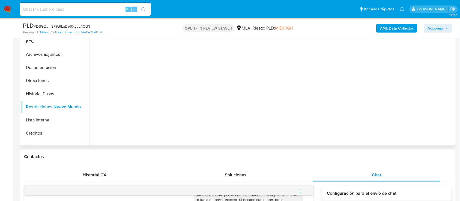
scroll to position [109, 0]
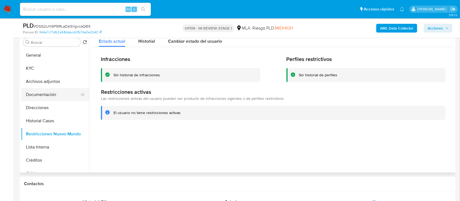
click at [55, 94] on button "Documentación" at bounding box center [53, 94] width 64 height 13
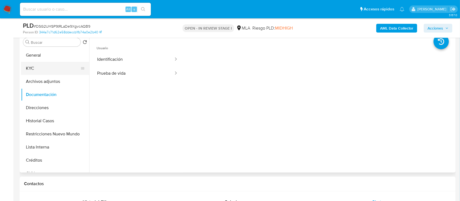
click at [51, 67] on button "KYC" at bounding box center [53, 68] width 64 height 13
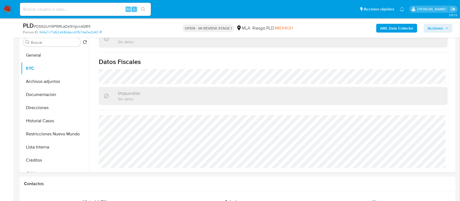
scroll to position [282, 0]
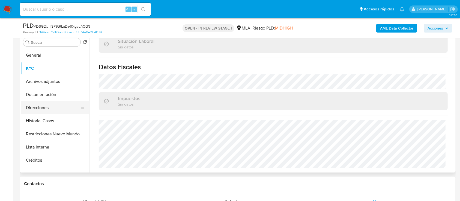
click at [48, 110] on button "Direcciones" at bounding box center [53, 107] width 64 height 13
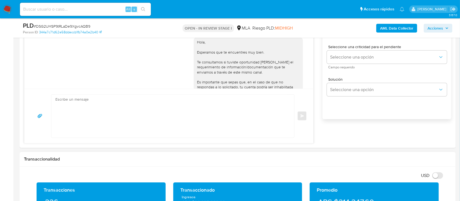
scroll to position [364, 0]
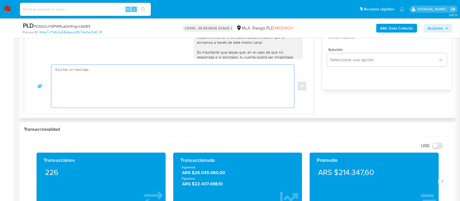
click at [182, 93] on textarea at bounding box center [171, 86] width 232 height 43
paste textarea "Hola XXX, Al analizar tu caso se encontraron algunas inconsistencias, por este …"
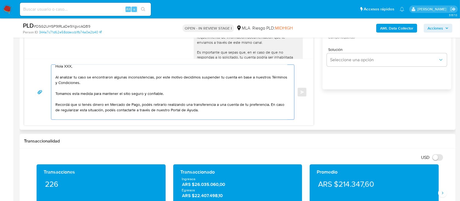
scroll to position [0, 0]
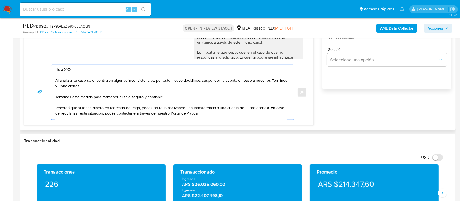
click at [83, 65] on textarea "Hola XXX, Al analizar tu caso se encontraron algunas inconsistencias, por este …" at bounding box center [171, 92] width 232 height 55
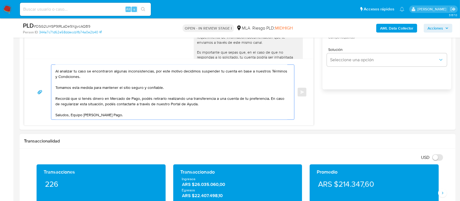
drag, startPoint x: 111, startPoint y: 81, endPoint x: 175, endPoint y: 154, distance: 97.1
type textarea "Hola Al analizar tu caso se encontraro"
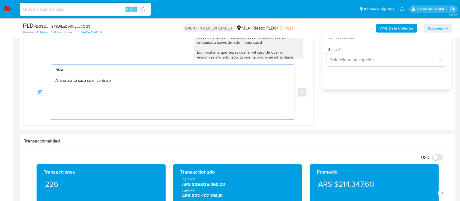
scroll to position [0, 0]
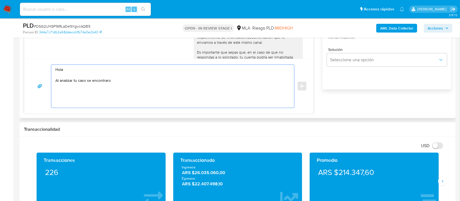
click at [39, 55] on div "[DATE] 17:27:36 Hola, Esperamos que te encuentres muy bien. Te consultamos si t…" at bounding box center [169, 35] width 290 height 155
paste textarea "Hola XXX, Muchas gracias por tu respuesta. Analizamos tu caso y verificamos que…"
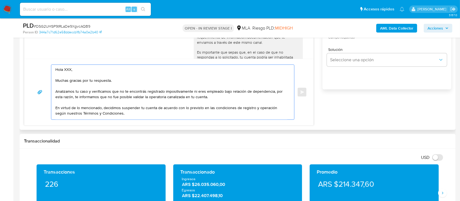
drag, startPoint x: 116, startPoint y: 86, endPoint x: 66, endPoint y: 72, distance: 52.5
click at [66, 72] on textarea "Hola XXX, Muchas gracias por tu respuesta. Analizamos tu caso y verificamos que…" at bounding box center [171, 92] width 232 height 55
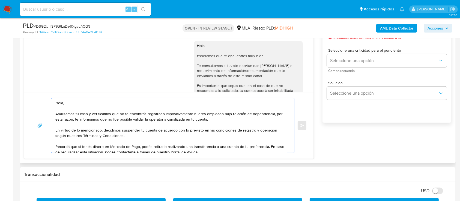
scroll to position [291, 0]
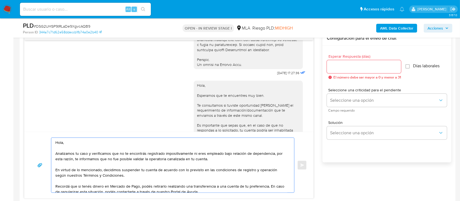
type textarea "Hola, Analizamos tu caso y verificamos que no te encontrás registrado impositiv…"
click at [351, 60] on div at bounding box center [364, 66] width 74 height 13
click at [353, 64] on input "Esperar Respuesta (días)" at bounding box center [364, 66] width 74 height 7
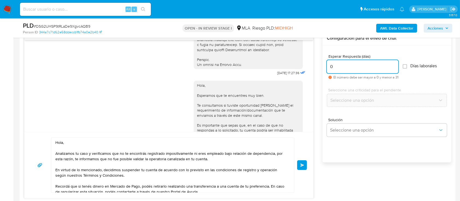
type input "0"
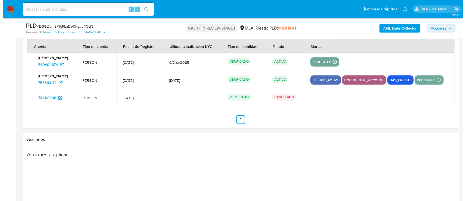
scroll to position [1013, 0]
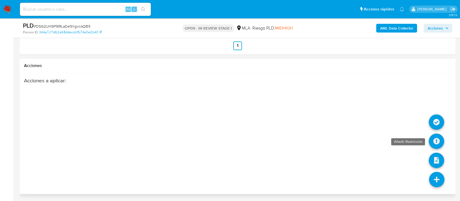
click at [433, 141] on icon at bounding box center [436, 140] width 15 height 15
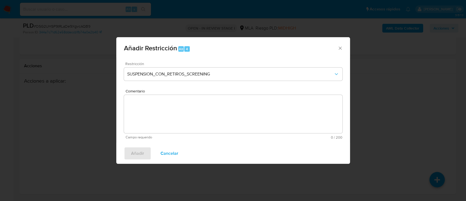
click at [154, 81] on div "Restricción SUSPENSION_CON_RETIROS_SCREENING" at bounding box center [233, 75] width 218 height 26
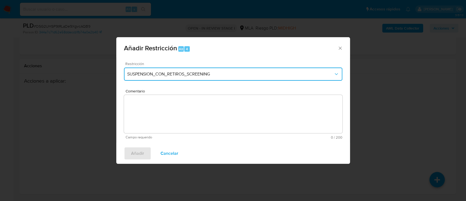
click at [157, 78] on button "SUSPENSION_CON_RETIROS_SCREENING" at bounding box center [233, 73] width 218 height 13
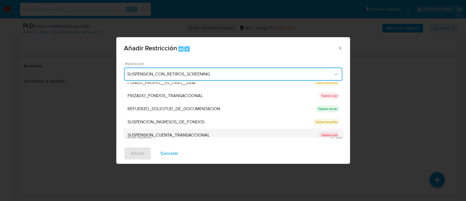
scroll to position [109, 0]
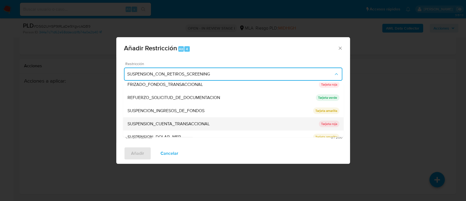
click at [204, 124] on span "SUSPENSION_CUENTA_TRANSACCIONAL" at bounding box center [168, 123] width 82 height 5
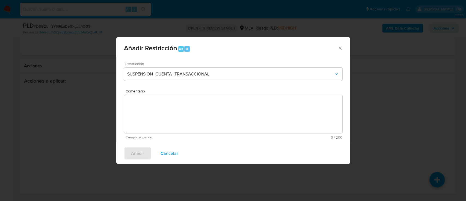
click at [204, 124] on textarea "Comentario" at bounding box center [233, 114] width 218 height 38
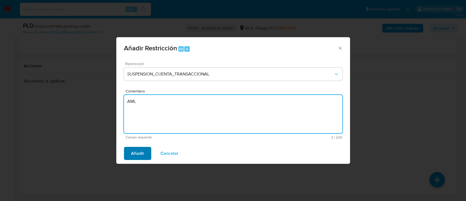
type textarea "AML"
click at [138, 151] on span "Añadir" at bounding box center [137, 153] width 13 height 12
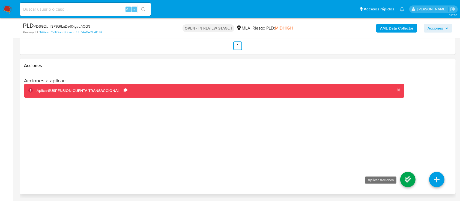
click at [408, 179] on icon at bounding box center [407, 179] width 15 height 15
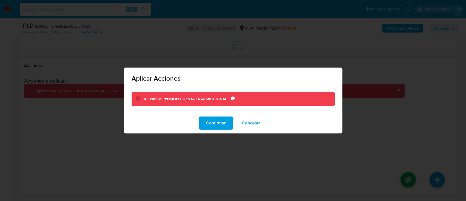
click at [225, 127] on span "Confirmar" at bounding box center [216, 123] width 20 height 12
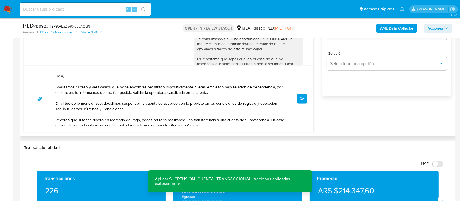
click at [303, 89] on div "Hola, Analizamos tu caso y verificamos que no te encontrás registrado impositiv…" at bounding box center [169, 98] width 276 height 55
click at [304, 96] on button "Enviar" at bounding box center [302, 99] width 10 height 10
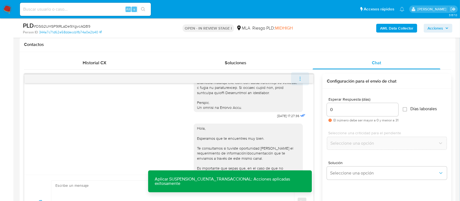
scroll to position [443, 0]
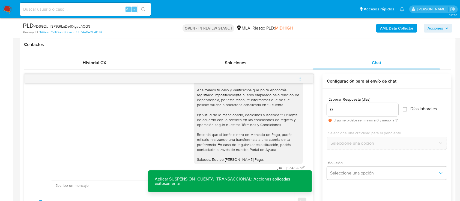
click at [303, 77] on icon "menu-action" at bounding box center [300, 78] width 5 height 5
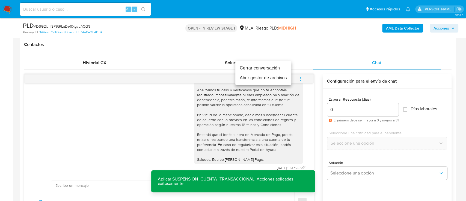
click at [275, 67] on li "Cerrar conversación" at bounding box center [263, 68] width 56 height 10
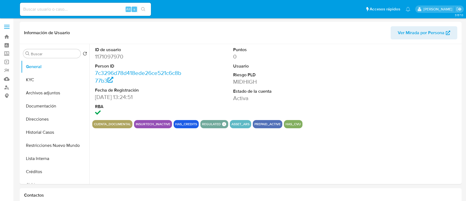
select select "10"
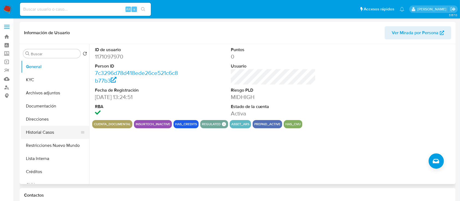
click at [55, 143] on button "Restricciones Nuevo Mundo" at bounding box center [55, 145] width 68 height 13
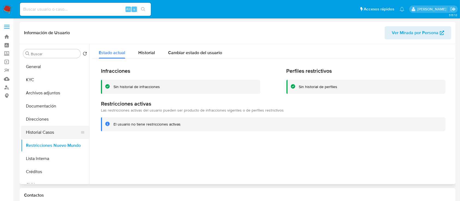
click at [57, 132] on button "Historial Casos" at bounding box center [53, 132] width 64 height 13
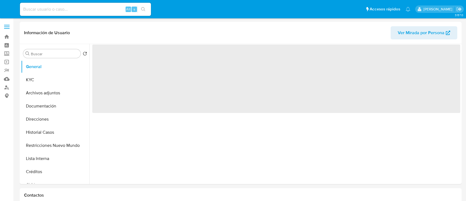
select select "10"
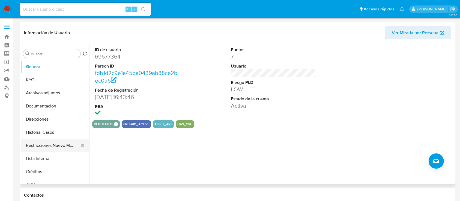
click at [62, 143] on button "Restricciones Nuevo Mundo" at bounding box center [53, 145] width 64 height 13
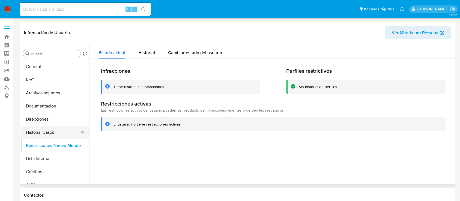
click at [59, 130] on button "Historial Casos" at bounding box center [53, 132] width 64 height 13
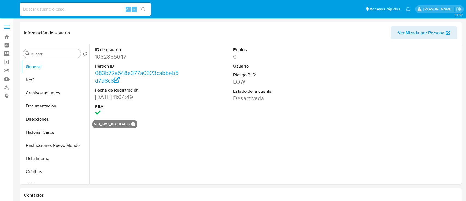
select select "10"
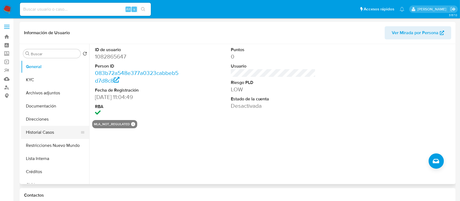
click at [64, 143] on button "Restricciones Nuevo Mundo" at bounding box center [55, 145] width 68 height 13
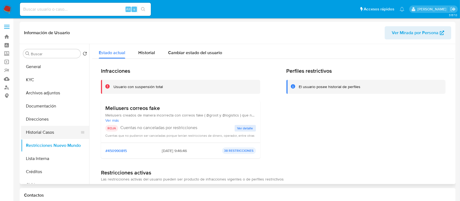
click at [56, 128] on button "Historial Casos" at bounding box center [53, 132] width 64 height 13
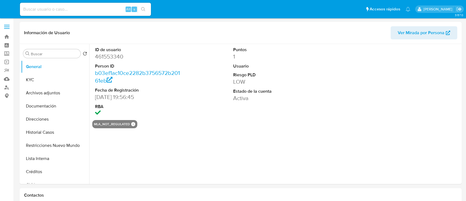
select select "10"
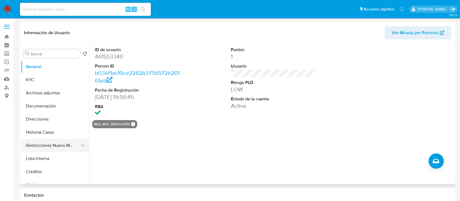
click at [51, 146] on button "Restricciones Nuevo Mundo" at bounding box center [53, 145] width 64 height 13
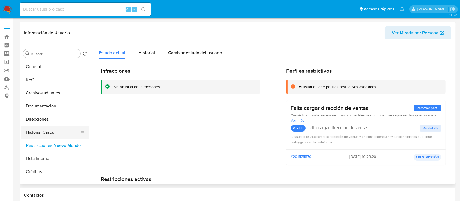
click at [52, 130] on button "Historial Casos" at bounding box center [53, 132] width 64 height 13
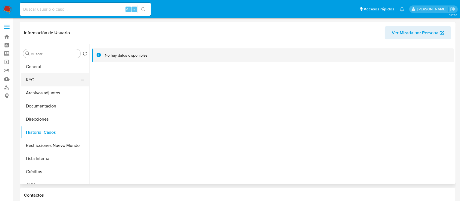
click at [62, 78] on button "KYC" at bounding box center [53, 79] width 64 height 13
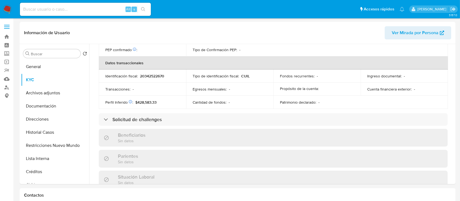
scroll to position [282, 0]
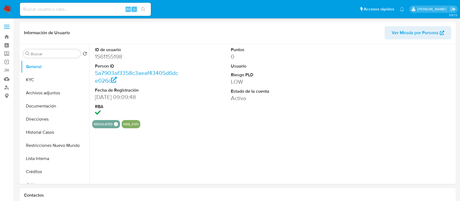
select select "10"
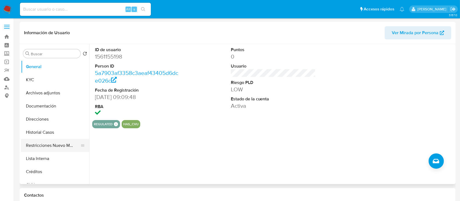
click at [55, 142] on button "Restricciones Nuevo Mundo" at bounding box center [53, 145] width 64 height 13
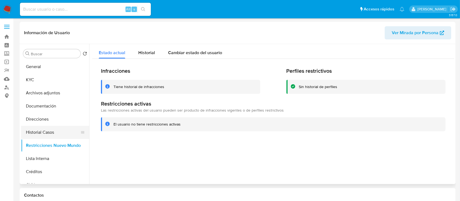
click at [57, 134] on button "Historial Casos" at bounding box center [53, 132] width 64 height 13
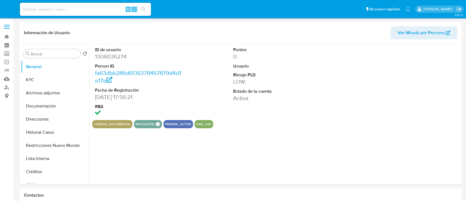
select select "10"
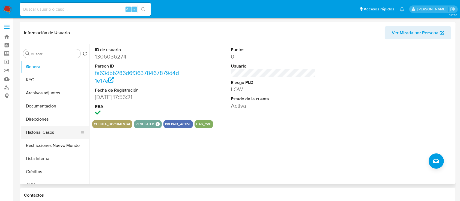
click at [62, 142] on button "Restricciones Nuevo Mundo" at bounding box center [55, 145] width 68 height 13
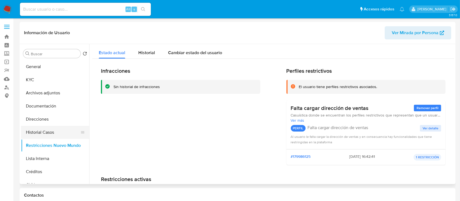
click at [59, 131] on button "Historial Casos" at bounding box center [53, 132] width 64 height 13
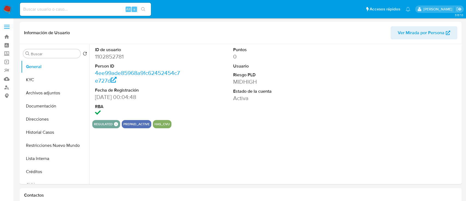
select select "10"
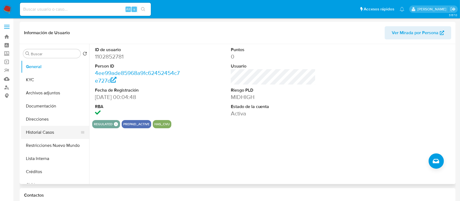
drag, startPoint x: 66, startPoint y: 143, endPoint x: 61, endPoint y: 128, distance: 15.5
click at [66, 143] on button "Restricciones Nuevo Mundo" at bounding box center [55, 145] width 68 height 13
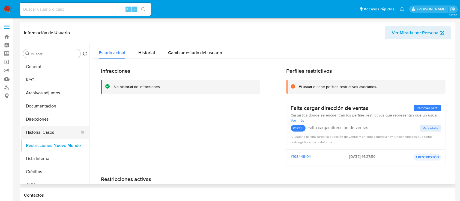
click at [60, 128] on button "Historial Casos" at bounding box center [53, 132] width 64 height 13
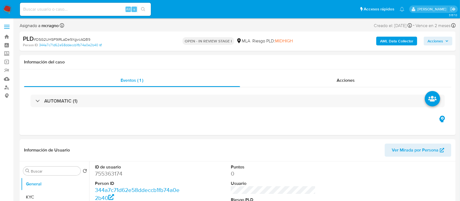
select select "10"
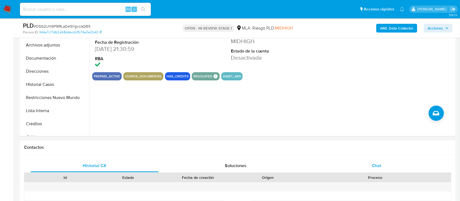
click at [384, 164] on div "Chat" at bounding box center [377, 165] width 128 height 13
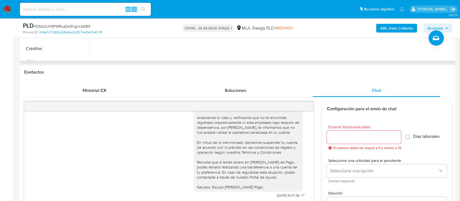
scroll to position [146, 0]
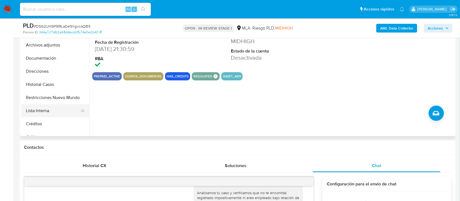
click at [55, 104] on button "Lista Interna" at bounding box center [53, 110] width 64 height 13
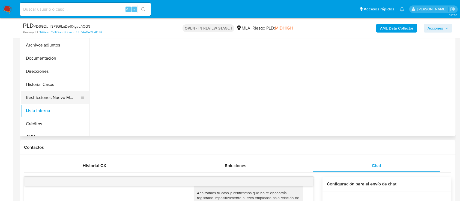
click at [61, 97] on button "Restricciones Nuevo Mundo" at bounding box center [53, 97] width 64 height 13
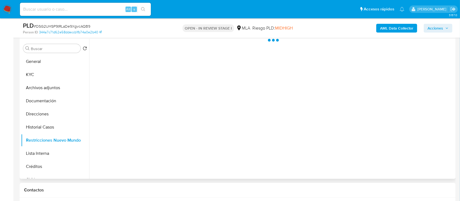
scroll to position [73, 0]
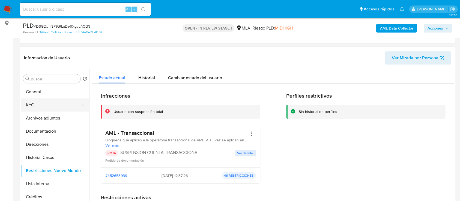
click at [52, 104] on button "KYC" at bounding box center [53, 104] width 64 height 13
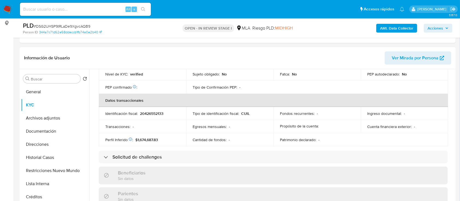
scroll to position [238, 0]
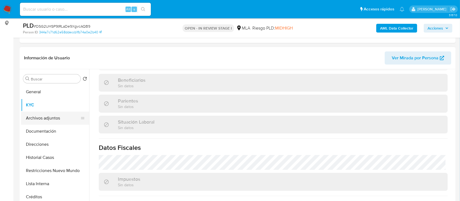
click at [35, 115] on button "Archivos adjuntos" at bounding box center [53, 117] width 64 height 13
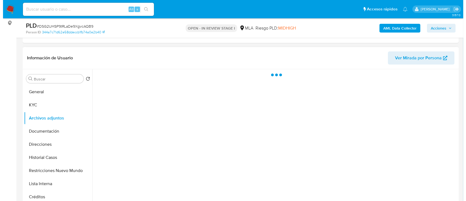
scroll to position [0, 0]
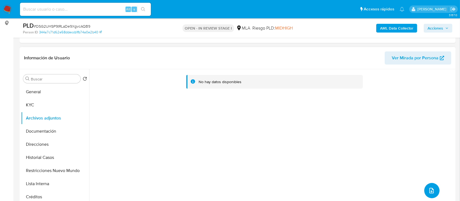
click at [429, 186] on button "upload-file" at bounding box center [431, 190] width 15 height 15
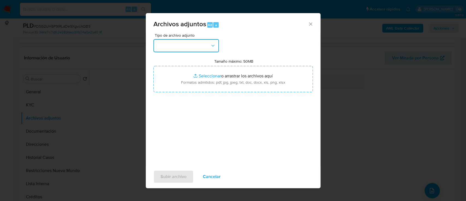
click at [196, 48] on button "button" at bounding box center [186, 45] width 66 height 13
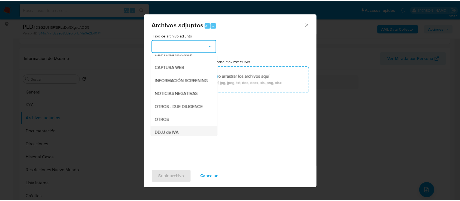
scroll to position [73, 0]
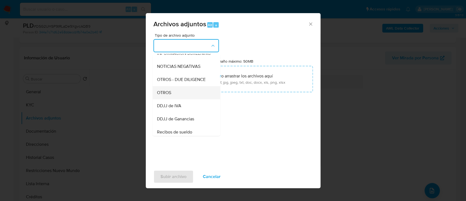
click at [177, 99] on div "OTROS" at bounding box center [185, 92] width 56 height 13
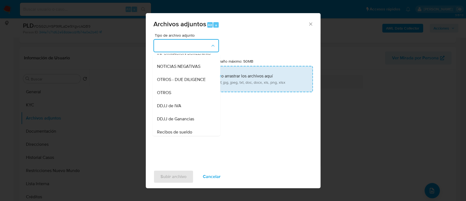
click at [229, 81] on input "Tamaño máximo: 50MB Seleccionar archivos" at bounding box center [232, 79] width 159 height 26
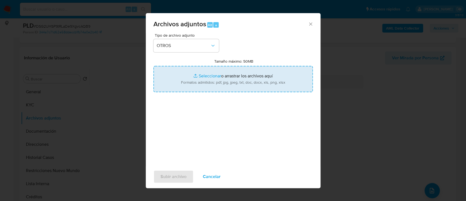
type input "C:\fakepath\755363174 - Movimientos.xlsx"
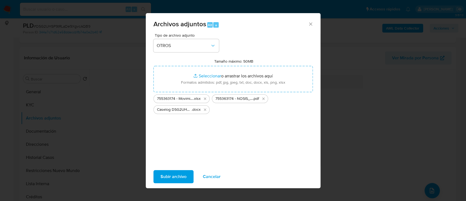
click at [171, 181] on span "Subir archivo" at bounding box center [174, 176] width 26 height 12
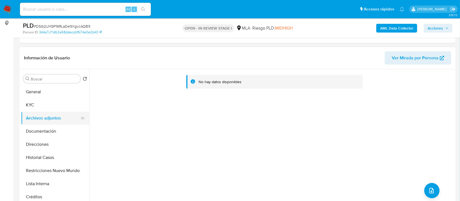
click at [37, 87] on button "General" at bounding box center [55, 91] width 68 height 13
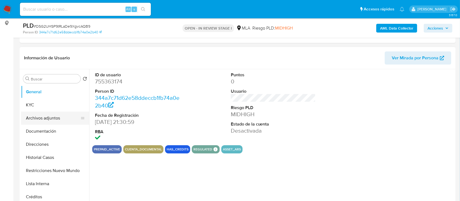
click at [48, 120] on button "Archivos adjuntos" at bounding box center [53, 117] width 64 height 13
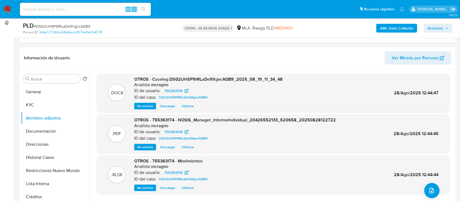
click at [446, 29] on span "Acciones" at bounding box center [438, 28] width 21 height 8
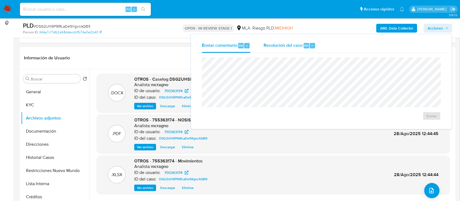
click at [299, 50] on div "Resolución del caso Alt r" at bounding box center [290, 45] width 52 height 14
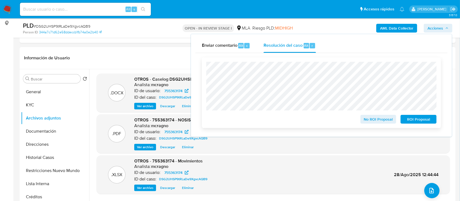
click at [416, 123] on span "ROI Proposal" at bounding box center [419, 119] width 28 height 8
click at [416, 121] on div "ROI Proposal" at bounding box center [418, 117] width 38 height 11
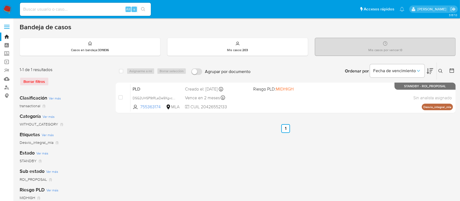
drag, startPoint x: 442, startPoint y: 69, endPoint x: 420, endPoint y: 88, distance: 29.0
click at [442, 70] on icon at bounding box center [441, 71] width 4 height 4
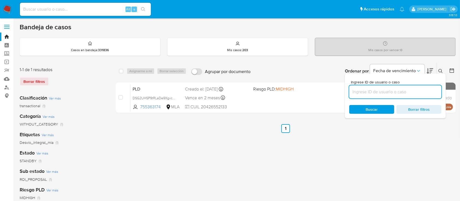
click at [409, 93] on input at bounding box center [395, 91] width 92 height 7
type input "38750378"
click at [442, 70] on icon at bounding box center [441, 71] width 4 height 4
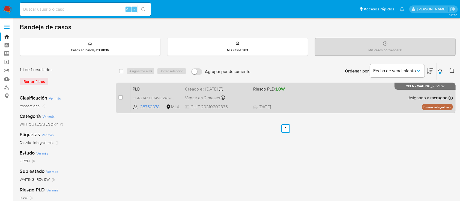
drag, startPoint x: 119, startPoint y: 94, endPoint x: 122, endPoint y: 92, distance: 4.3
click at [119, 95] on input "checkbox" at bounding box center [120, 97] width 4 height 4
checkbox input "true"
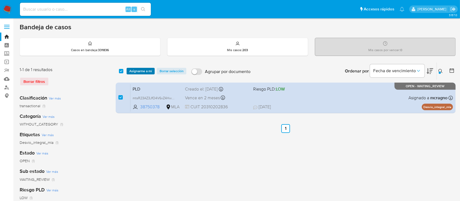
click at [135, 69] on span "Asignarme a mí" at bounding box center [140, 70] width 23 height 5
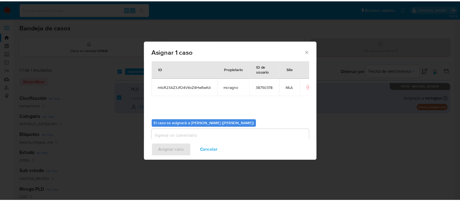
scroll to position [28, 0]
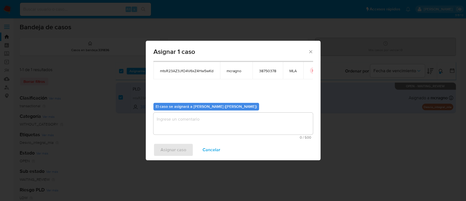
click at [180, 136] on span "0 / 500" at bounding box center [233, 137] width 156 height 4
click at [185, 124] on textarea "assign-modal" at bounding box center [232, 123] width 159 height 22
click at [170, 153] on span "Asignar caso" at bounding box center [174, 150] width 26 height 12
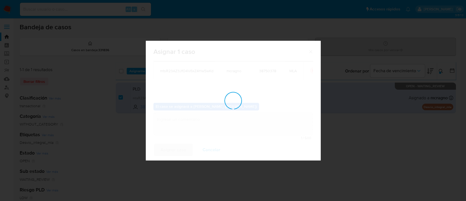
checkbox input "false"
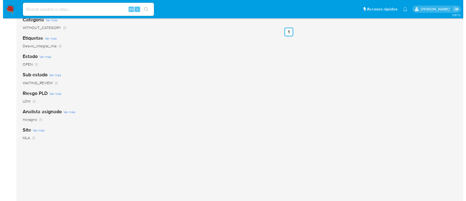
scroll to position [0, 0]
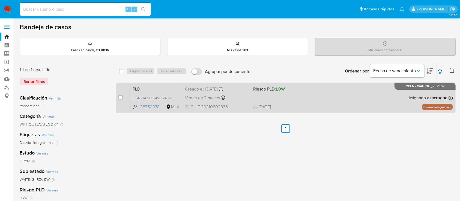
click at [343, 92] on div "PLD mtsR23AZ3JfO4V6xZ4Hw5wKd 38750378 MLA Riesgo PLD: LOW Creado el: 12/08/2025…" at bounding box center [291, 98] width 323 height 28
click at [120, 97] on input "checkbox" at bounding box center [120, 97] width 4 height 4
checkbox input "true"
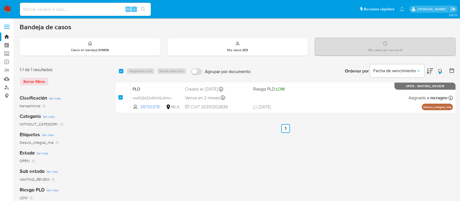
checkbox input "true"
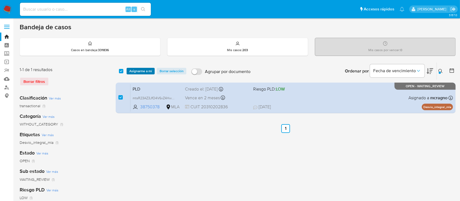
click at [142, 68] on span "Asignarme a mí" at bounding box center [140, 70] width 23 height 5
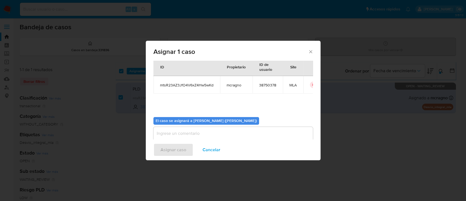
scroll to position [28, 0]
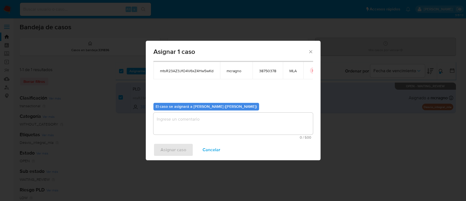
drag, startPoint x: 167, startPoint y: 123, endPoint x: 178, endPoint y: 157, distance: 35.6
click at [167, 123] on textarea "assign-modal" at bounding box center [232, 123] width 159 height 22
click at [179, 145] on span "Asignar caso" at bounding box center [174, 150] width 26 height 12
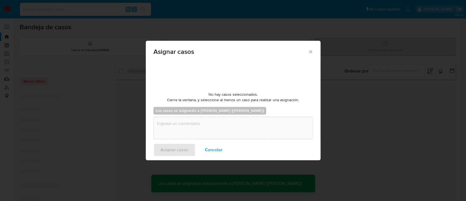
checkbox input "false"
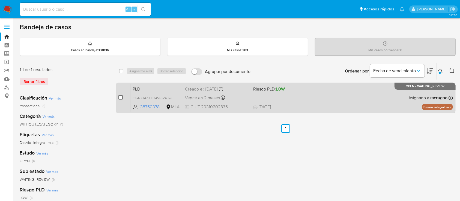
click at [118, 94] on div "case-item-checkbox No es posible asignar el caso PLD mtsR23AZ3JfO4V6xZ4Hw5wKd 3…" at bounding box center [286, 97] width 340 height 31
click at [120, 97] on input "checkbox" at bounding box center [120, 97] width 4 height 4
checkbox input "true"
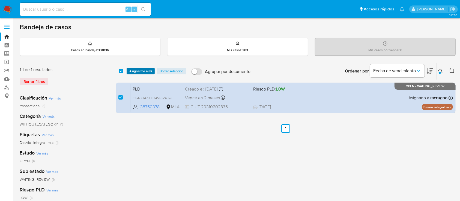
click at [136, 75] on div "select-all-cases-checkbox Asignarme a mí Borrar selección Agrupar por documento…" at bounding box center [286, 71] width 340 height 17
click at [140, 68] on span "Asignarme a mí" at bounding box center [140, 70] width 23 height 5
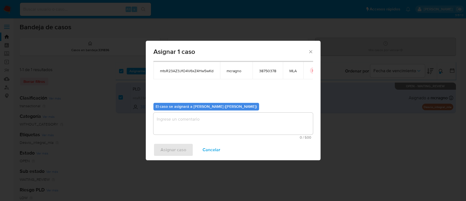
click at [181, 123] on textarea "assign-modal" at bounding box center [232, 123] width 159 height 22
click at [176, 141] on div "Asignar caso Cancelar" at bounding box center [233, 149] width 175 height 21
click at [176, 146] on span "Asignar caso" at bounding box center [174, 150] width 26 height 12
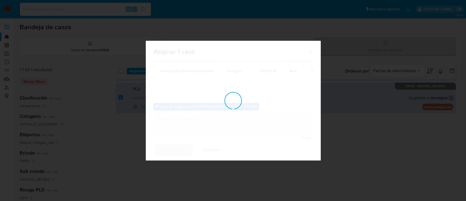
checkbox input "false"
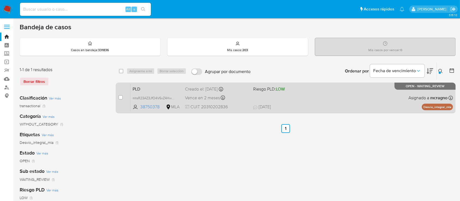
click at [122, 96] on input "checkbox" at bounding box center [120, 97] width 4 height 4
checkbox input "true"
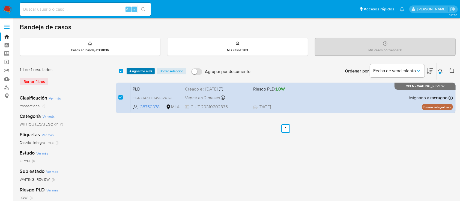
click at [146, 71] on span "Asignarme a mí" at bounding box center [140, 70] width 23 height 5
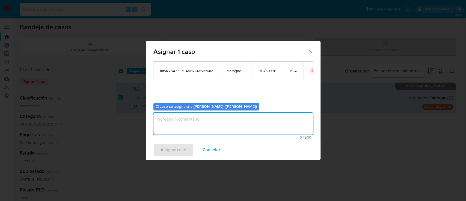
click at [172, 116] on textarea "assign-modal" at bounding box center [232, 123] width 159 height 22
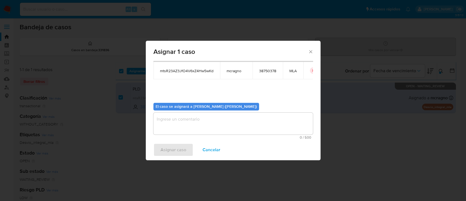
drag, startPoint x: 171, startPoint y: 135, endPoint x: 179, endPoint y: 126, distance: 12.0
click at [179, 126] on textarea "assign-modal" at bounding box center [232, 123] width 159 height 22
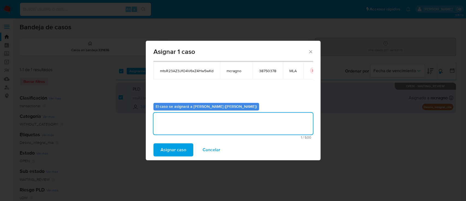
click at [173, 149] on span "Asignar caso" at bounding box center [174, 150] width 26 height 12
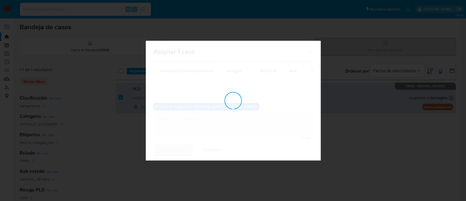
checkbox input "false"
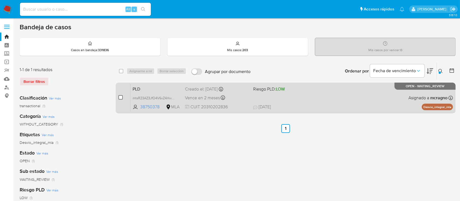
drag, startPoint x: 120, startPoint y: 99, endPoint x: 120, endPoint y: 95, distance: 4.4
click at [120, 99] on div "case-item-checkbox" at bounding box center [120, 96] width 4 height 5
click at [119, 95] on input "checkbox" at bounding box center [120, 97] width 4 height 4
checkbox input "true"
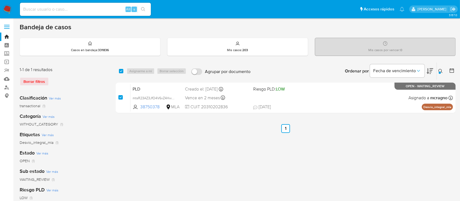
checkbox input "true"
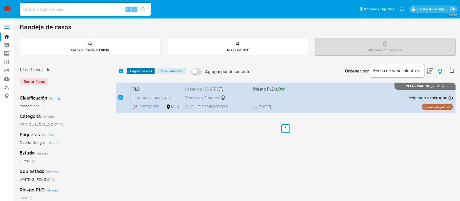
click at [144, 73] on span "Asignarme a mí" at bounding box center [140, 70] width 23 height 5
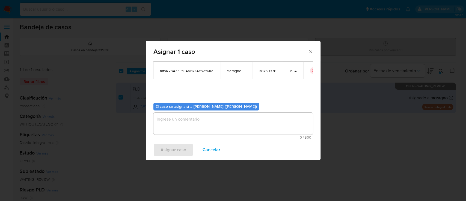
click at [186, 123] on textarea "assign-modal" at bounding box center [232, 123] width 159 height 22
click at [181, 147] on span "Asignar caso" at bounding box center [174, 150] width 26 height 12
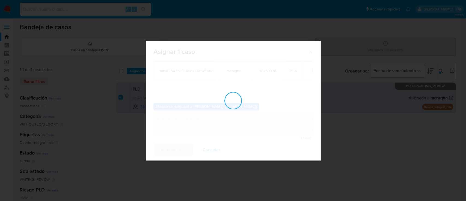
checkbox input "false"
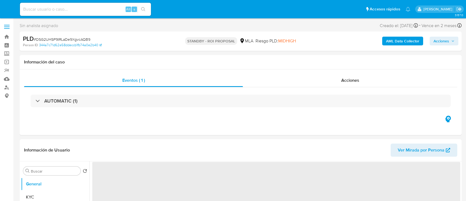
select select "10"
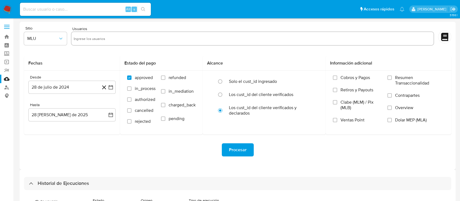
select select "10"
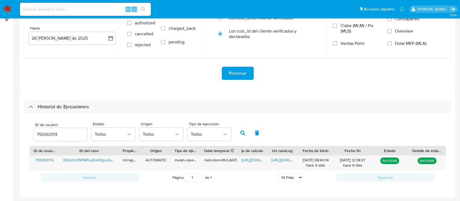
click at [43, 136] on input "755363174" at bounding box center [61, 134] width 54 height 7
type input "38750378"
click at [246, 131] on button "button" at bounding box center [243, 132] width 14 height 13
click at [248, 161] on span "https://docs.google.com/spreadsheets/d/1FWPpWyudWLOuAlEWQRMuarrBQR7DORG0hvoAVOB…" at bounding box center [261, 159] width 38 height 5
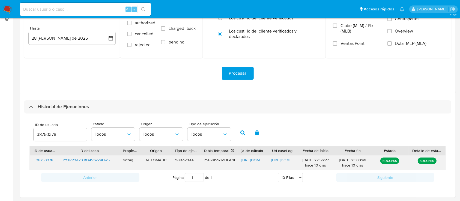
click at [279, 160] on span "https://docs.google.com/document/d/1fSkmzGdfM9BFc9f1_o_TPvfKcbQEjt0z2QeWuGmWFVQ…" at bounding box center [290, 159] width 38 height 5
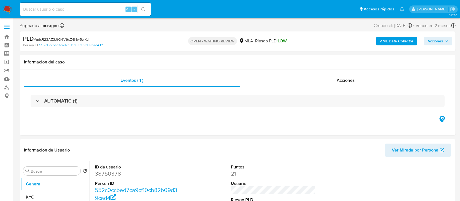
select select "10"
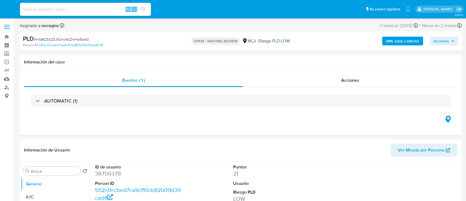
select select "10"
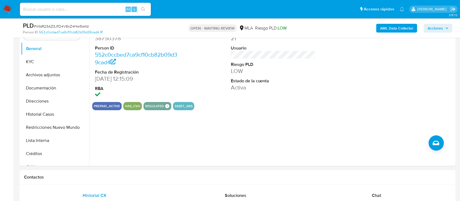
scroll to position [218, 0]
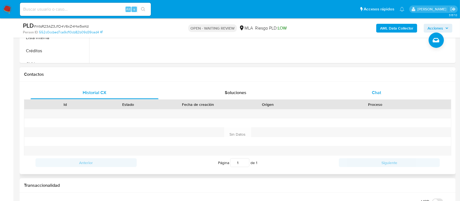
click at [389, 87] on div "Chat" at bounding box center [377, 92] width 128 height 13
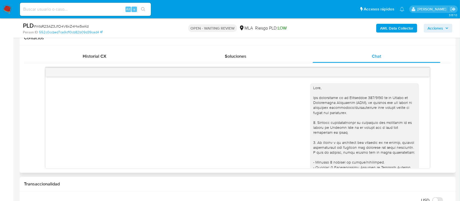
scroll to position [298, 0]
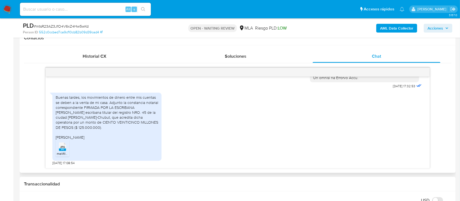
click at [65, 146] on span "JPG" at bounding box center [62, 147] width 5 height 4
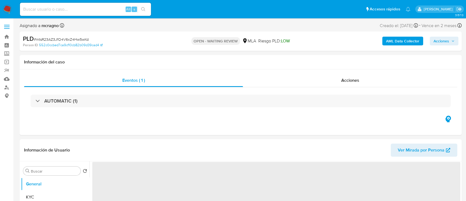
select select "10"
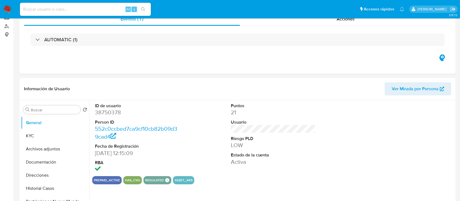
scroll to position [146, 0]
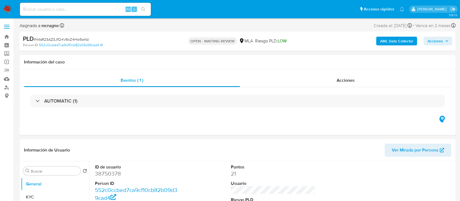
select select "10"
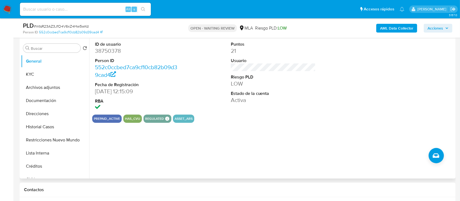
scroll to position [109, 0]
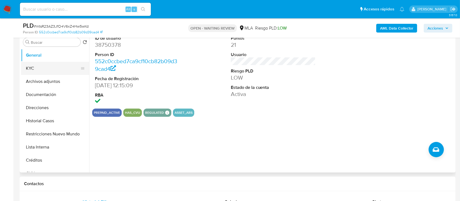
click at [46, 66] on button "KYC" at bounding box center [53, 68] width 64 height 13
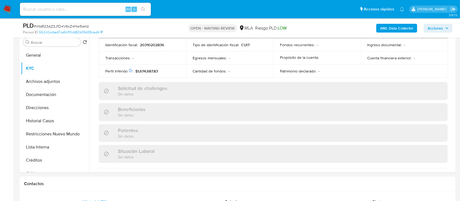
scroll to position [306, 0]
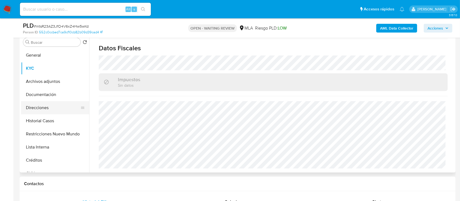
click at [60, 105] on button "Direcciones" at bounding box center [53, 107] width 64 height 13
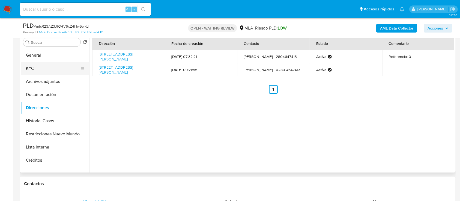
drag, startPoint x: 62, startPoint y: 70, endPoint x: 71, endPoint y: 72, distance: 8.9
click at [62, 70] on button "KYC" at bounding box center [53, 68] width 64 height 13
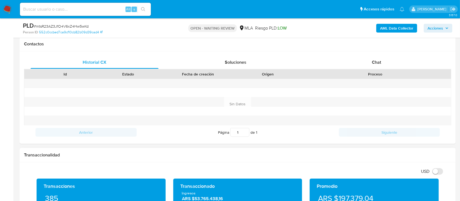
scroll to position [255, 0]
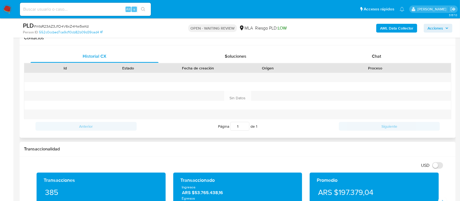
drag, startPoint x: 384, startPoint y: 52, endPoint x: 375, endPoint y: 63, distance: 13.9
click at [384, 53] on div "Chat" at bounding box center [377, 56] width 128 height 13
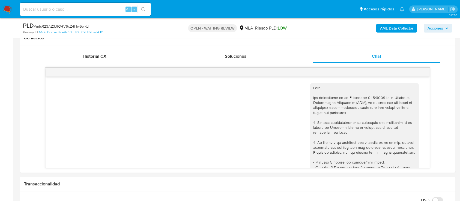
scroll to position [298, 0]
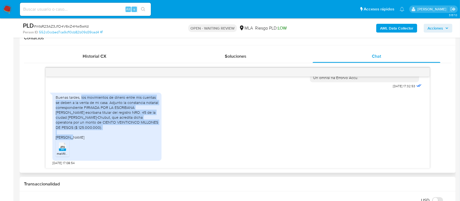
drag, startPoint x: 82, startPoint y: 97, endPoint x: 116, endPoint y: 128, distance: 46.2
click at [116, 128] on div "Buenas tardes, los movimientos de dinero entre mis cuentas se deben a la venta …" at bounding box center [107, 117] width 103 height 45
copy div "los movimientos de dinero entre mis cuentas se deben a la venta de mi casa. Adj…"
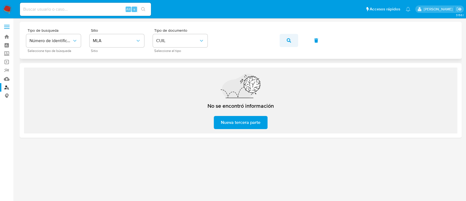
click at [286, 40] on button "button" at bounding box center [289, 40] width 19 height 13
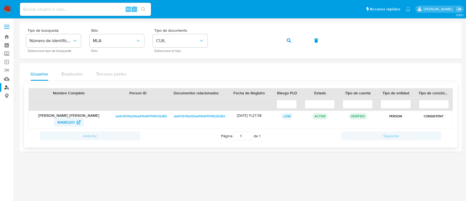
click at [70, 120] on span "161685201" at bounding box center [65, 122] width 17 height 9
click at [288, 40] on icon "button" at bounding box center [289, 40] width 4 height 4
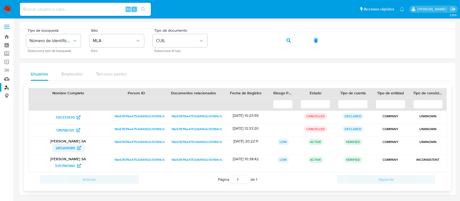
click at [71, 146] on span "285269589" at bounding box center [65, 147] width 20 height 9
click at [288, 38] on icon "button" at bounding box center [289, 40] width 4 height 4
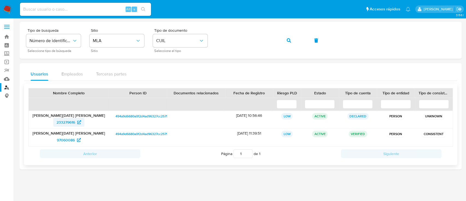
click at [74, 120] on span "233279616" at bounding box center [66, 122] width 19 height 9
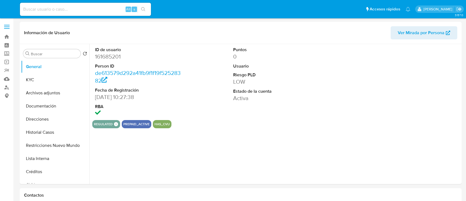
select select "10"
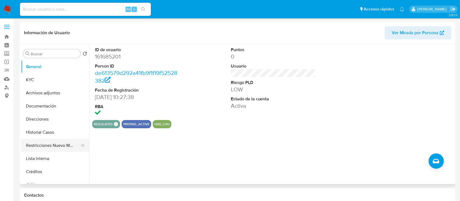
click at [43, 144] on button "Restricciones Nuevo Mundo" at bounding box center [53, 145] width 64 height 13
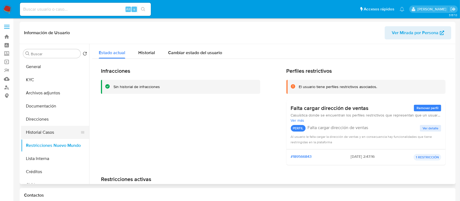
click at [52, 134] on button "Historial Casos" at bounding box center [53, 132] width 64 height 13
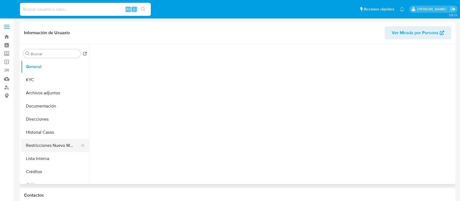
select select "10"
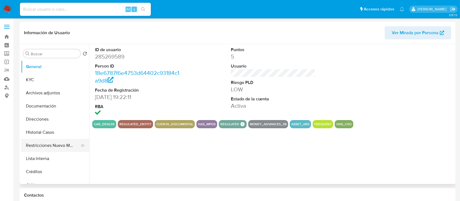
click at [57, 145] on button "Restricciones Nuevo Mundo" at bounding box center [53, 145] width 64 height 13
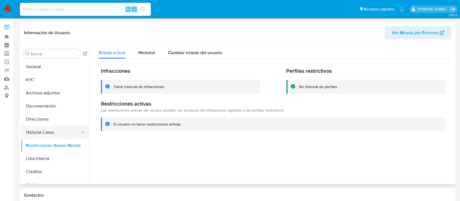
click at [58, 132] on button "Historial Casos" at bounding box center [53, 132] width 64 height 13
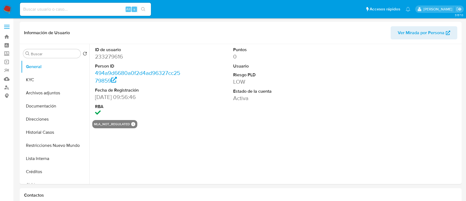
select select "10"
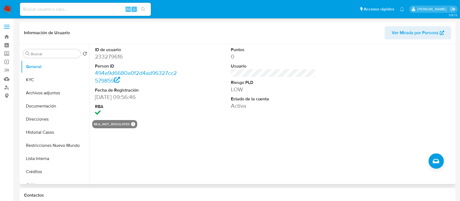
drag, startPoint x: 46, startPoint y: 81, endPoint x: 91, endPoint y: 112, distance: 54.7
click at [46, 82] on button "KYC" at bounding box center [55, 79] width 68 height 13
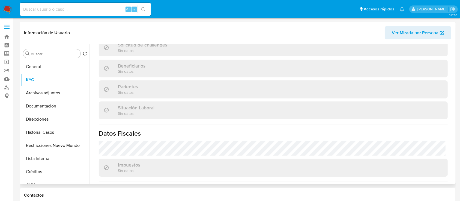
scroll to position [266, 0]
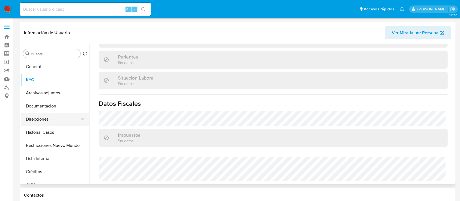
click at [56, 120] on button "Direcciones" at bounding box center [53, 118] width 64 height 13
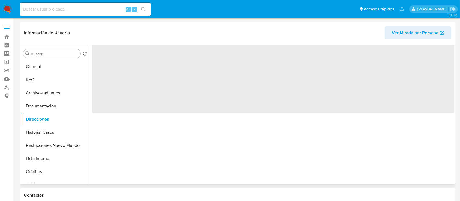
scroll to position [0, 0]
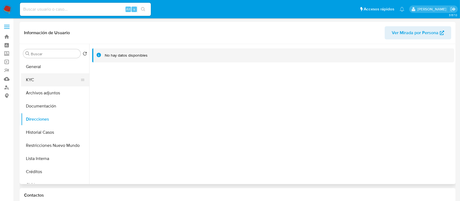
click at [48, 80] on button "KYC" at bounding box center [53, 79] width 64 height 13
